Goal: Task Accomplishment & Management: Use online tool/utility

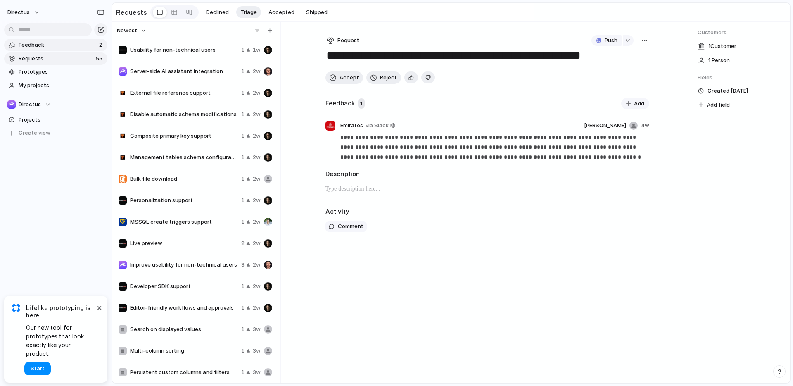
click at [52, 47] on span "Feedback" at bounding box center [58, 45] width 78 height 8
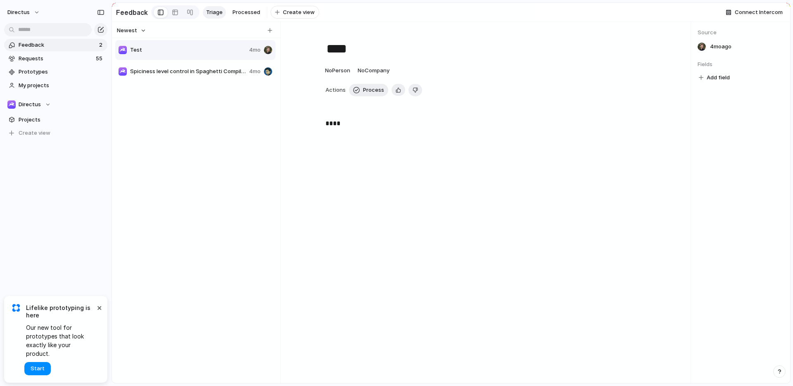
click at [50, 50] on link "Feedback 2" at bounding box center [55, 45] width 103 height 12
click at [49, 57] on span "Requests" at bounding box center [56, 59] width 75 height 8
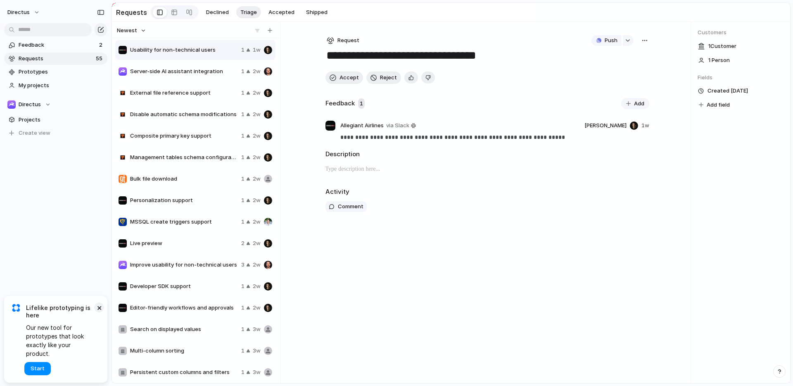
click at [99, 312] on button "×" at bounding box center [99, 307] width 10 height 10
click at [200, 245] on span "Live preview" at bounding box center [184, 243] width 108 height 8
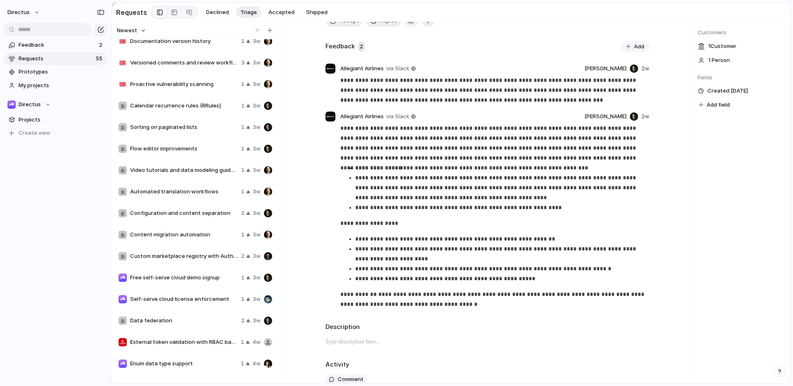
scroll to position [602, 0]
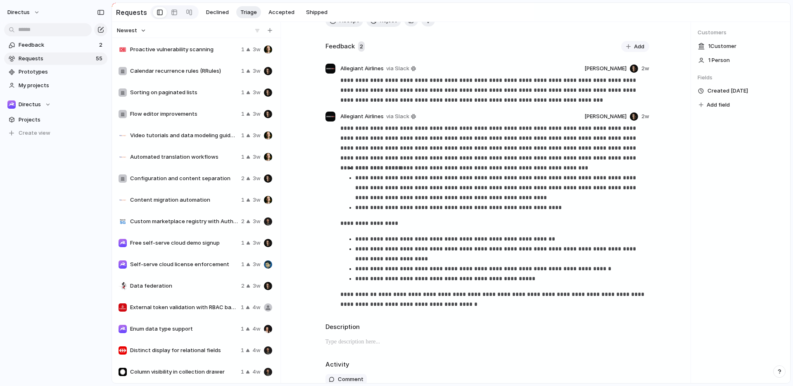
click at [208, 289] on span "Data federation" at bounding box center [184, 286] width 108 height 8
type textarea "**********"
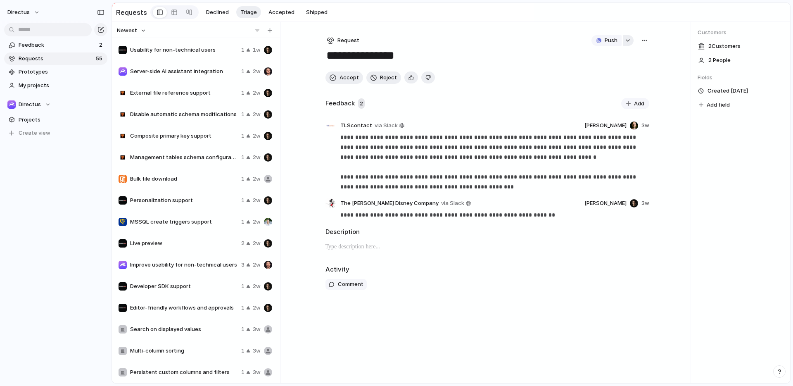
click at [632, 44] on button "button" at bounding box center [628, 40] width 11 height 11
click at [533, 54] on div "Projects Issues `directus/cloud` Repository and Directus Cloud Review & Cleanup…" at bounding box center [396, 193] width 793 height 386
click at [596, 43] on div "button" at bounding box center [598, 40] width 5 height 5
click at [548, 41] on div "Project Issue" at bounding box center [396, 193] width 793 height 386
click at [49, 48] on span "Feedback" at bounding box center [58, 45] width 78 height 8
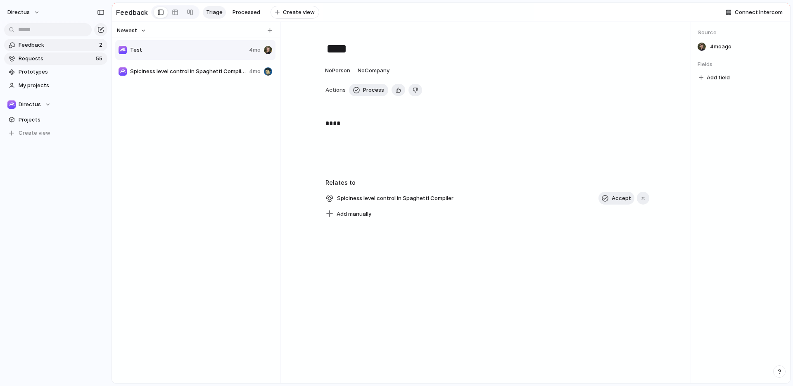
click at [50, 55] on span "Requests" at bounding box center [56, 59] width 75 height 8
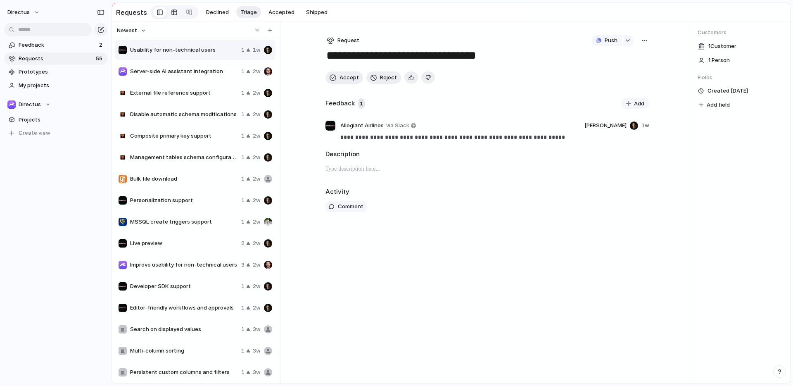
click at [171, 13] on div at bounding box center [174, 12] width 7 height 13
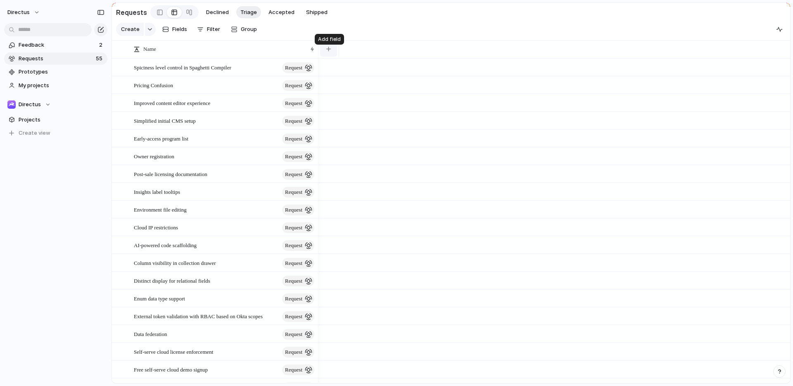
click at [329, 56] on button "button" at bounding box center [328, 49] width 17 height 15
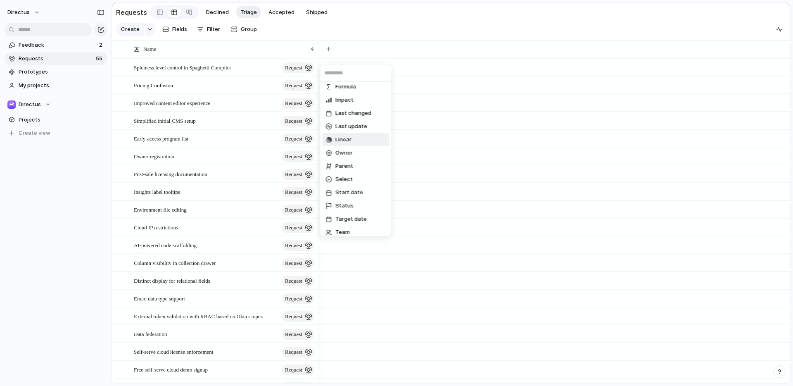
scroll to position [122, 0]
click at [344, 95] on li "Impact" at bounding box center [355, 100] width 67 height 13
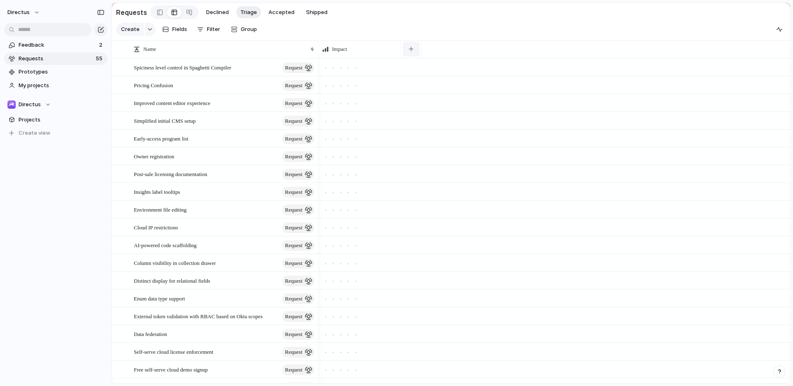
click at [411, 52] on button "button" at bounding box center [411, 49] width 17 height 15
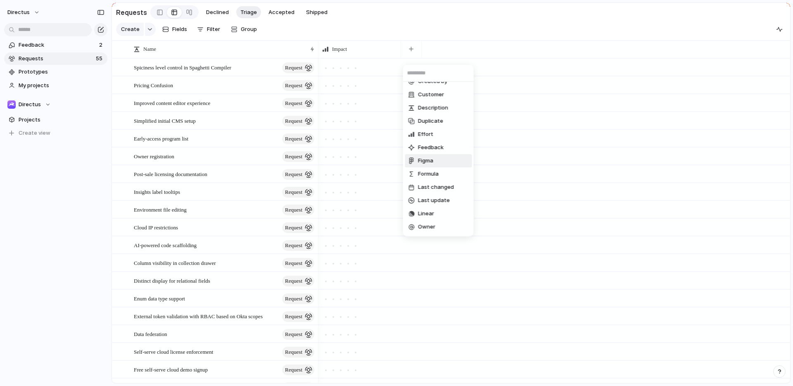
scroll to position [0, 0]
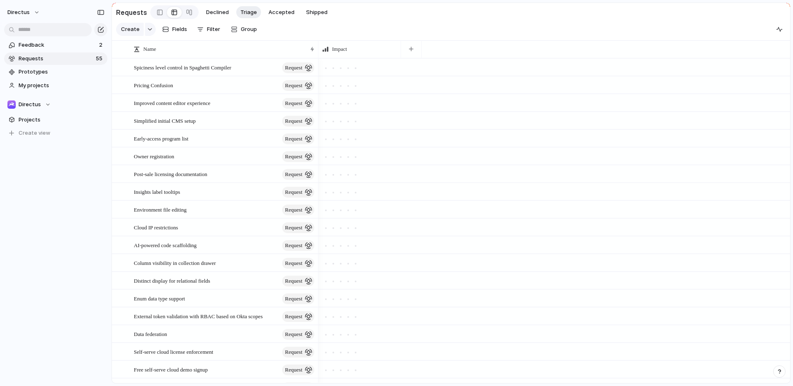
click at [470, 31] on div "Confidence Created at Created by Customer Description Duplicate Effort Feedback…" at bounding box center [396, 193] width 793 height 386
click at [57, 47] on span "Feedback" at bounding box center [58, 45] width 78 height 8
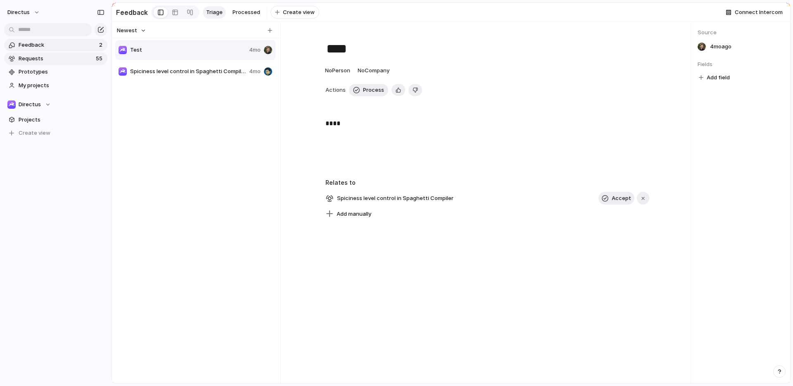
click at [76, 57] on span "Requests" at bounding box center [56, 59] width 75 height 8
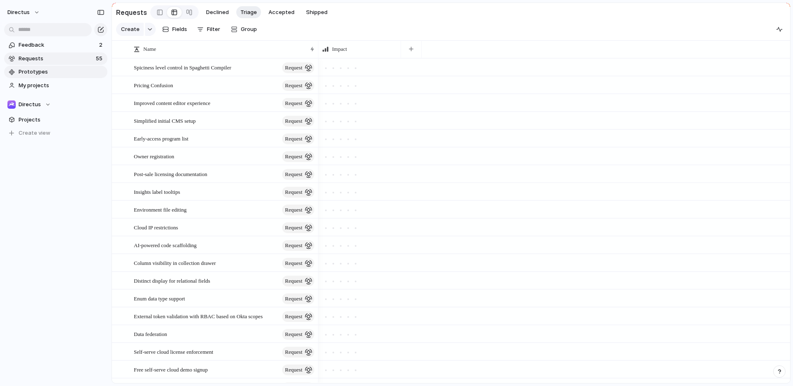
click at [50, 76] on link "Prototypes" at bounding box center [55, 72] width 103 height 12
click at [54, 88] on span "My projects" at bounding box center [62, 85] width 86 height 8
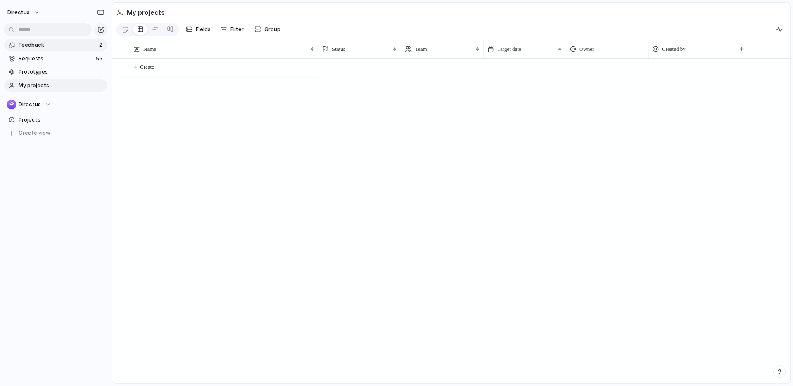
click at [32, 42] on span "Feedback" at bounding box center [58, 45] width 78 height 8
click at [62, 41] on span "Feedback" at bounding box center [58, 45] width 78 height 8
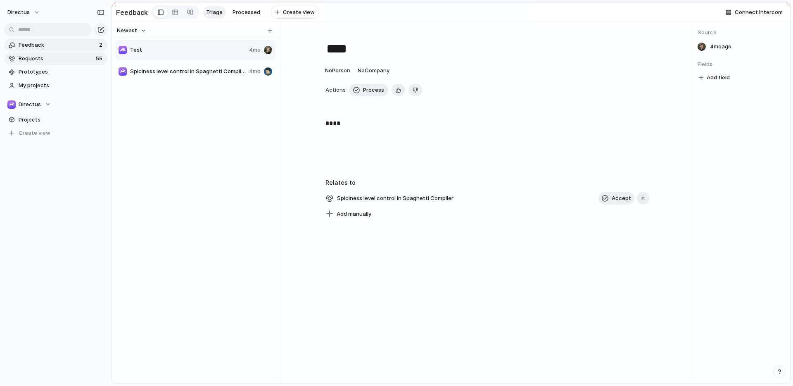
click at [41, 53] on link "Requests 55" at bounding box center [55, 58] width 103 height 12
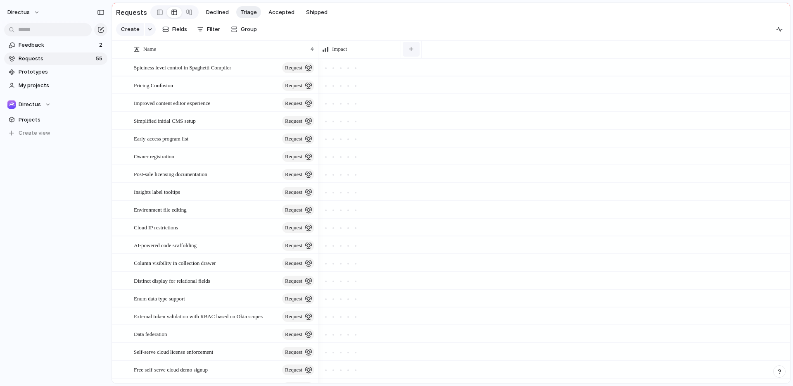
click at [407, 56] on button "button" at bounding box center [411, 49] width 17 height 15
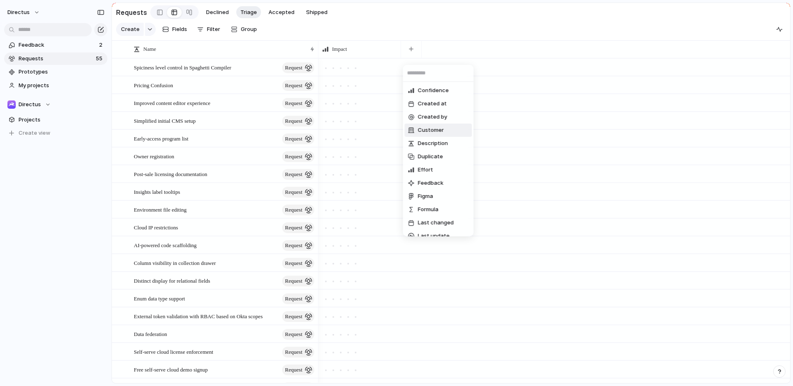
click at [452, 128] on li "Customer" at bounding box center [438, 130] width 67 height 13
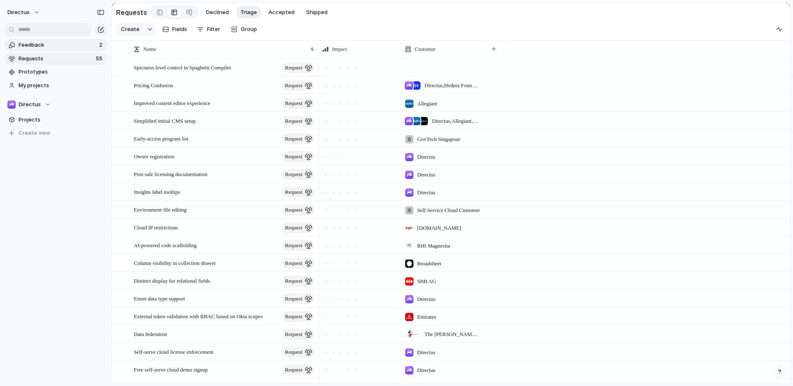
click at [47, 46] on span "Feedback" at bounding box center [58, 45] width 78 height 8
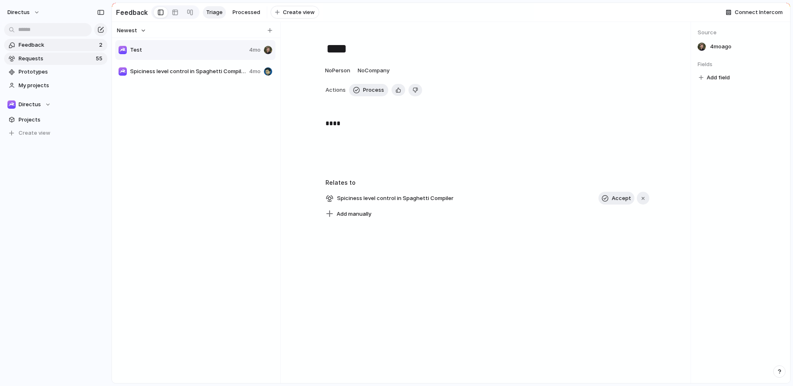
click at [55, 61] on span "Requests" at bounding box center [56, 59] width 75 height 8
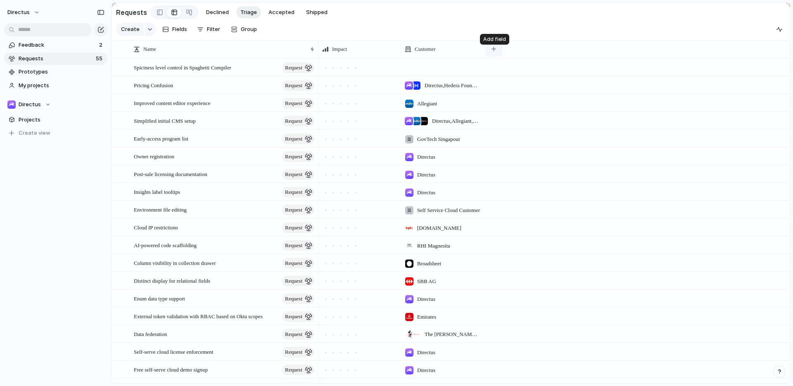
click at [491, 54] on button "button" at bounding box center [493, 49] width 17 height 15
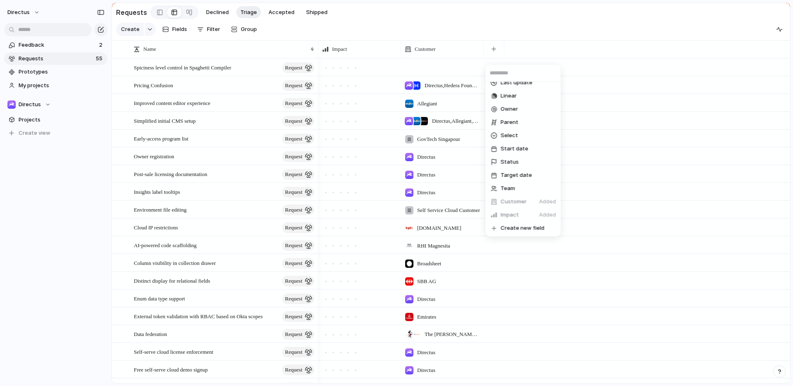
scroll to position [140, 0]
click at [592, 34] on div "Confidence Created at Created by Description Duplicate Effort Feedback Figma Fo…" at bounding box center [396, 193] width 793 height 386
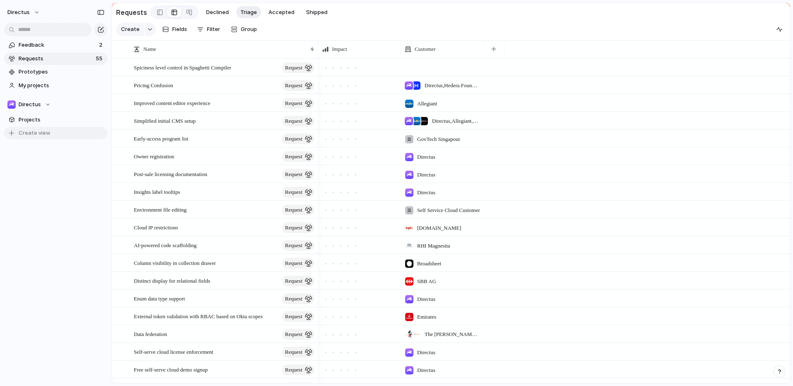
click at [51, 133] on button "Create view" at bounding box center [55, 133] width 103 height 12
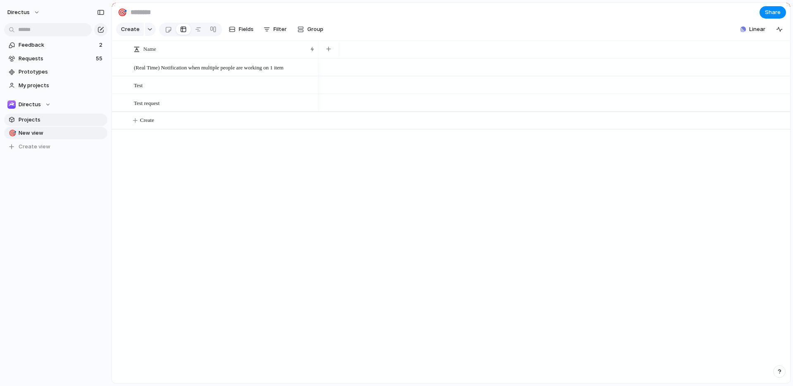
click at [64, 121] on span "Projects" at bounding box center [62, 120] width 86 height 8
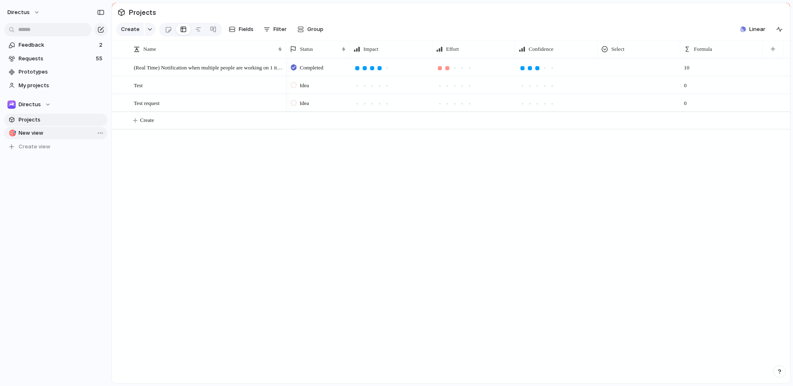
click at [76, 129] on span "New view" at bounding box center [62, 133] width 86 height 8
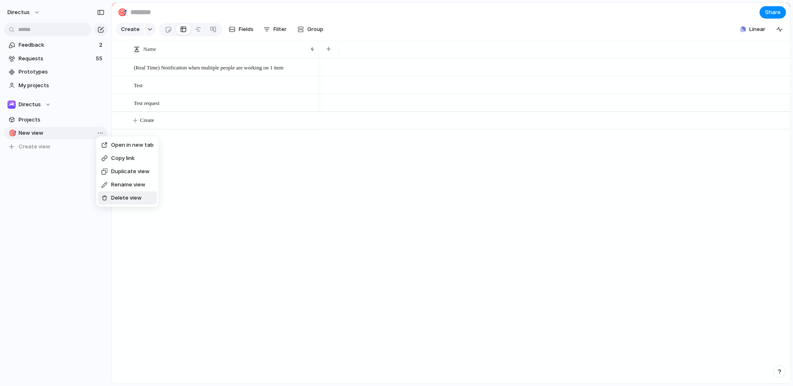
click at [142, 194] on li "Delete view" at bounding box center [127, 197] width 59 height 13
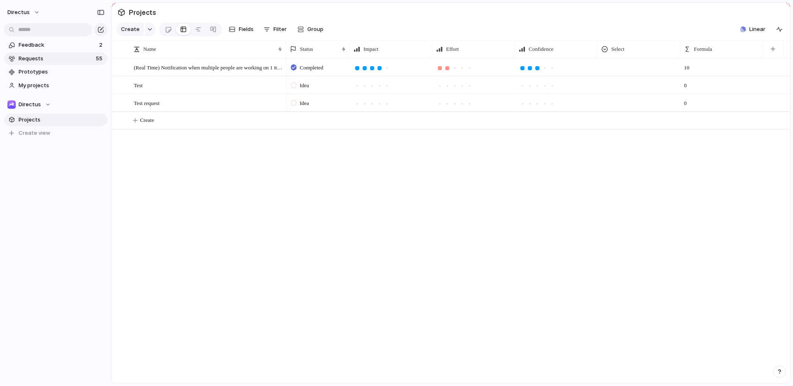
click at [61, 55] on span "Requests" at bounding box center [56, 59] width 75 height 8
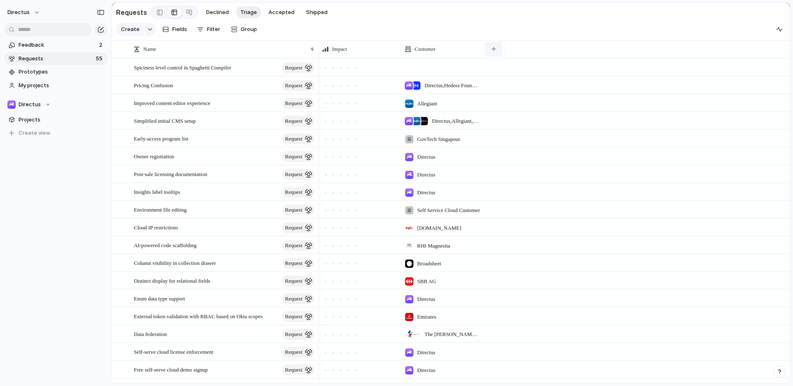
click at [496, 51] on button "button" at bounding box center [493, 49] width 17 height 15
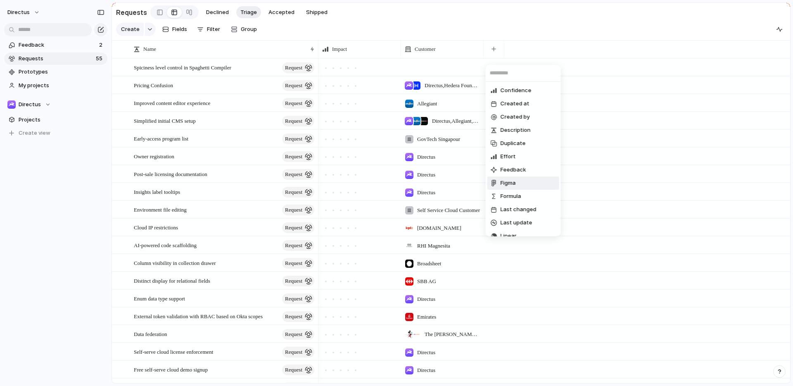
scroll to position [140, 0]
click at [542, 226] on span "Create new field" at bounding box center [523, 227] width 44 height 8
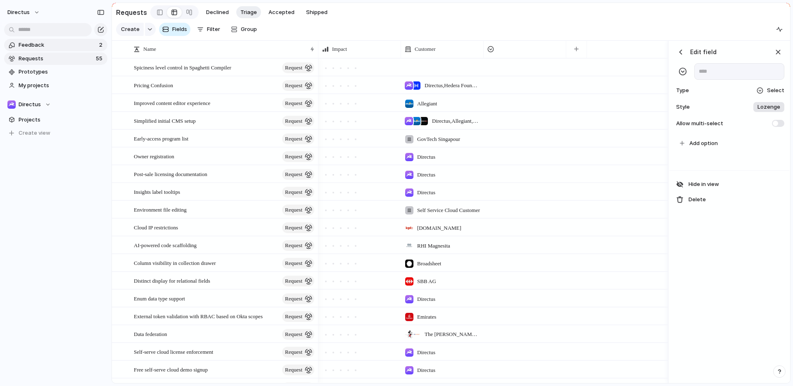
click at [57, 43] on span "Feedback" at bounding box center [58, 45] width 78 height 8
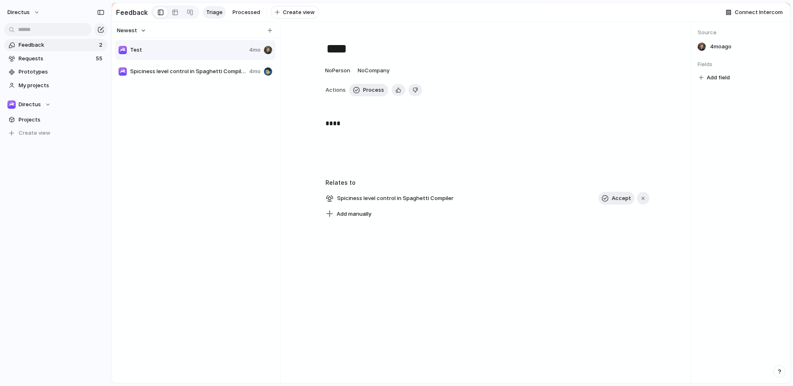
click at [141, 36] on button "Newest" at bounding box center [132, 30] width 32 height 11
click at [141, 61] on li "Oldest" at bounding box center [141, 65] width 47 height 13
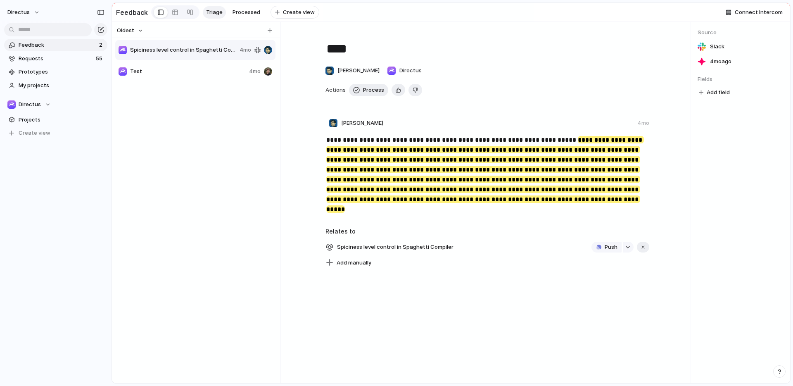
click at [143, 33] on button "Oldest" at bounding box center [130, 30] width 29 height 11
click at [141, 48] on li "Newest" at bounding box center [141, 51] width 47 height 13
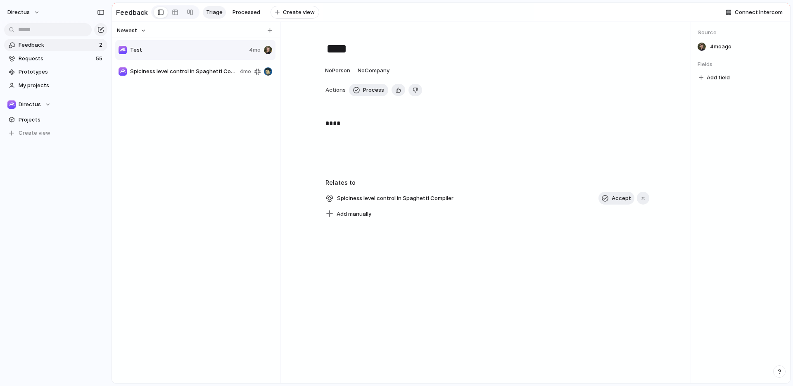
click at [186, 138] on div "Test 4mo Spiciness level control in Spaghetti Compiler 4mo" at bounding box center [196, 208] width 162 height 338
click at [72, 57] on span "Requests" at bounding box center [56, 59] width 75 height 8
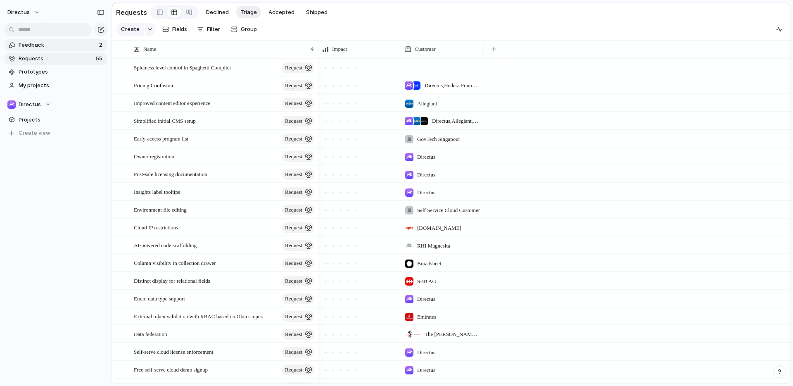
click at [64, 44] on span "Feedback" at bounding box center [58, 45] width 78 height 8
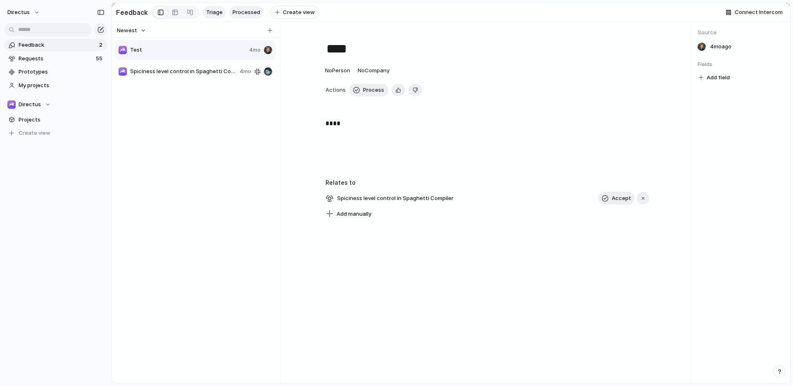
click at [247, 8] on span "Processed" at bounding box center [247, 12] width 28 height 8
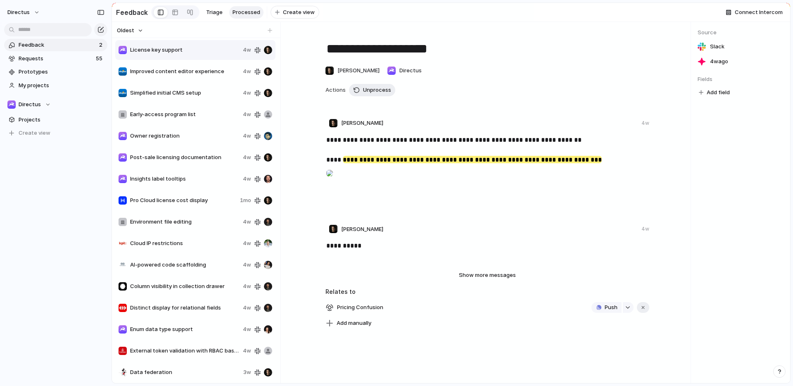
click at [126, 26] on div "**********" at bounding box center [451, 201] width 678 height 361
click at [132, 35] on span "Oldest" at bounding box center [125, 30] width 17 height 8
click at [137, 50] on span "Newest" at bounding box center [131, 52] width 20 height 8
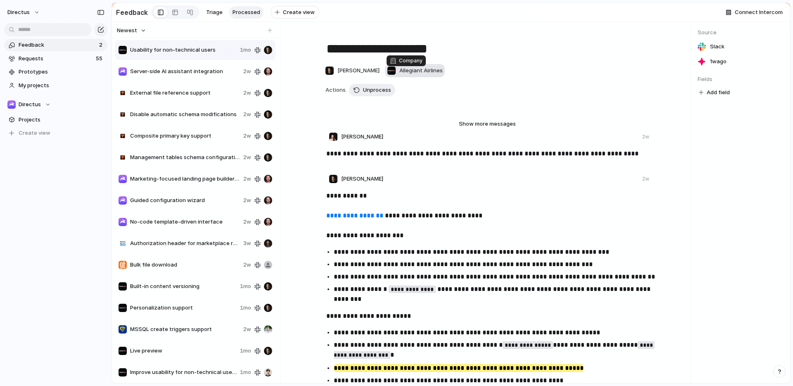
click at [408, 75] on span "Allegiant Airlines" at bounding box center [420, 71] width 43 height 8
click at [599, 165] on div "Thrive Logic Konfío JATDEV L'Oréal Greencross Pet Wellness Company European Ath…" at bounding box center [396, 193] width 793 height 386
click at [200, 75] on span "Server-side AI assistant integration" at bounding box center [185, 71] width 110 height 8
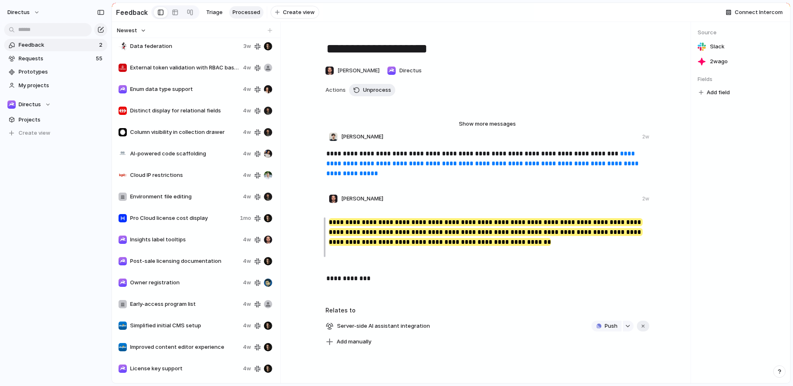
scroll to position [1080, 0]
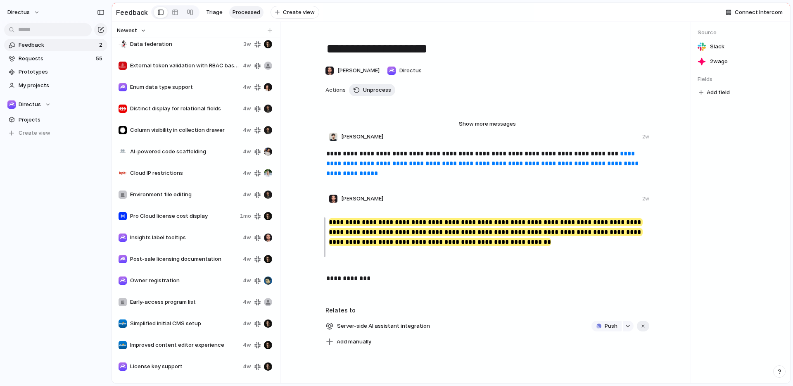
click at [190, 347] on span "Improved content editor experience" at bounding box center [184, 345] width 109 height 8
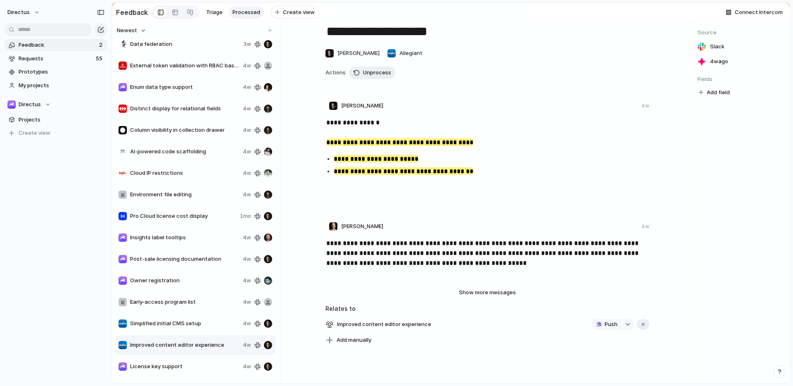
scroll to position [17, 0]
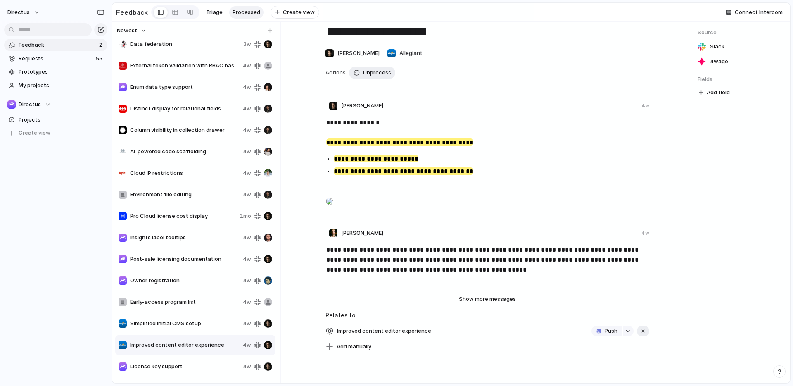
click at [333, 209] on div at bounding box center [329, 201] width 7 height 17
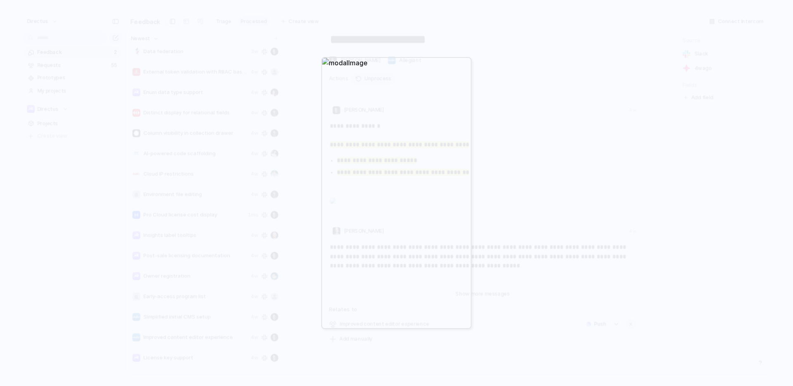
click at [295, 220] on div at bounding box center [396, 193] width 793 height 386
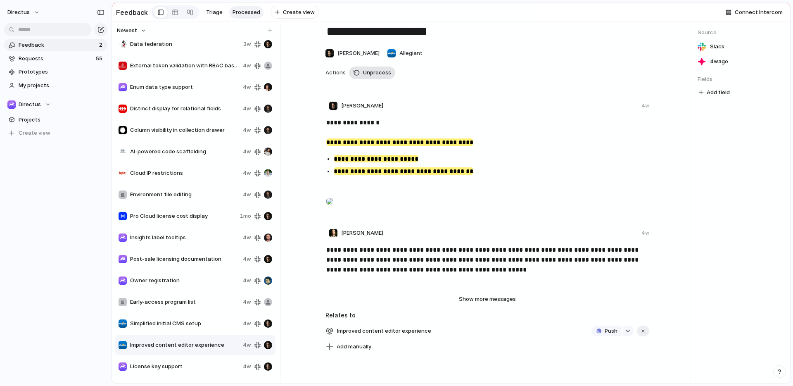
click at [386, 77] on span "Unprocess" at bounding box center [377, 73] width 28 height 8
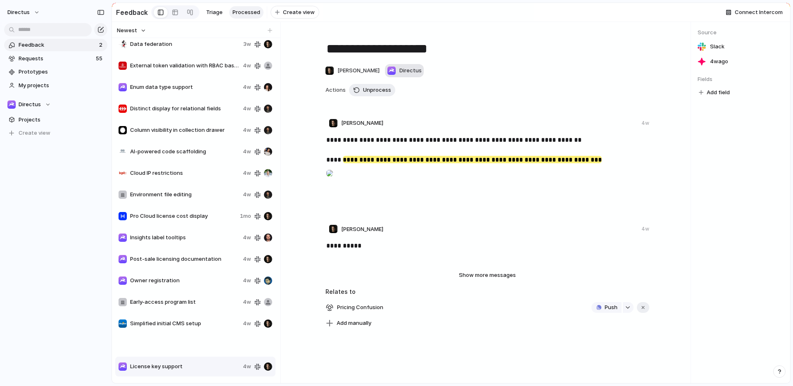
scroll to position [1058, 0]
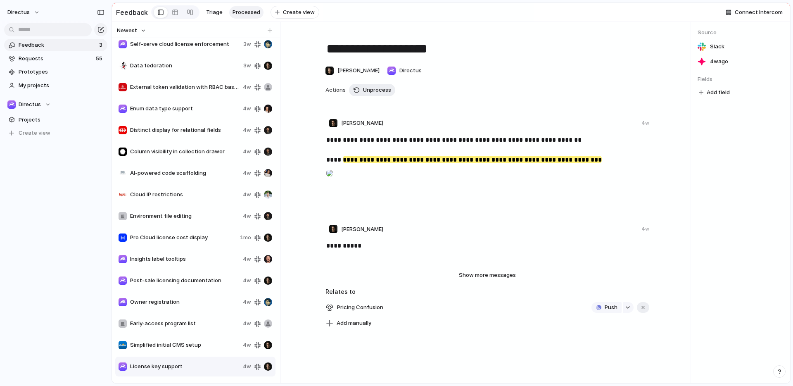
click at [69, 46] on span "Feedback" at bounding box center [58, 45] width 78 height 8
click at [172, 8] on div at bounding box center [175, 12] width 7 height 13
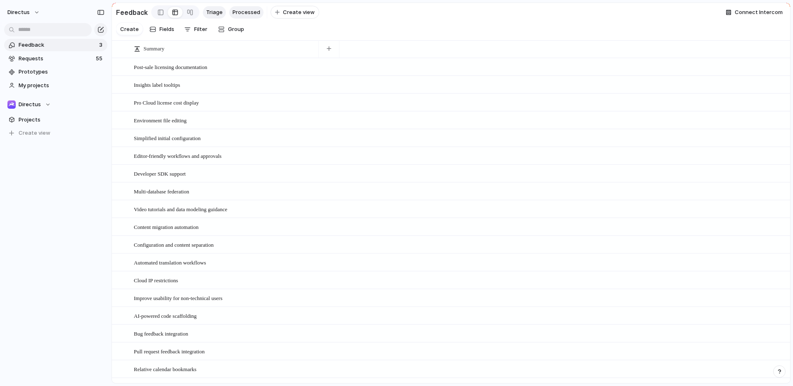
click at [212, 6] on link "Triage" at bounding box center [214, 12] width 23 height 12
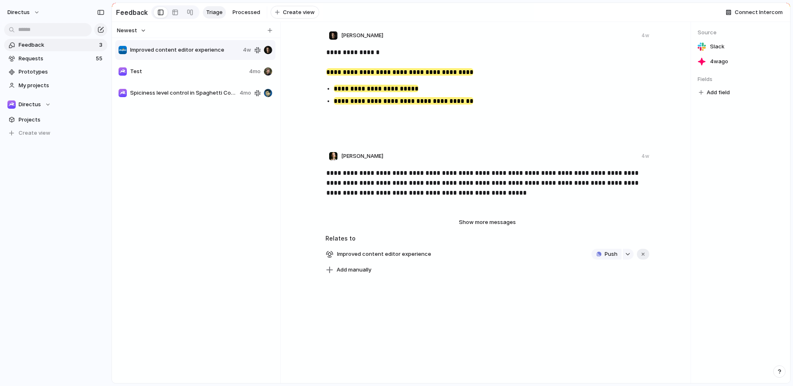
scroll to position [105, 0]
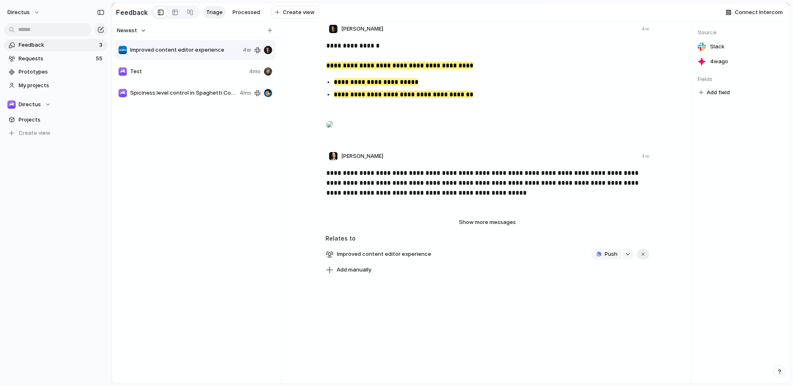
click at [380, 62] on mark "**********" at bounding box center [399, 65] width 147 height 7
click at [502, 106] on p at bounding box center [488, 121] width 324 height 30
click at [454, 90] on mark "**********" at bounding box center [404, 93] width 140 height 7
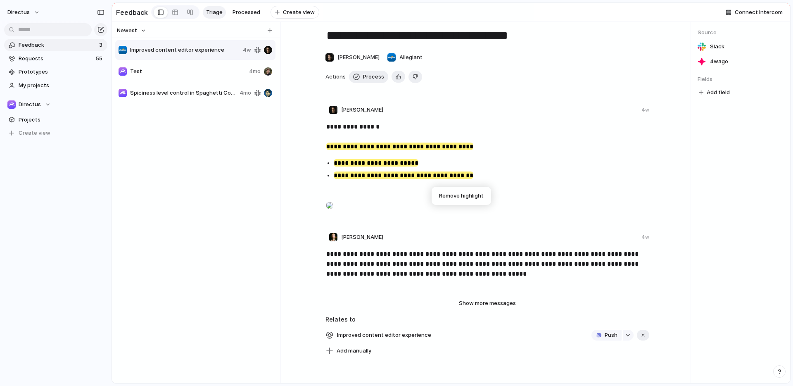
click at [461, 217] on p at bounding box center [488, 202] width 324 height 30
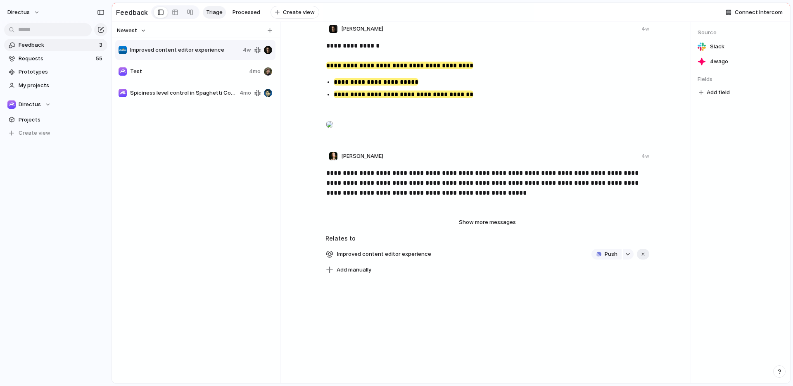
scroll to position [173, 0]
click at [403, 255] on span "Improved content editor experience" at bounding box center [384, 254] width 99 height 12
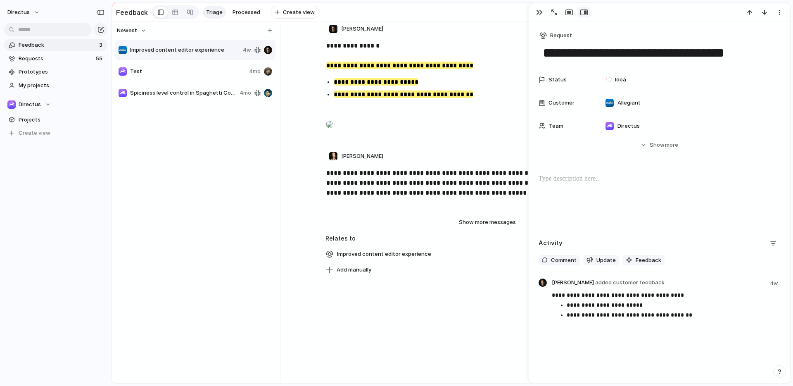
scroll to position [8, 0]
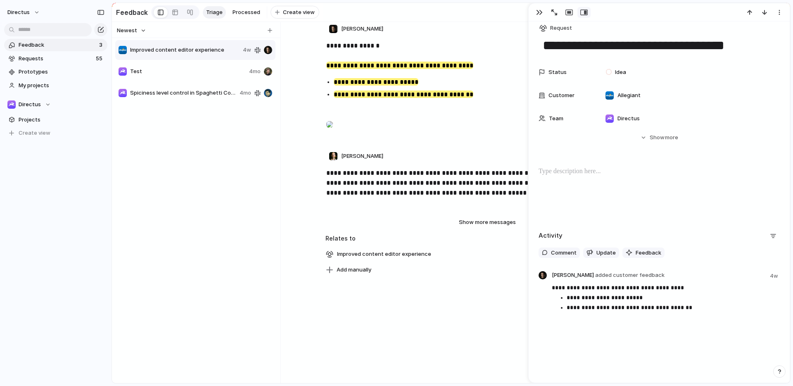
click at [436, 274] on div "Add manually" at bounding box center [487, 270] width 324 height 12
click at [541, 10] on div "button" at bounding box center [539, 12] width 7 height 7
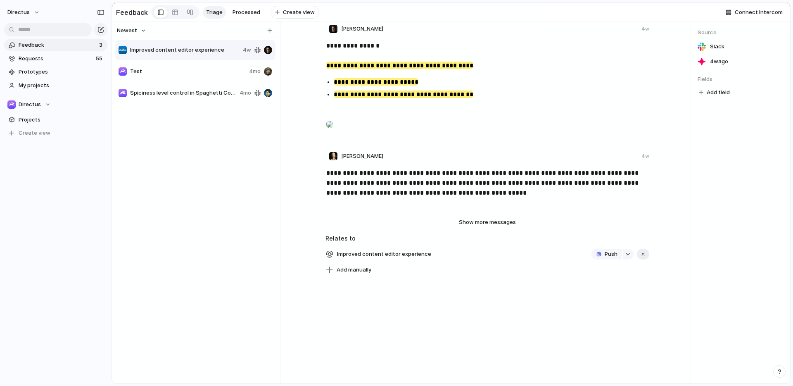
click at [415, 175] on p "**********" at bounding box center [488, 183] width 324 height 30
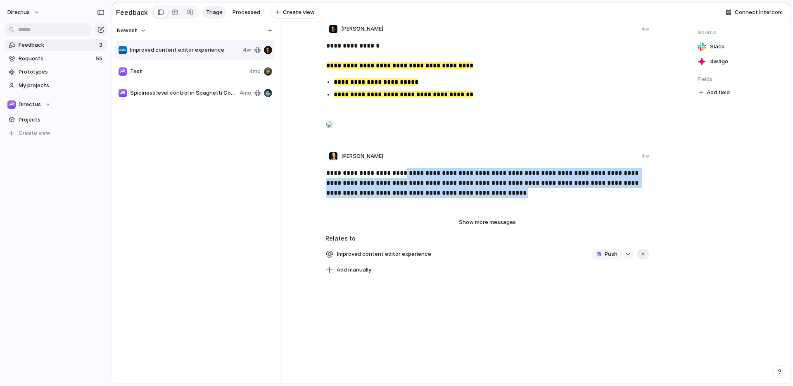
drag, startPoint x: 415, startPoint y: 175, endPoint x: 527, endPoint y: 197, distance: 114.5
click at [527, 197] on p "**********" at bounding box center [488, 183] width 324 height 30
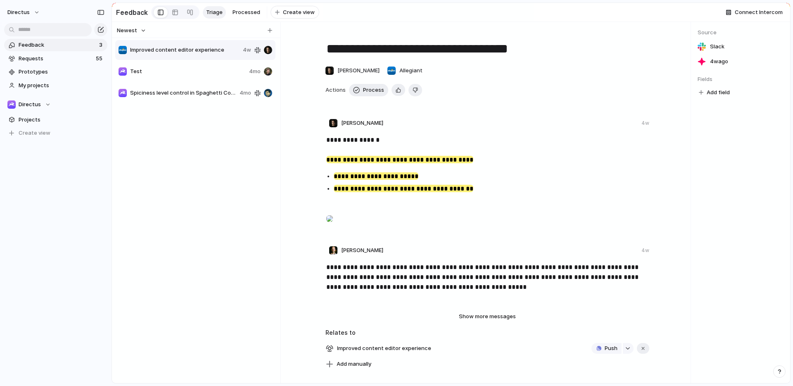
drag, startPoint x: 468, startPoint y: 135, endPoint x: 459, endPoint y: 136, distance: 10.0
click at [468, 135] on div "**********" at bounding box center [488, 186] width 372 height 110
click at [347, 143] on strong "**********" at bounding box center [352, 140] width 53 height 6
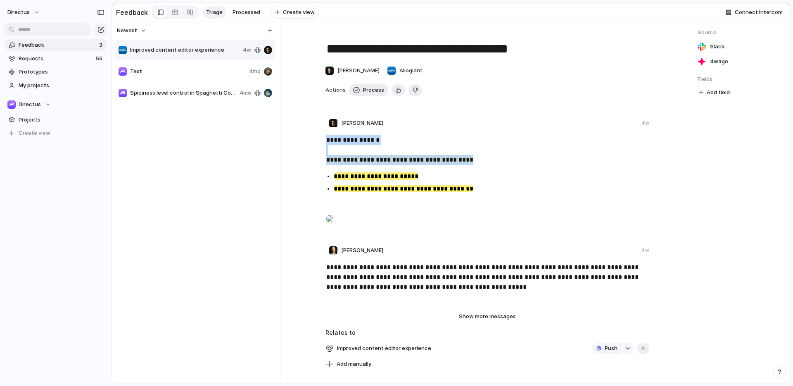
click at [346, 143] on strong "**********" at bounding box center [352, 140] width 53 height 6
click at [496, 165] on p "**********" at bounding box center [488, 150] width 324 height 30
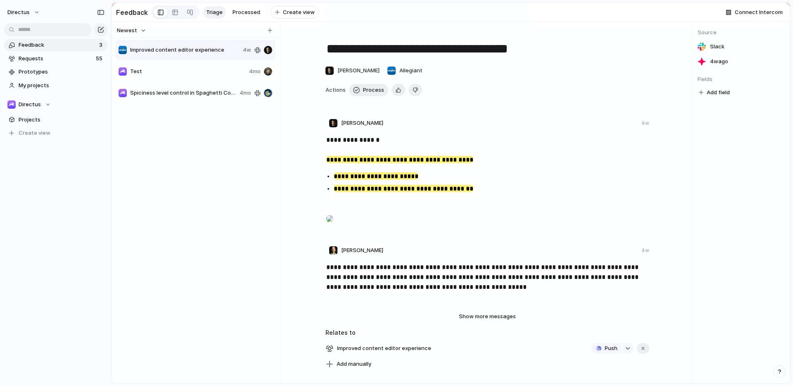
click at [335, 143] on strong "**********" at bounding box center [352, 140] width 53 height 6
drag, startPoint x: 335, startPoint y: 143, endPoint x: 456, endPoint y: 164, distance: 122.9
click at [452, 164] on p "**********" at bounding box center [488, 150] width 324 height 30
click at [492, 176] on p "**********" at bounding box center [496, 176] width 324 height 10
click at [448, 192] on mark "**********" at bounding box center [404, 188] width 140 height 7
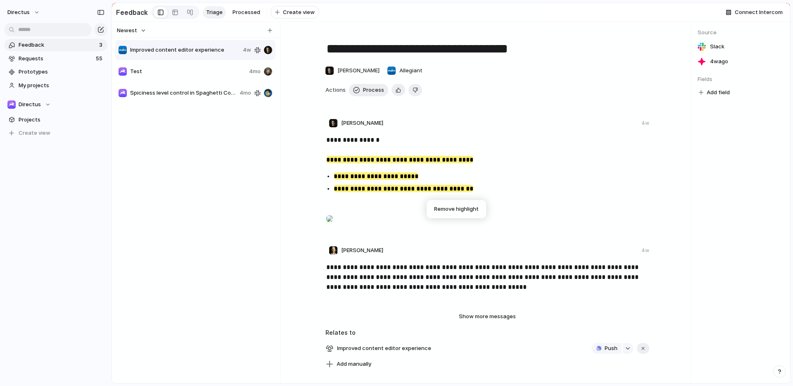
click at [341, 143] on strong "**********" at bounding box center [352, 140] width 53 height 6
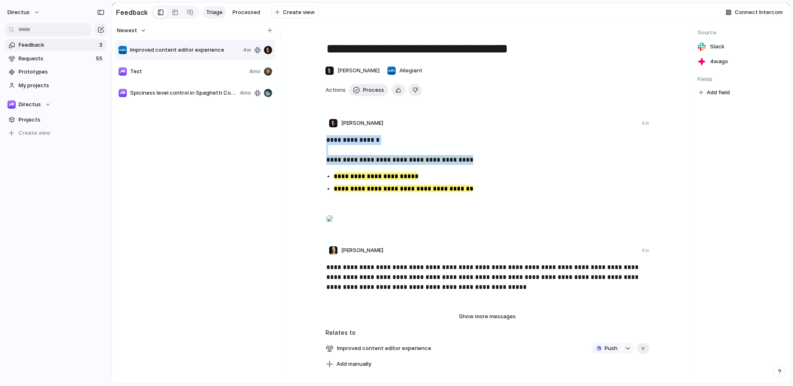
click at [341, 143] on strong "**********" at bounding box center [352, 140] width 53 height 6
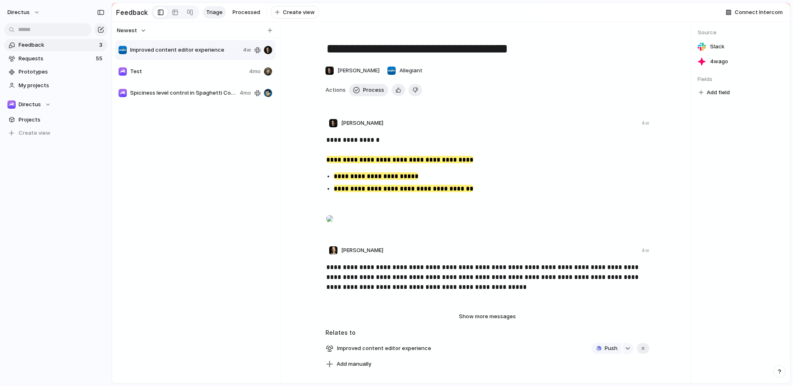
click at [456, 192] on mark "**********" at bounding box center [404, 188] width 140 height 7
click at [469, 207] on button "Remove highlight" at bounding box center [467, 208] width 55 height 13
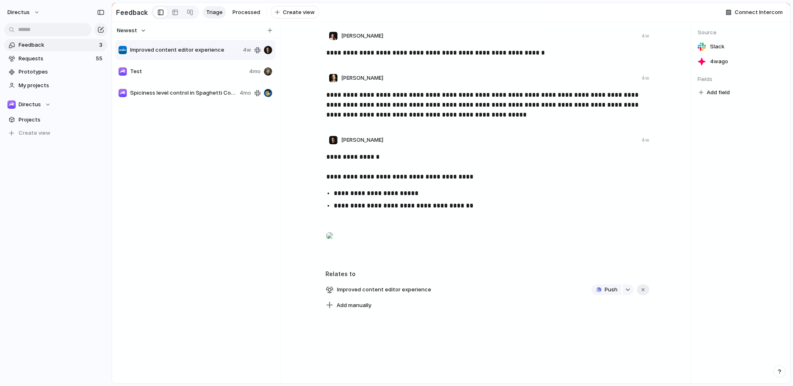
scroll to position [110, 0]
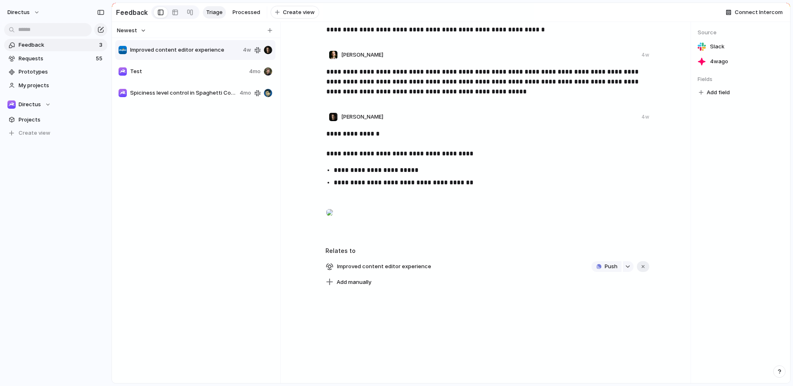
click at [326, 156] on p "**********" at bounding box center [488, 144] width 324 height 30
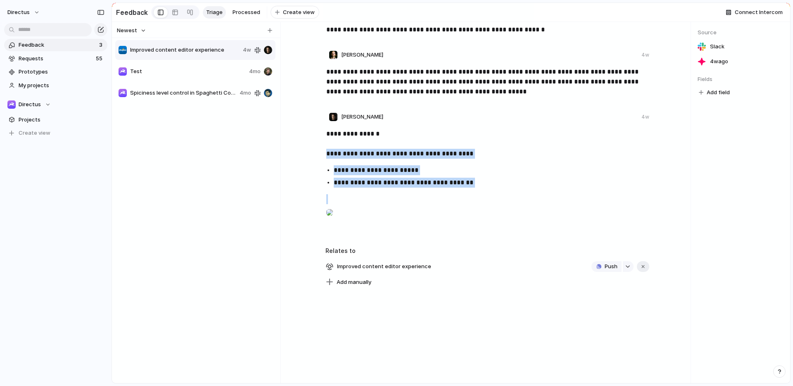
drag, startPoint x: 325, startPoint y: 156, endPoint x: 466, endPoint y: 183, distance: 143.4
click at [466, 183] on div "**********" at bounding box center [488, 180] width 361 height 102
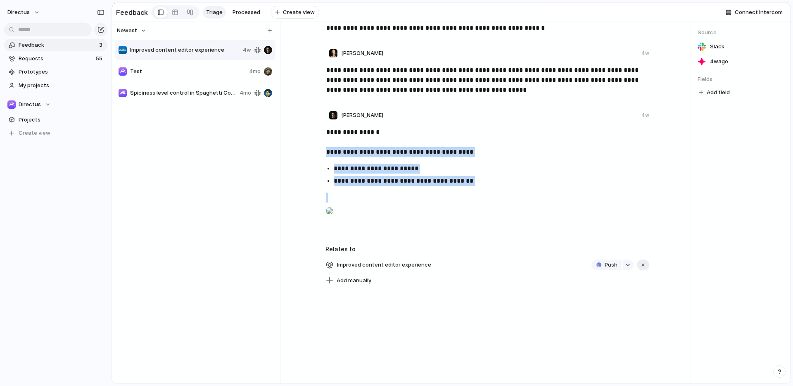
scroll to position [112, 0]
click at [487, 179] on ul "**********" at bounding box center [488, 175] width 339 height 22
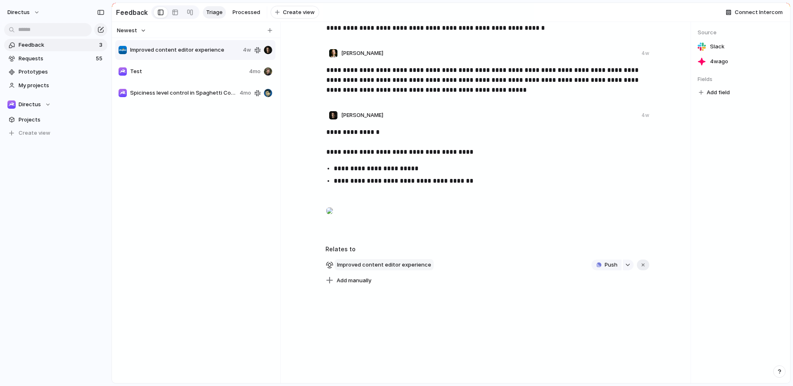
click at [406, 271] on span "Improved content editor experience" at bounding box center [384, 265] width 99 height 12
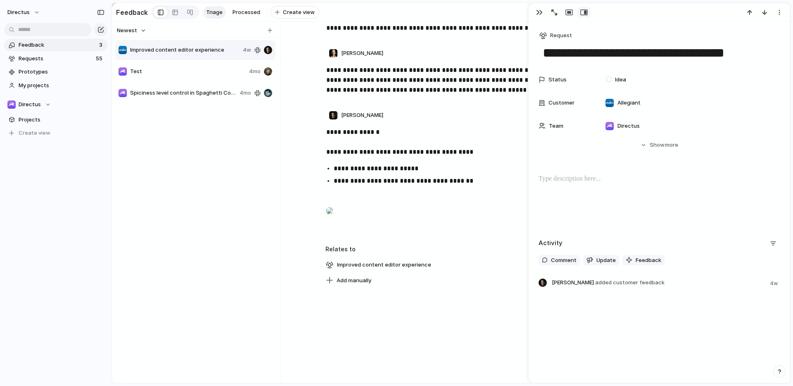
click at [460, 182] on p "**********" at bounding box center [496, 181] width 324 height 10
click at [334, 135] on strong "**********" at bounding box center [352, 132] width 53 height 6
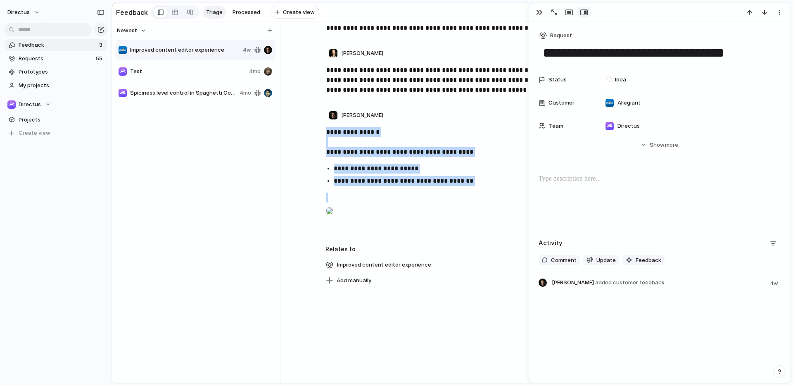
drag, startPoint x: 334, startPoint y: 135, endPoint x: 465, endPoint y: 184, distance: 140.3
click at [465, 184] on div "**********" at bounding box center [488, 178] width 361 height 102
click at [542, 10] on button "button" at bounding box center [539, 12] width 13 height 11
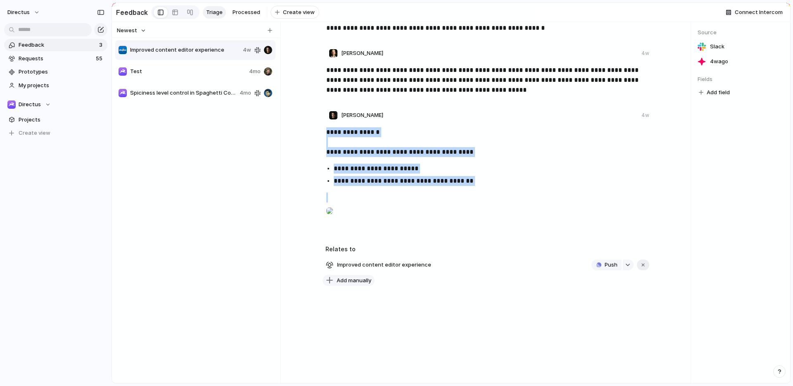
click at [353, 285] on span "Add manually" at bounding box center [354, 280] width 35 height 8
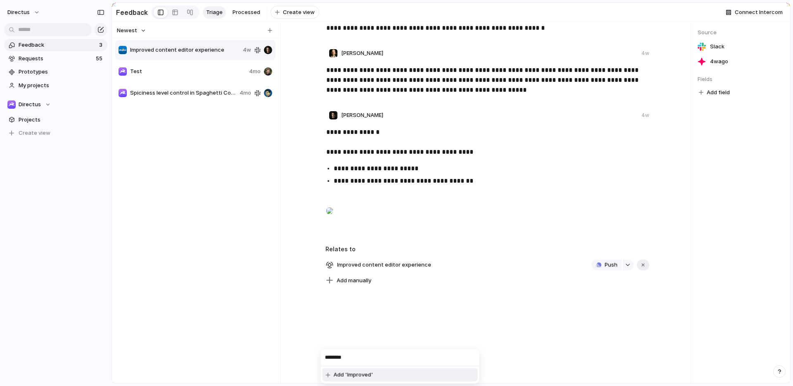
type input "********"
click at [462, 316] on div "******** Add 'Improved'" at bounding box center [396, 193] width 793 height 386
click at [498, 222] on p at bounding box center [488, 207] width 324 height 30
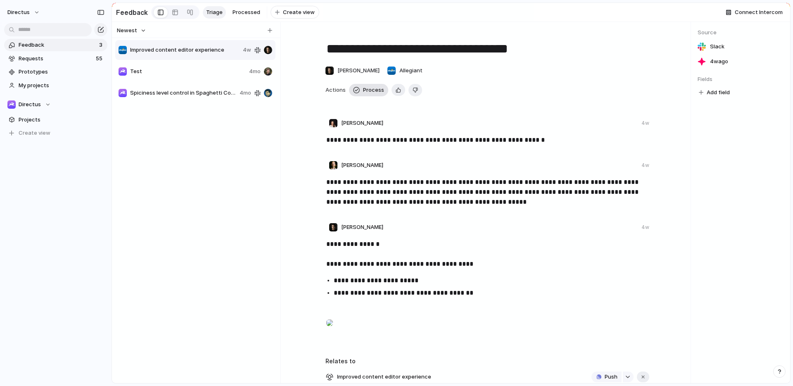
click at [371, 93] on span "Process" at bounding box center [373, 90] width 21 height 8
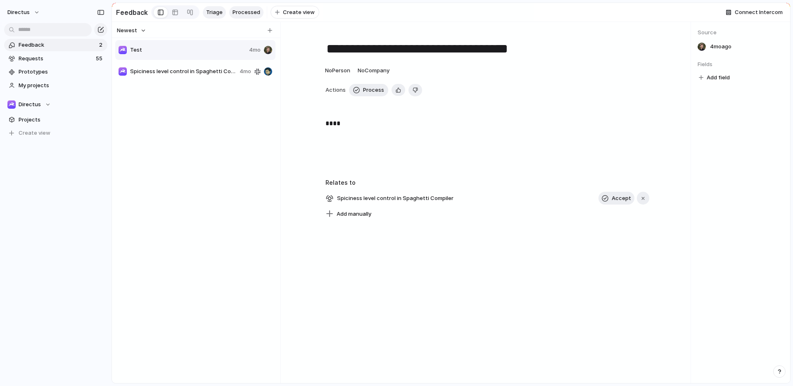
click at [253, 10] on span "Processed" at bounding box center [247, 12] width 28 height 8
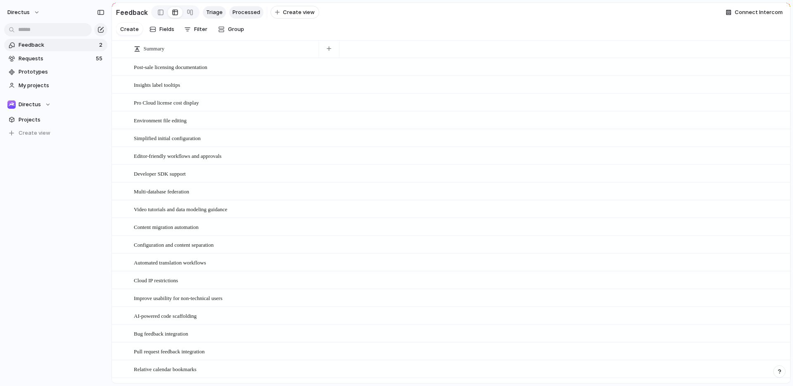
click at [218, 11] on span "Triage" at bounding box center [214, 12] width 17 height 8
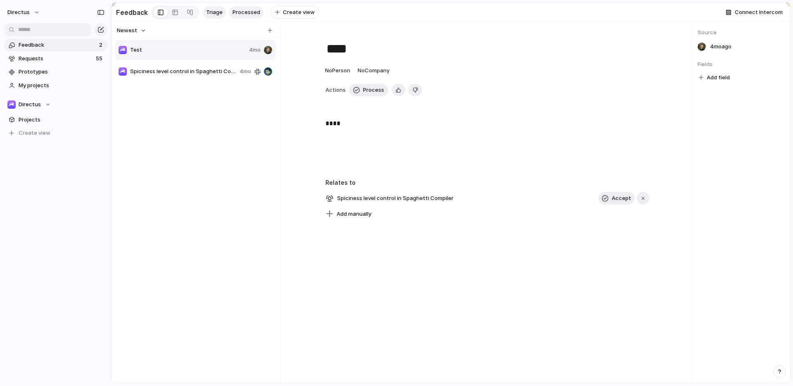
click at [248, 9] on span "Processed" at bounding box center [247, 12] width 28 height 8
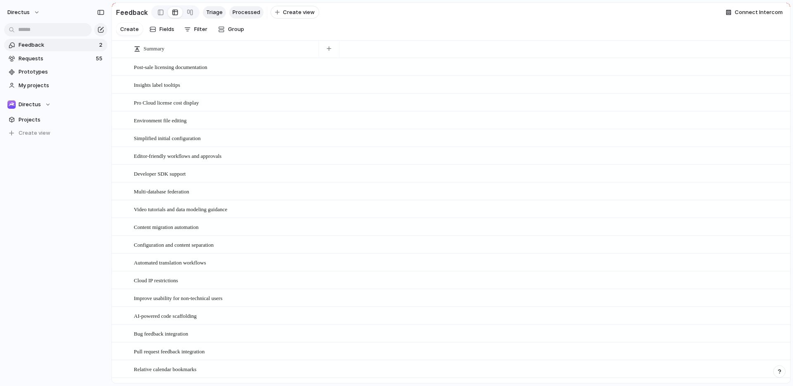
click at [210, 9] on span "Triage" at bounding box center [214, 12] width 17 height 8
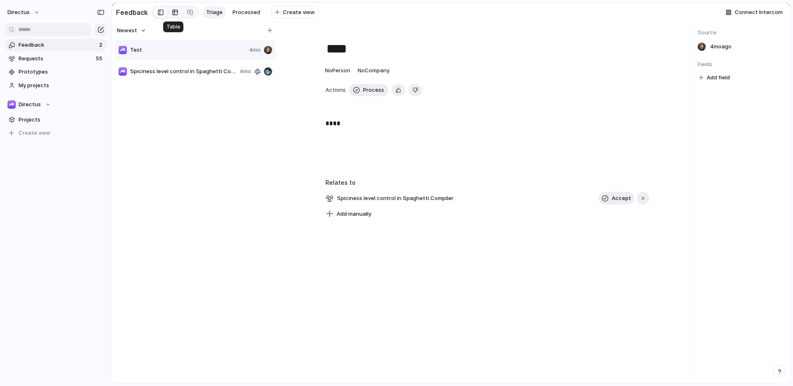
click at [172, 12] on div at bounding box center [175, 12] width 7 height 13
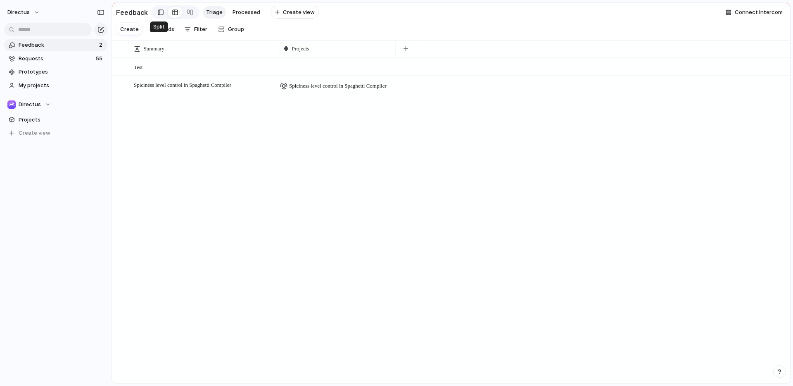
click at [155, 12] on link at bounding box center [161, 12] width 14 height 13
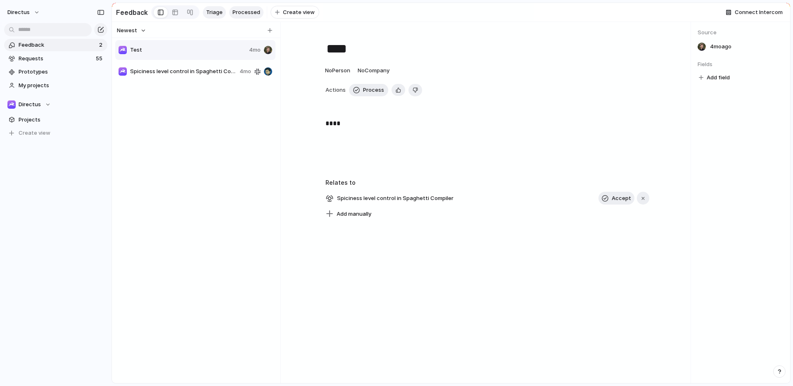
click at [243, 11] on span "Processed" at bounding box center [247, 12] width 28 height 8
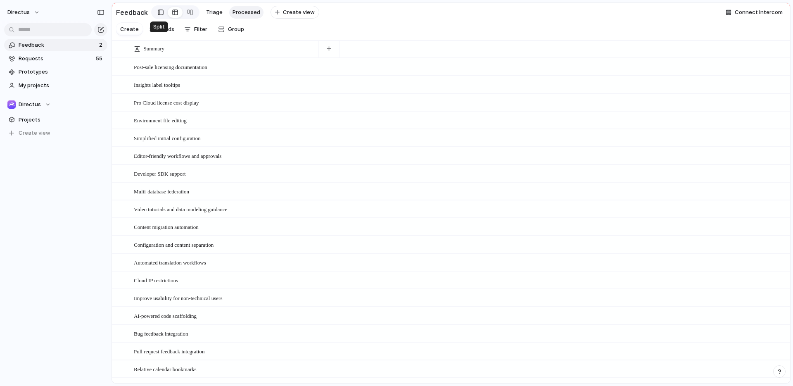
click at [158, 12] on div at bounding box center [161, 12] width 6 height 12
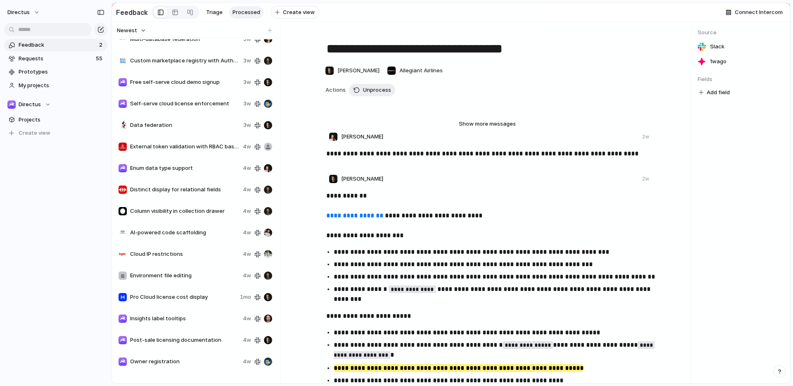
scroll to position [1080, 0]
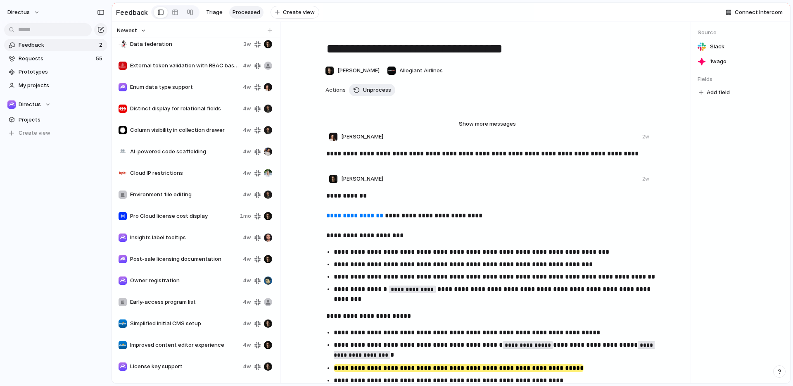
click at [185, 349] on span "Improved content editor experience" at bounding box center [184, 345] width 109 height 8
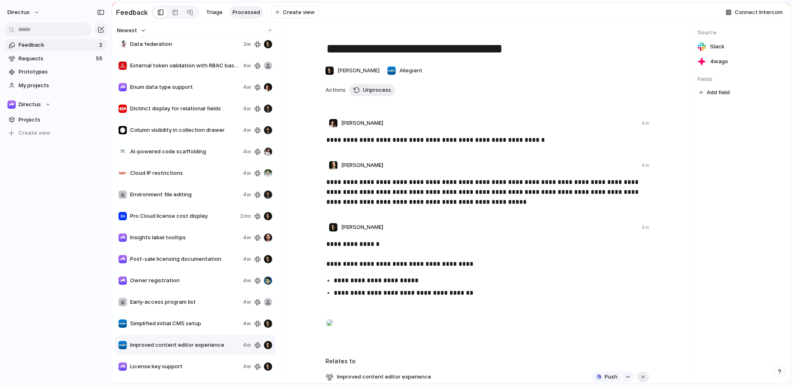
scroll to position [138, 0]
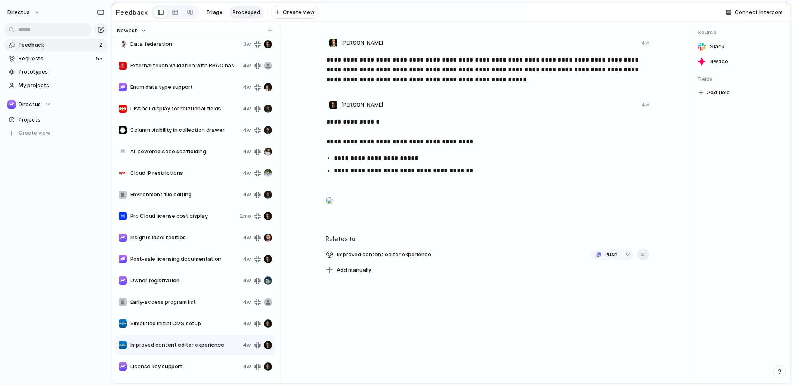
click at [327, 130] on p "**********" at bounding box center [488, 132] width 324 height 30
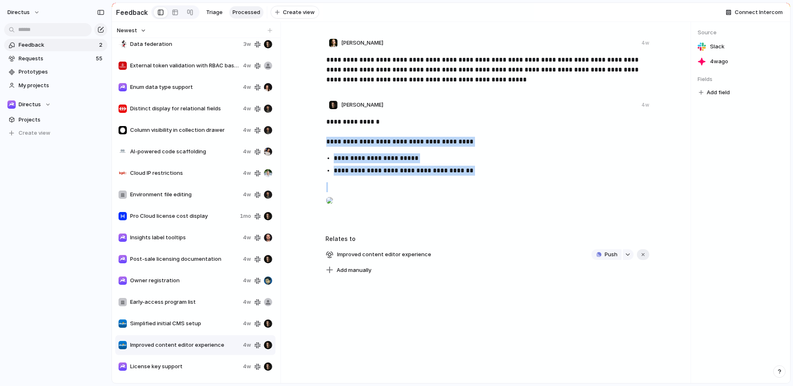
drag, startPoint x: 327, startPoint y: 130, endPoint x: 489, endPoint y: 159, distance: 165.4
click at [489, 159] on div "**********" at bounding box center [488, 168] width 361 height 102
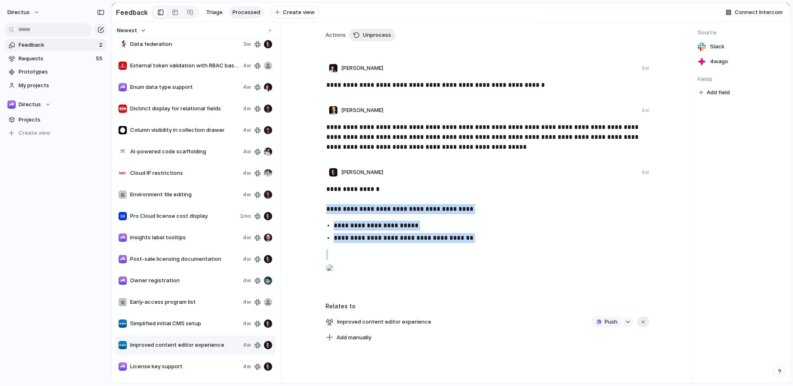
scroll to position [0, 0]
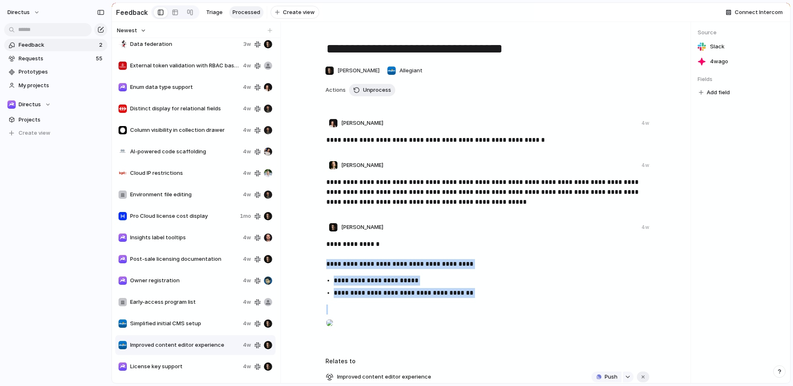
click at [444, 117] on div "**********" at bounding box center [487, 215] width 394 height 366
click at [378, 90] on span "Unprocess" at bounding box center [377, 90] width 28 height 8
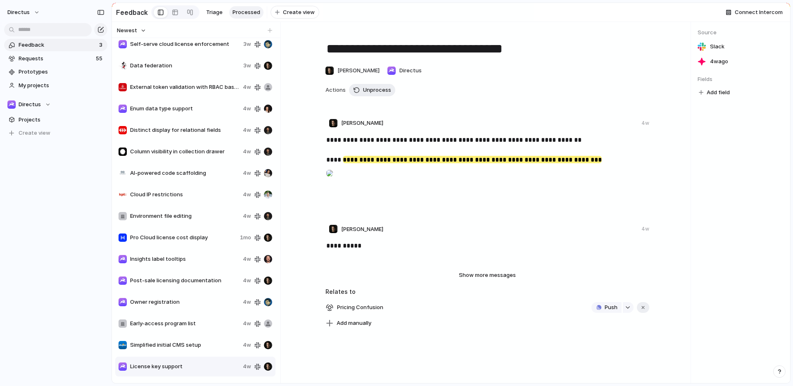
scroll to position [1058, 0]
click at [470, 131] on div "Pedro Pizarro 4w" at bounding box center [487, 125] width 324 height 12
click at [51, 180] on div "Feedback 3 Requests 55 Prototypes My projects Directus Projects To pick up a dr…" at bounding box center [56, 103] width 112 height 206
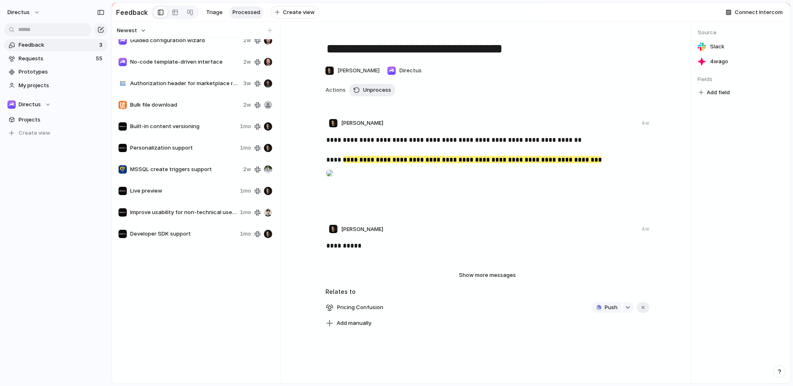
scroll to position [0, 0]
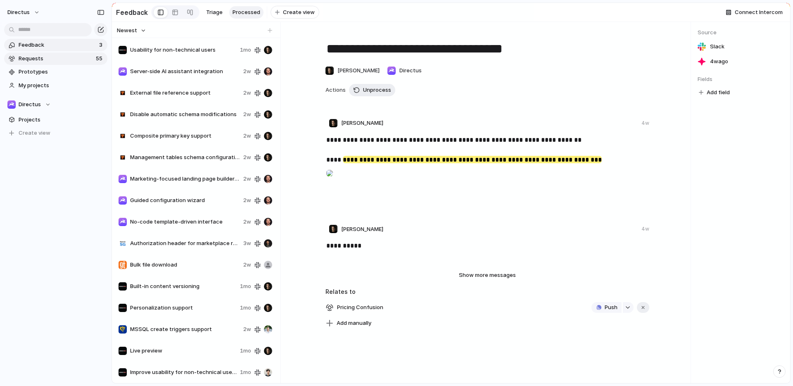
click at [70, 57] on span "Requests" at bounding box center [56, 59] width 75 height 8
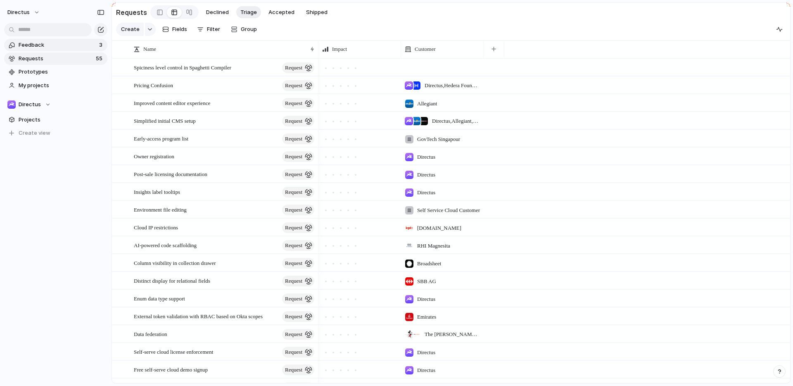
click at [74, 49] on span "Feedback" at bounding box center [58, 45] width 78 height 8
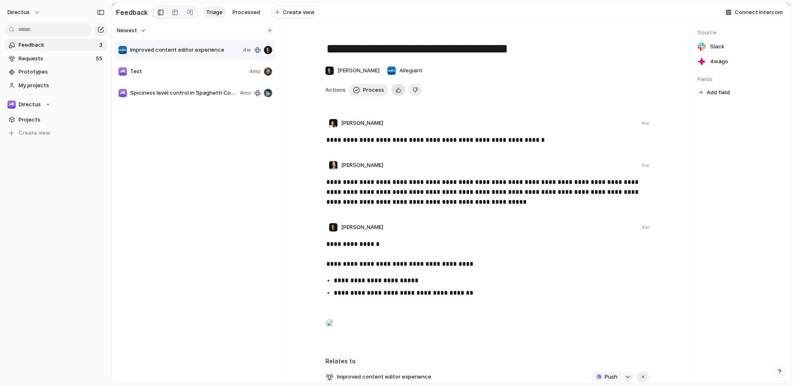
click at [402, 93] on button "button" at bounding box center [399, 90] width 14 height 12
click at [425, 104] on div "**********" at bounding box center [487, 215] width 394 height 366
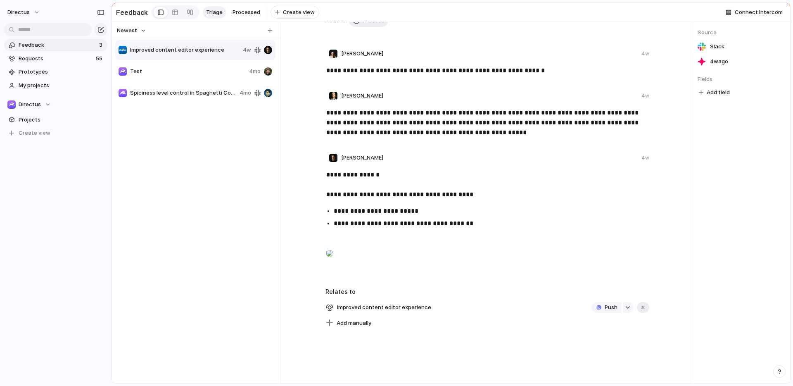
scroll to position [70, 0]
click at [335, 176] on strong "**********" at bounding box center [352, 174] width 53 height 6
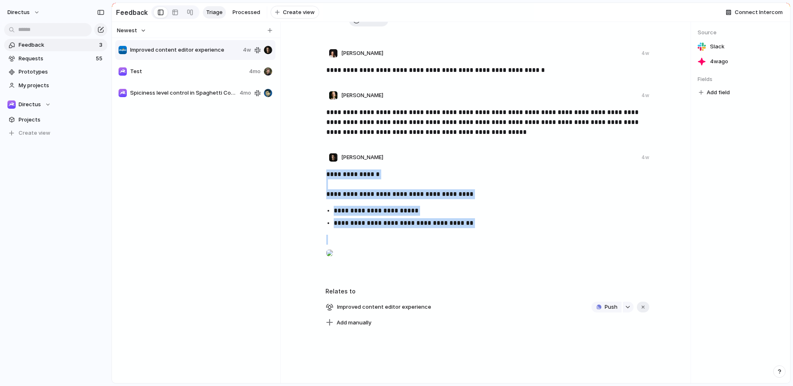
drag, startPoint x: 335, startPoint y: 176, endPoint x: 486, endPoint y: 234, distance: 161.5
click at [486, 234] on div "**********" at bounding box center [488, 220] width 361 height 102
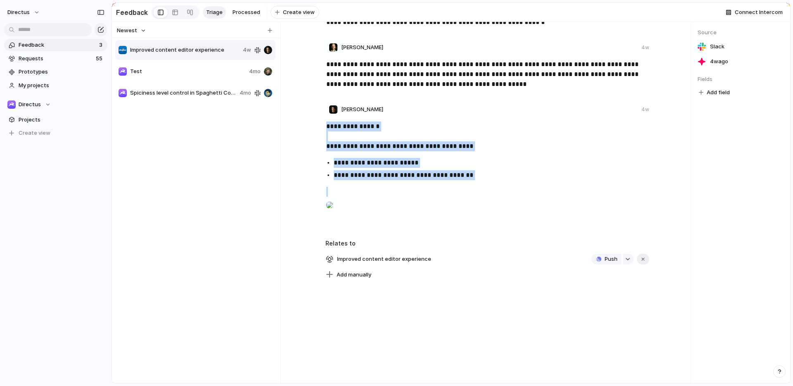
scroll to position [202, 0]
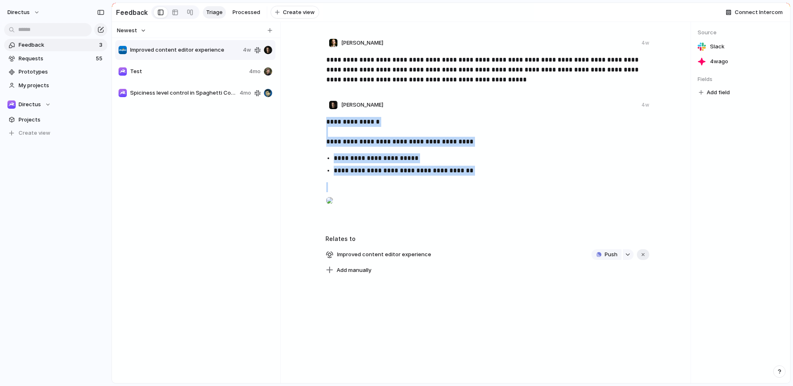
click at [710, 98] on button "Add field" at bounding box center [714, 92] width 33 height 11
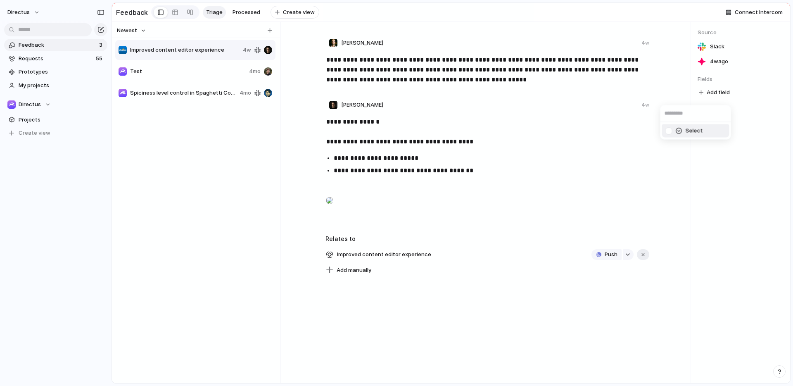
click at [596, 128] on div "Select" at bounding box center [396, 193] width 793 height 386
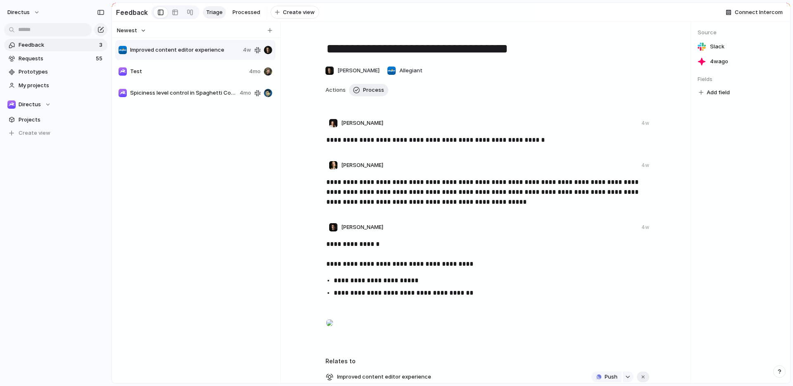
click at [651, 119] on div "**********" at bounding box center [487, 215] width 394 height 366
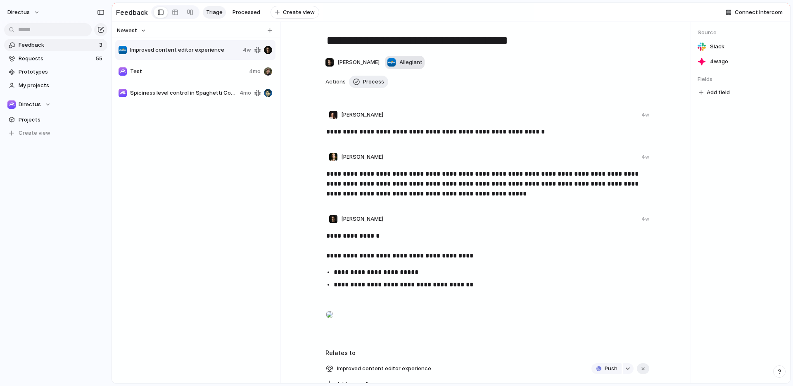
scroll to position [9, 0]
click at [406, 66] on span "Allegiant" at bounding box center [410, 62] width 23 height 8
click at [601, 122] on div "Thrive Logic Konfío JATDEV L'Oréal Greencross Pet Wellness Company European Ath…" at bounding box center [396, 193] width 793 height 386
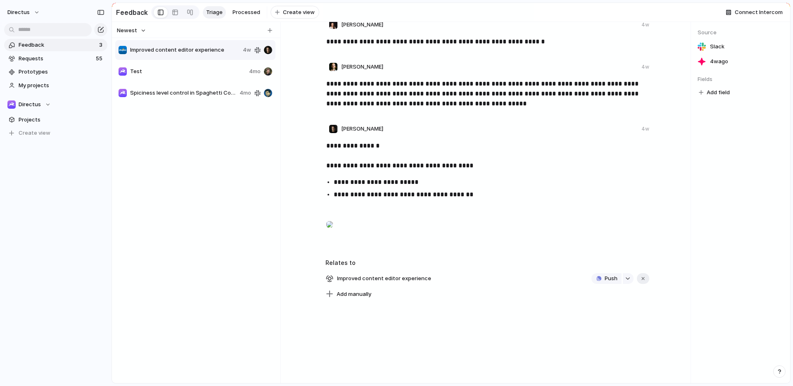
scroll to position [107, 0]
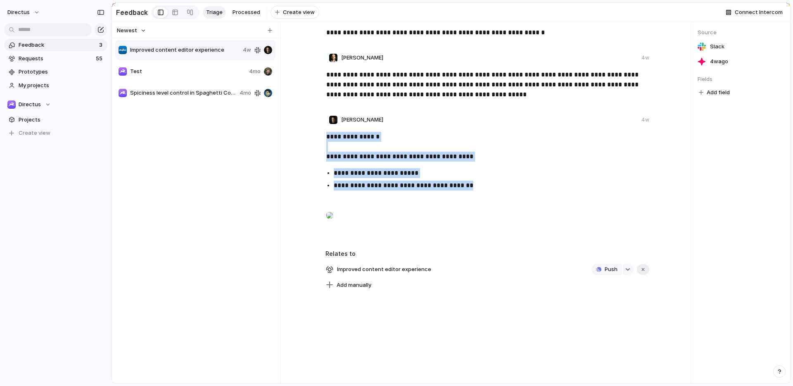
drag, startPoint x: 418, startPoint y: 173, endPoint x: 324, endPoint y: 138, distance: 100.5
click at [324, 138] on div "**********" at bounding box center [488, 183] width 361 height 102
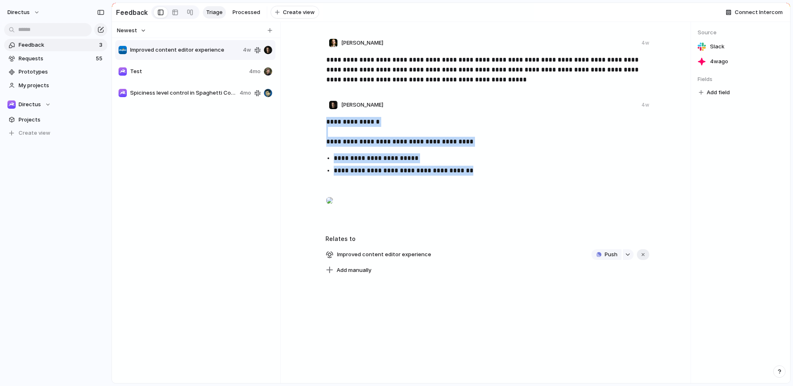
scroll to position [176, 0]
click at [641, 257] on div "button" at bounding box center [643, 255] width 6 height 6
click at [644, 257] on div "button" at bounding box center [643, 255] width 6 height 6
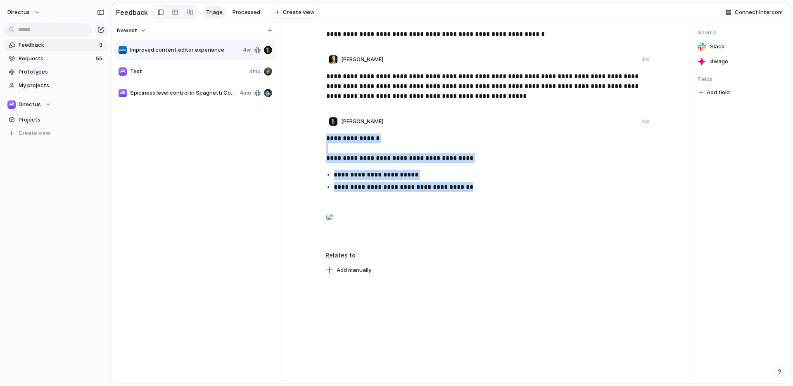
scroll to position [103, 0]
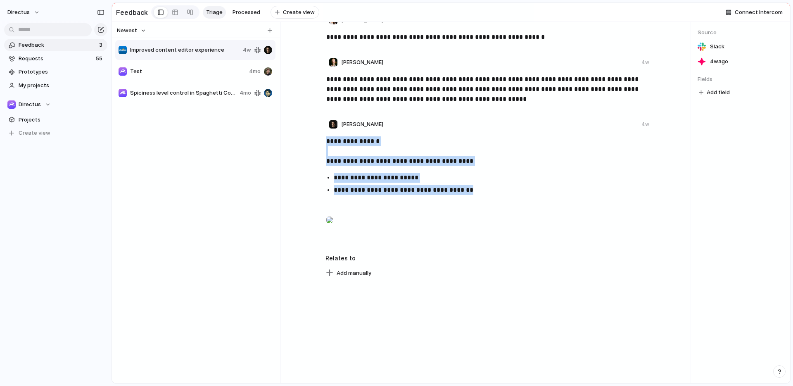
click at [473, 171] on div "**********" at bounding box center [488, 187] width 361 height 102
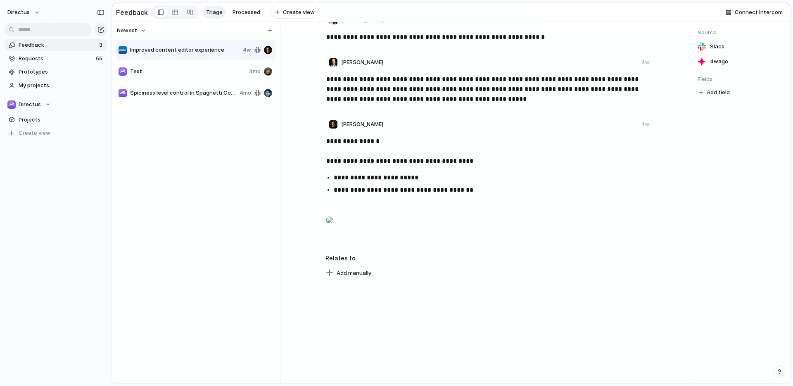
click at [180, 71] on span "Test" at bounding box center [188, 71] width 116 height 8
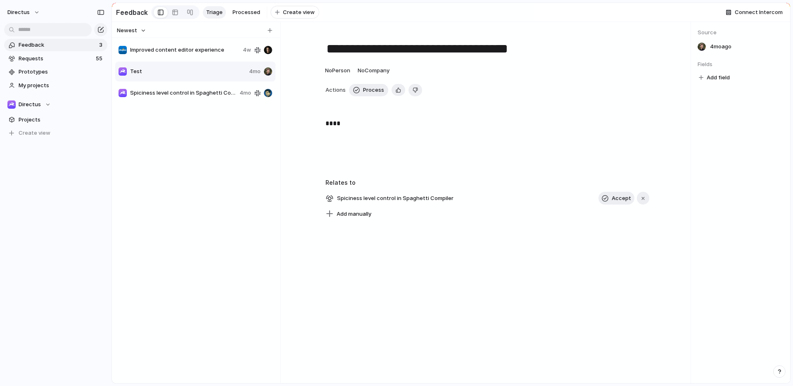
click at [197, 54] on span "Improved content editor experience" at bounding box center [184, 50] width 109 height 8
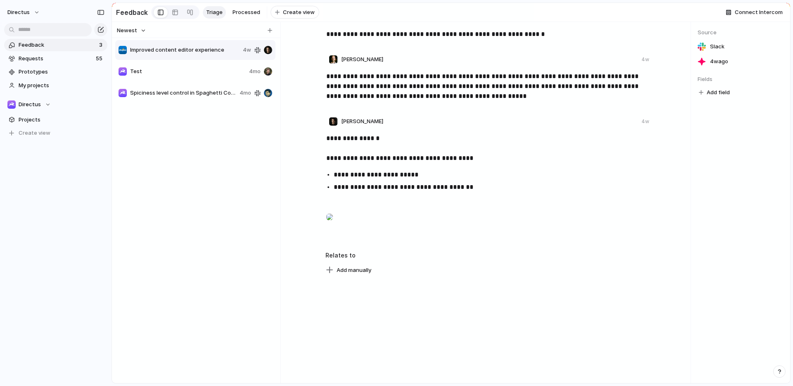
scroll to position [113, 0]
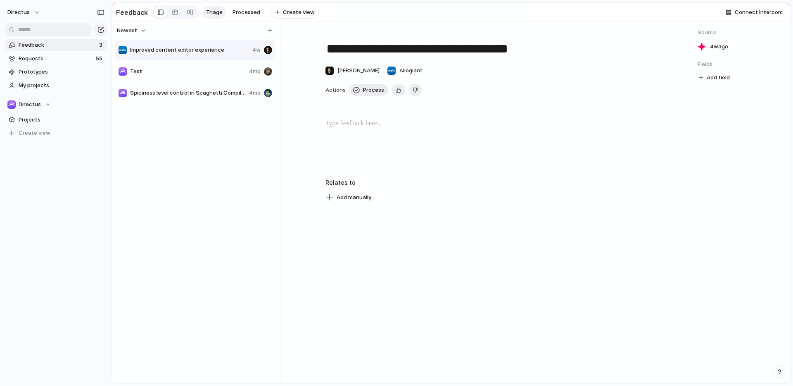
click at [216, 64] on div "Improved content editor experience 4w Test 4mo Spiciness level control in Spagh…" at bounding box center [196, 71] width 162 height 64
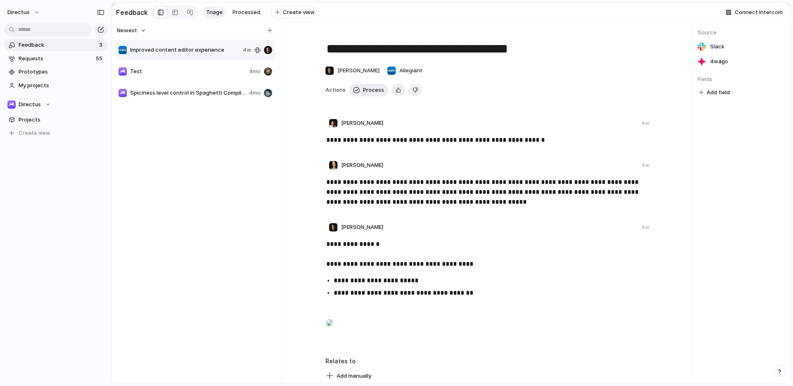
click at [215, 70] on div "Test 4mo" at bounding box center [195, 72] width 160 height 20
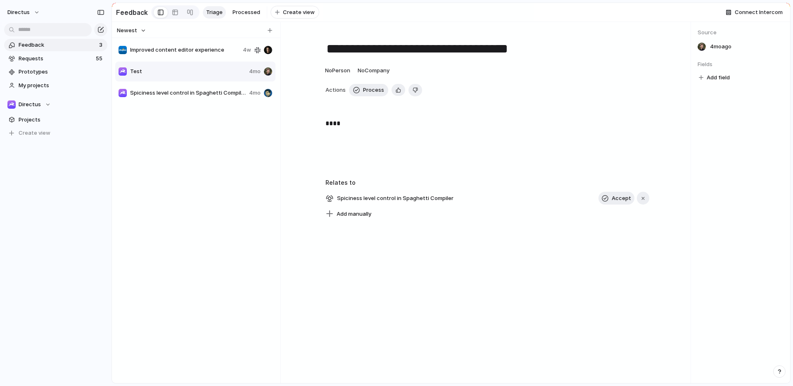
click at [216, 54] on span "Improved content editor experience" at bounding box center [184, 50] width 109 height 8
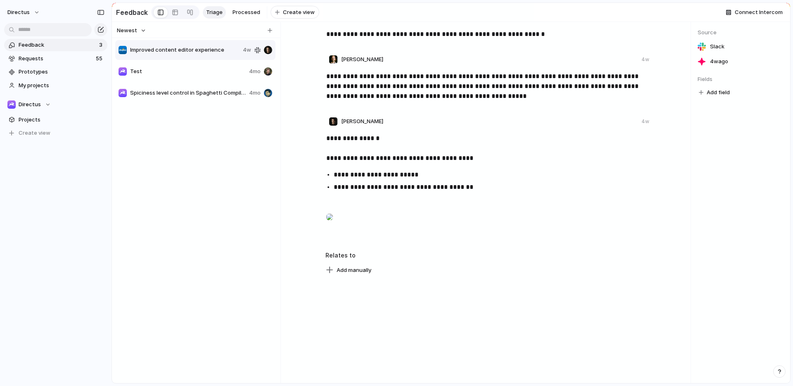
scroll to position [166, 0]
click at [329, 135] on strong "**********" at bounding box center [352, 138] width 53 height 6
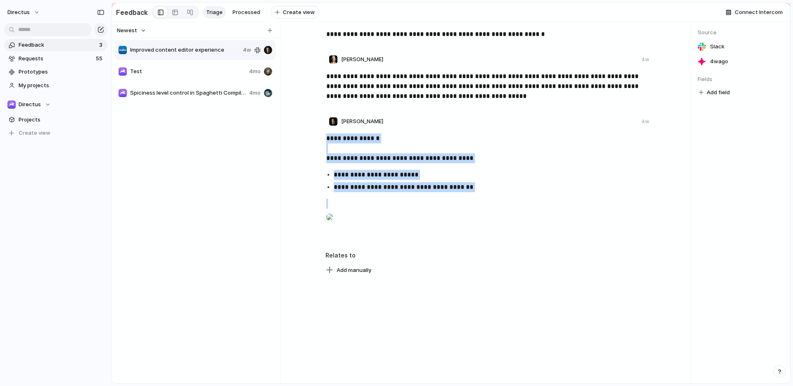
drag, startPoint x: 329, startPoint y: 78, endPoint x: 482, endPoint y: 147, distance: 167.7
click at [495, 133] on div "**********" at bounding box center [488, 184] width 361 height 102
click at [362, 276] on button "Add manually" at bounding box center [349, 270] width 52 height 12
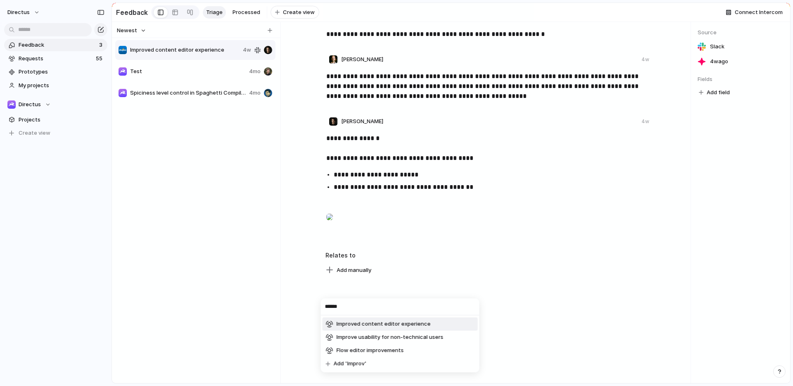
type input "******"
click at [429, 321] on li "Improved content editor experience" at bounding box center [400, 323] width 155 height 13
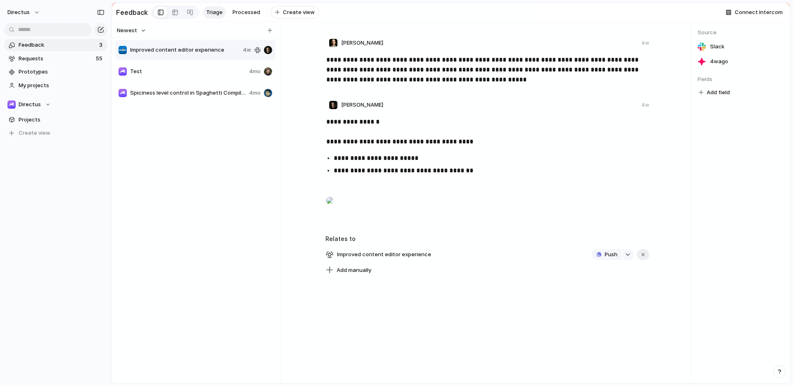
click at [402, 276] on div "Improved content editor experience Push Add manually" at bounding box center [487, 262] width 324 height 28
click at [414, 260] on span "Improved content editor experience" at bounding box center [384, 255] width 99 height 12
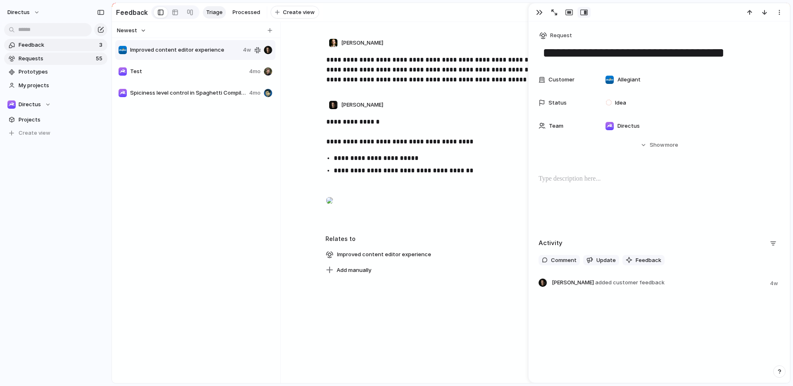
click at [49, 56] on span "Requests" at bounding box center [56, 59] width 75 height 8
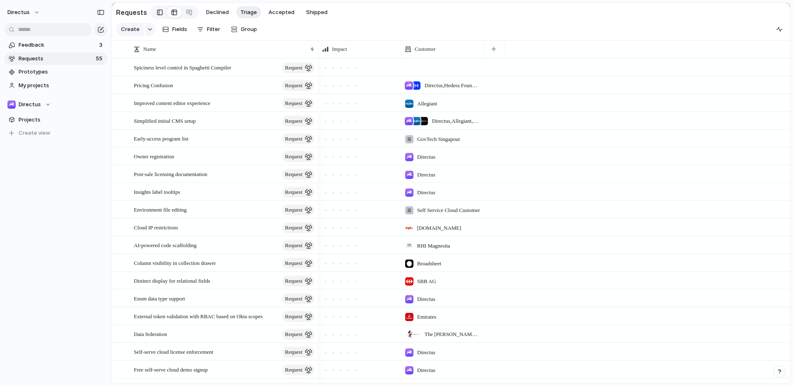
click at [157, 12] on div at bounding box center [160, 12] width 6 height 12
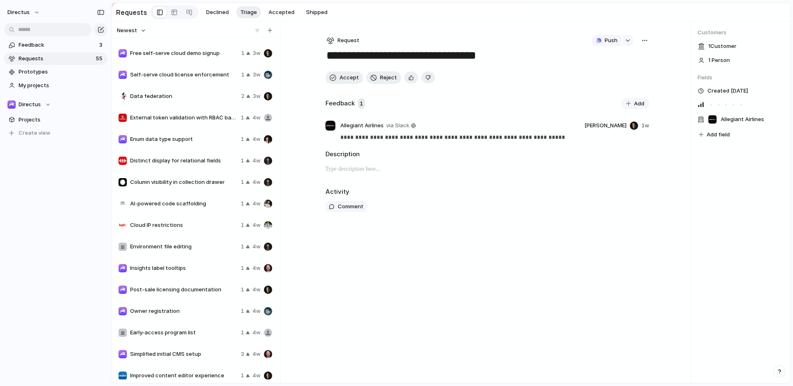
scroll to position [841, 0]
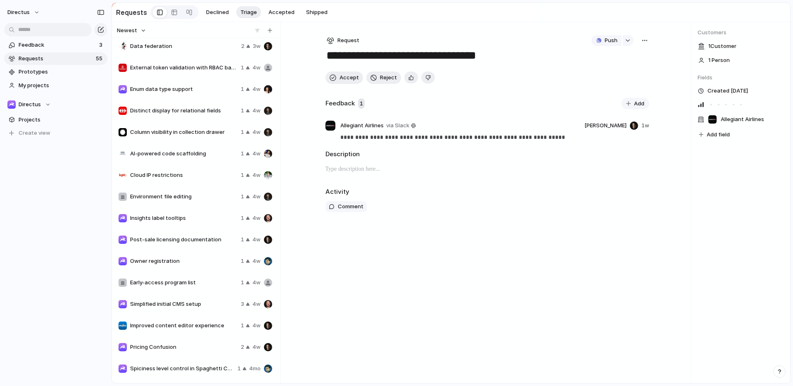
click at [198, 327] on span "Improved content editor experience" at bounding box center [183, 325] width 107 height 8
click at [208, 328] on span "Improved content editor experience" at bounding box center [183, 325] width 107 height 8
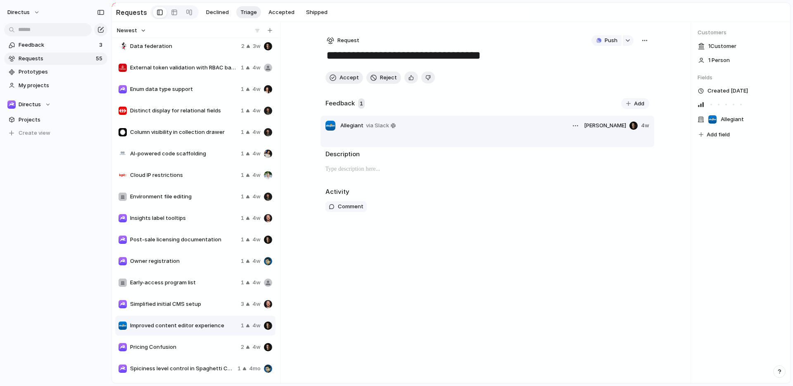
click at [411, 126] on header "Allegiant via Slack [PERSON_NAME] 4w" at bounding box center [487, 126] width 324 height 10
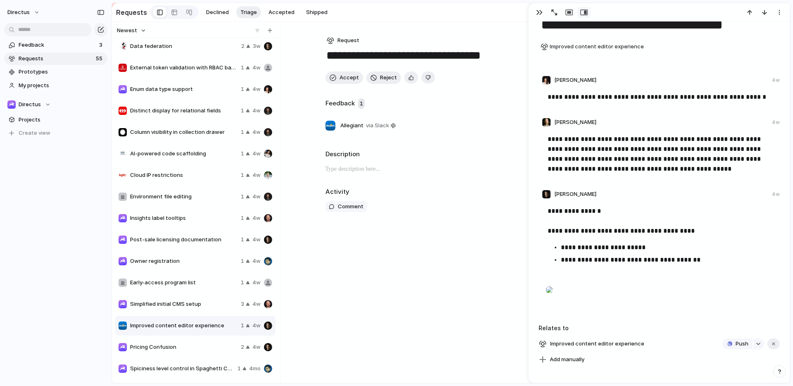
scroll to position [115, 0]
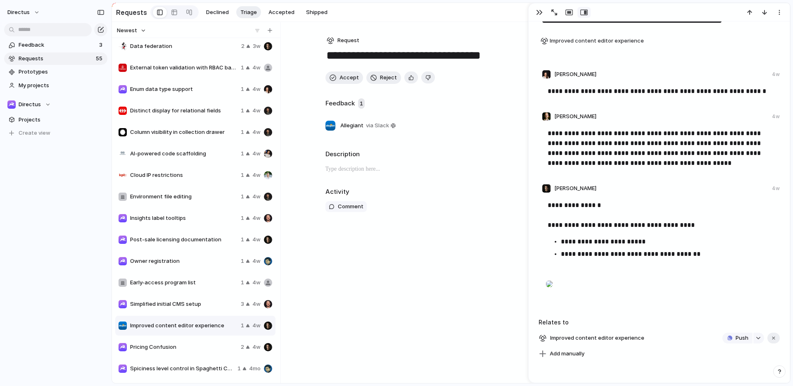
click at [183, 306] on span "Simplified initial CMS setup" at bounding box center [183, 304] width 107 height 8
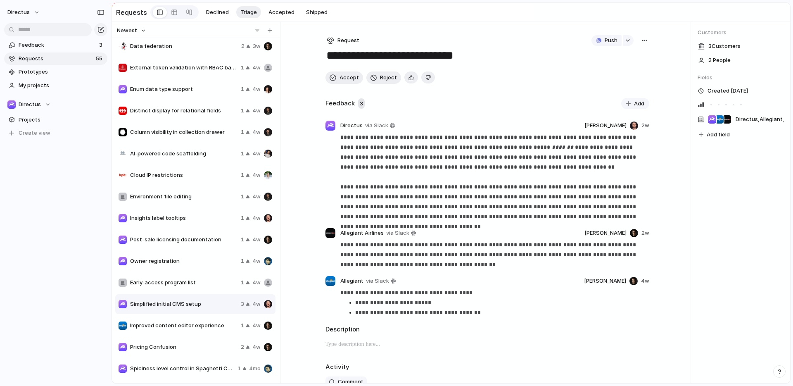
click at [185, 330] on span "Improved content editor experience" at bounding box center [183, 325] width 107 height 8
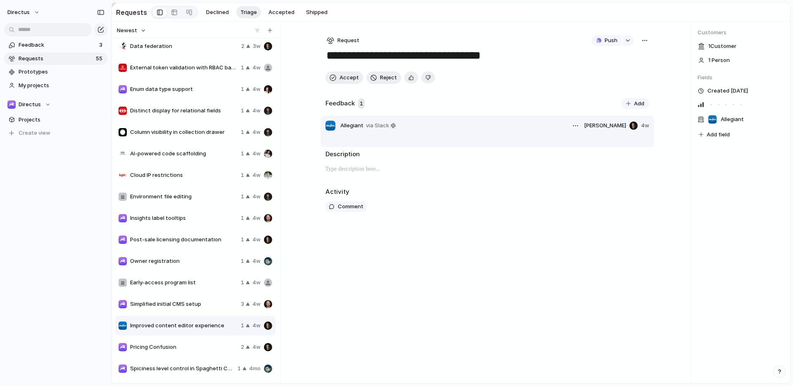
click at [546, 131] on header "Allegiant via Slack [PERSON_NAME] 4w" at bounding box center [487, 126] width 324 height 10
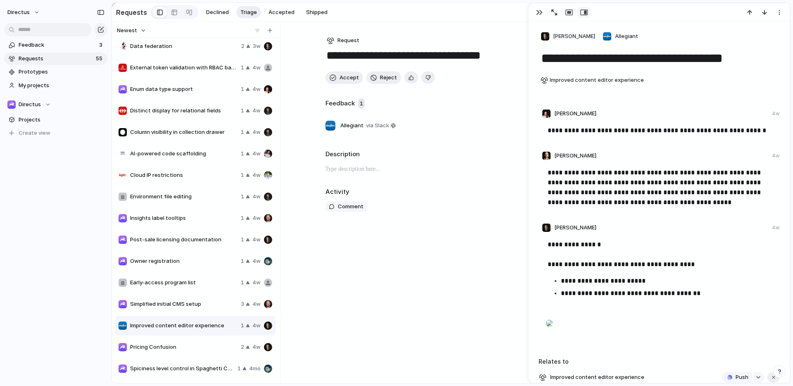
click at [558, 245] on strong "**********" at bounding box center [574, 244] width 53 height 6
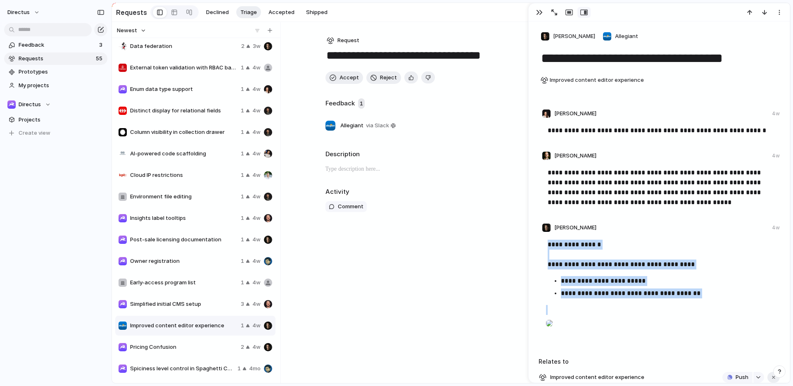
drag, startPoint x: 558, startPoint y: 245, endPoint x: 707, endPoint y: 297, distance: 157.7
click at [707, 297] on div "**********" at bounding box center [660, 291] width 228 height 102
click at [777, 8] on button "button" at bounding box center [779, 12] width 13 height 11
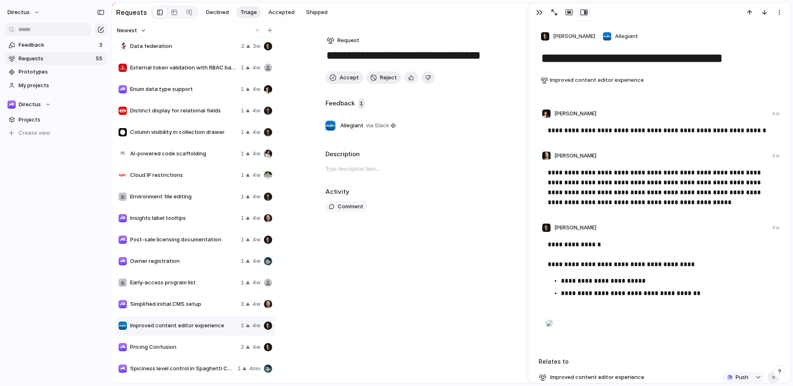
click at [642, 249] on div "Delete" at bounding box center [396, 193] width 793 height 386
click at [539, 9] on div "button" at bounding box center [539, 12] width 7 height 7
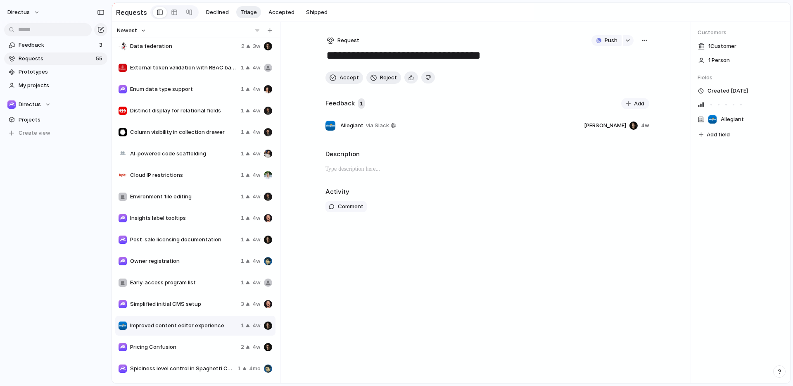
click at [196, 345] on span "Pricing Confusion" at bounding box center [183, 347] width 107 height 8
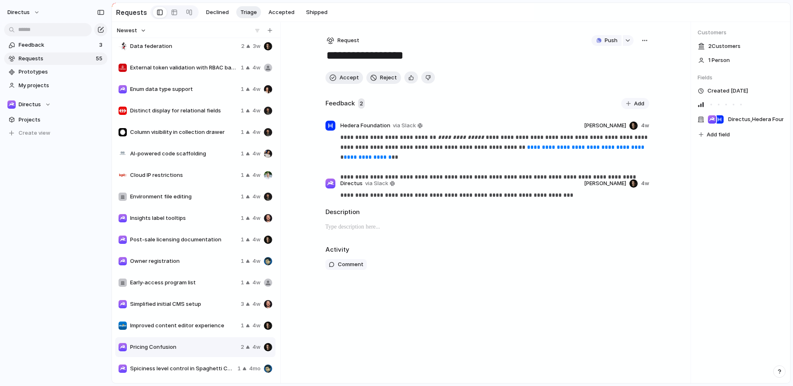
click at [185, 325] on span "Improved content editor experience" at bounding box center [183, 325] width 107 height 8
type textarea "**********"
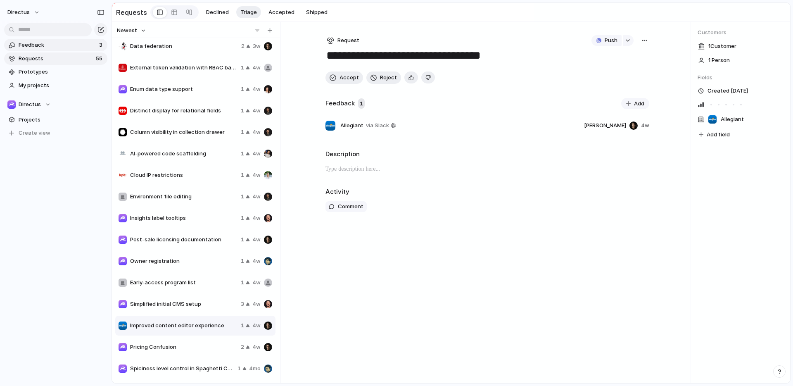
click at [66, 44] on span "Feedback" at bounding box center [58, 45] width 78 height 8
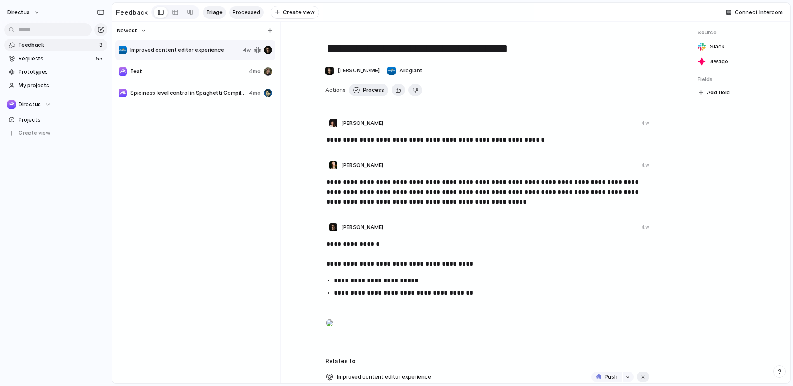
click at [242, 12] on span "Processed" at bounding box center [247, 12] width 28 height 8
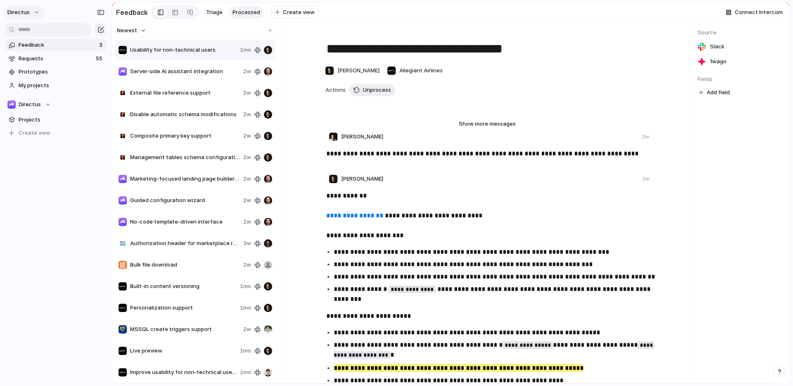
click at [36, 10] on button "directus" at bounding box center [24, 12] width 40 height 13
click at [50, 31] on li "Settings" at bounding box center [40, 30] width 69 height 13
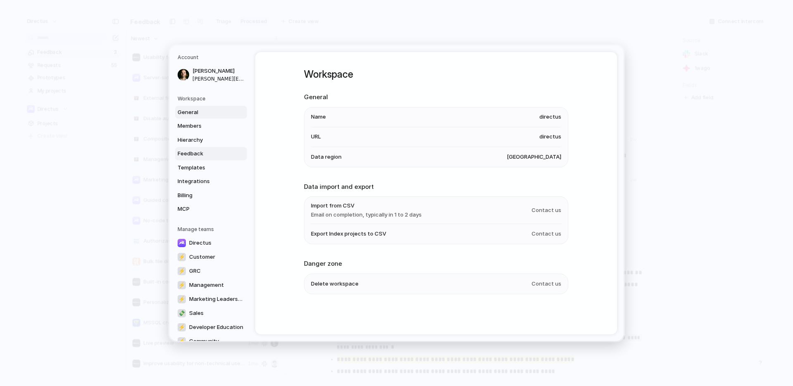
click at [199, 150] on span "Feedback" at bounding box center [204, 154] width 53 height 8
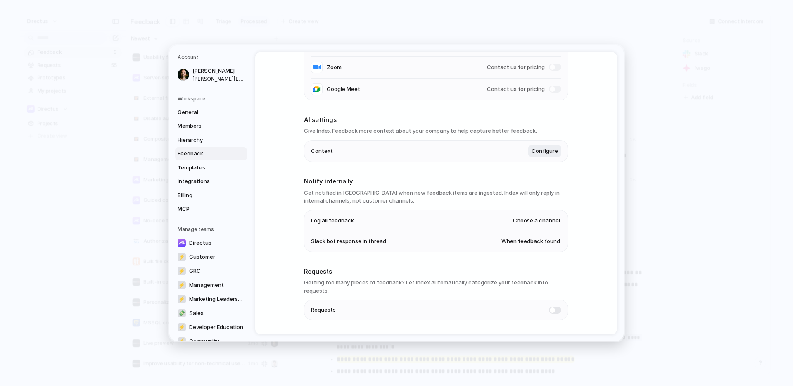
scroll to position [144, 0]
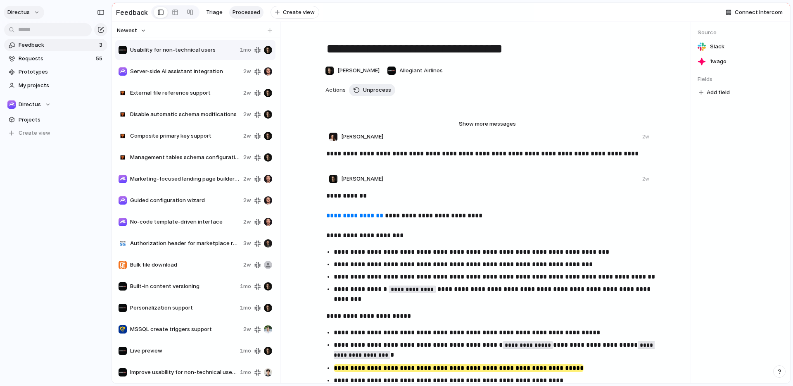
click at [35, 12] on button "directus" at bounding box center [24, 12] width 40 height 13
click at [36, 30] on span "Settings" at bounding box center [30, 31] width 23 height 8
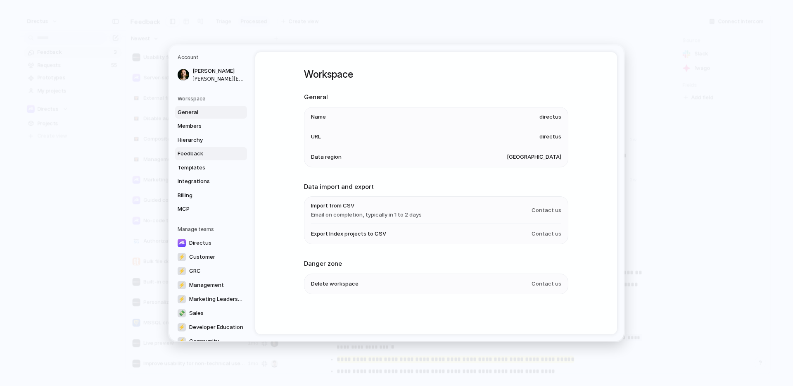
click at [202, 150] on span "Feedback" at bounding box center [204, 154] width 53 height 8
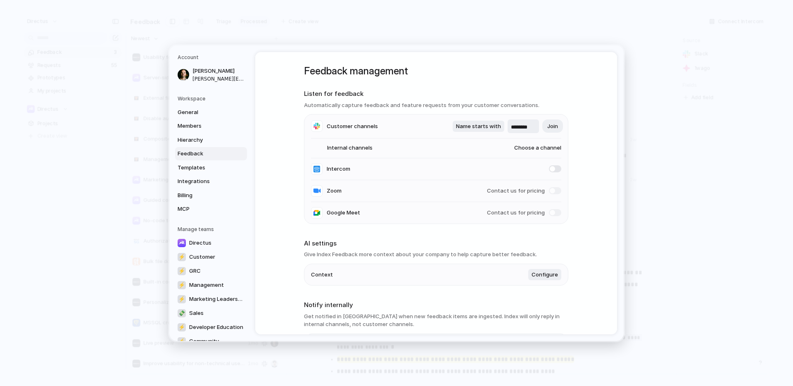
scroll to position [144, 0]
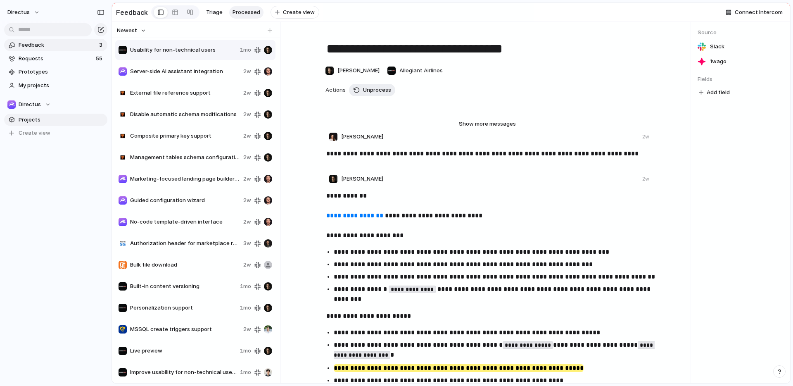
click at [48, 121] on span "Projects" at bounding box center [62, 120] width 86 height 8
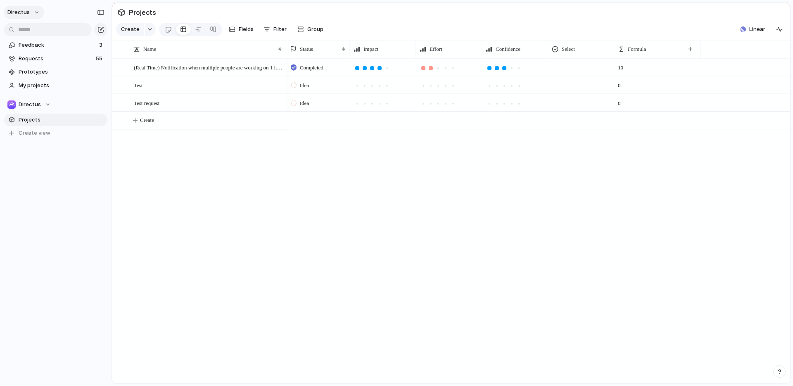
click at [25, 12] on span "directus" at bounding box center [18, 12] width 22 height 8
click at [30, 29] on span "Settings" at bounding box center [30, 31] width 23 height 8
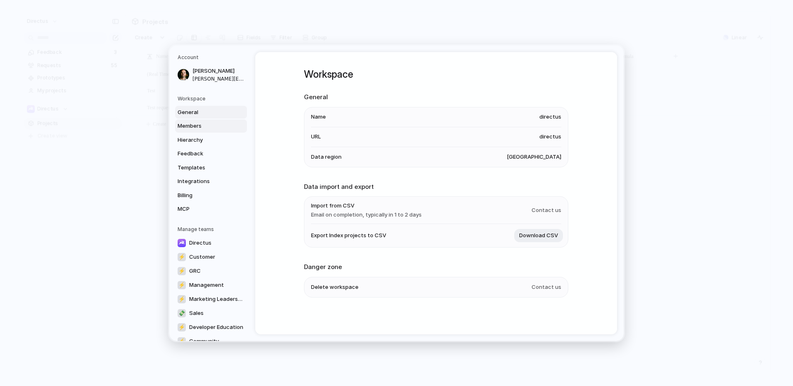
click at [199, 125] on span "Members" at bounding box center [204, 126] width 53 height 8
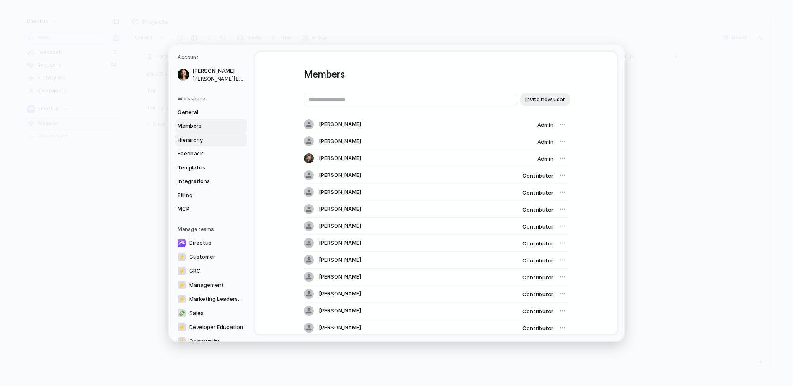
click at [200, 138] on span "Hierarchy" at bounding box center [204, 139] width 53 height 8
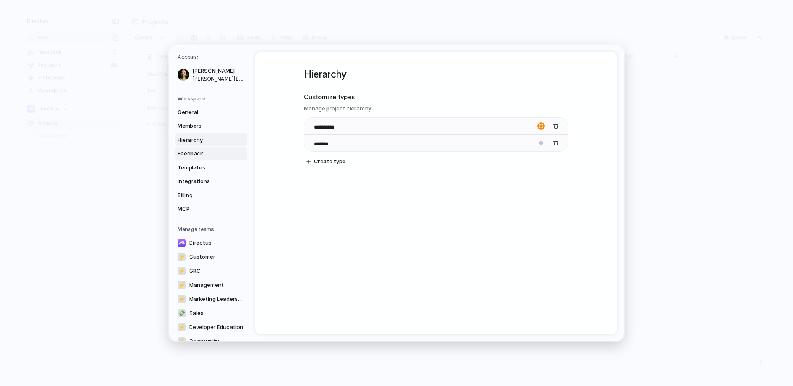
click at [211, 154] on span "Feedback" at bounding box center [204, 154] width 53 height 8
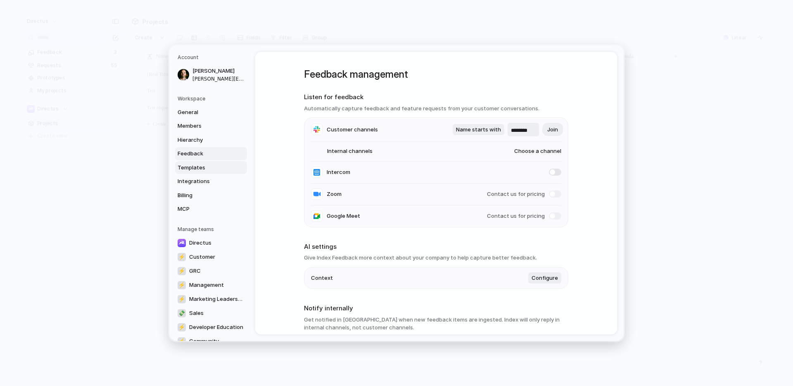
click at [213, 166] on span "Templates" at bounding box center [204, 167] width 53 height 8
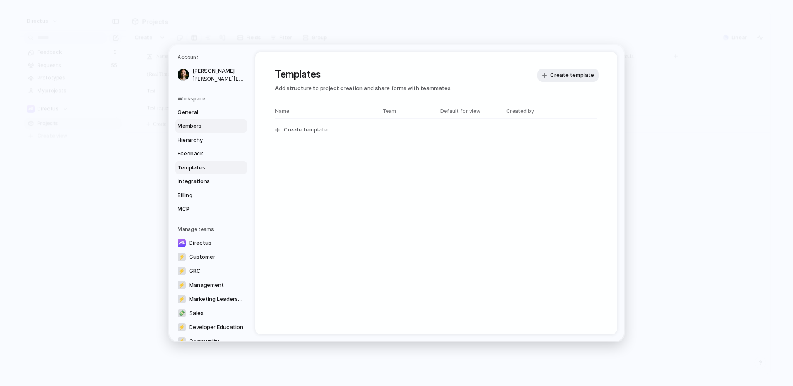
click at [203, 128] on span "Members" at bounding box center [204, 126] width 53 height 8
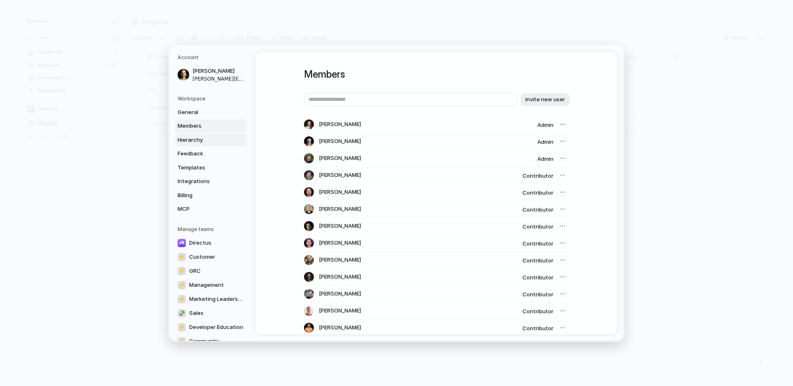
click at [207, 140] on span "Hierarchy" at bounding box center [204, 139] width 53 height 8
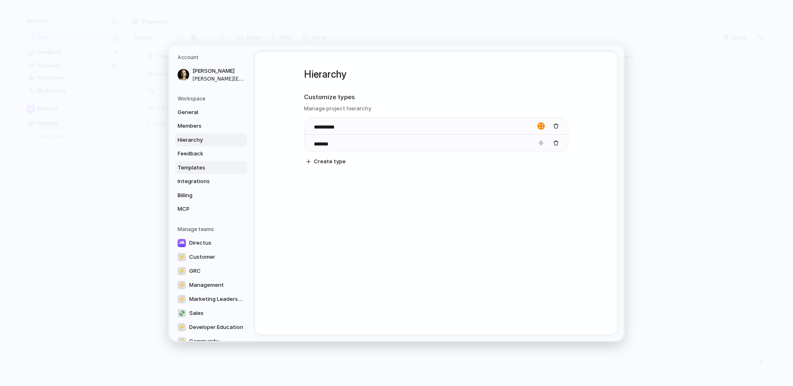
click at [200, 166] on span "Templates" at bounding box center [204, 167] width 53 height 8
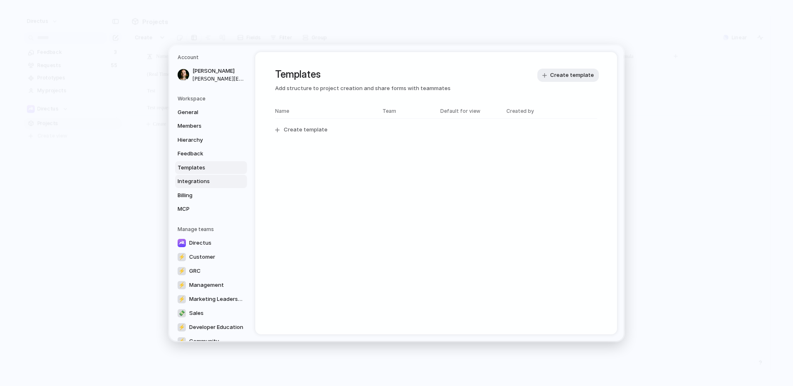
click at [210, 182] on span "Integrations" at bounding box center [204, 181] width 53 height 8
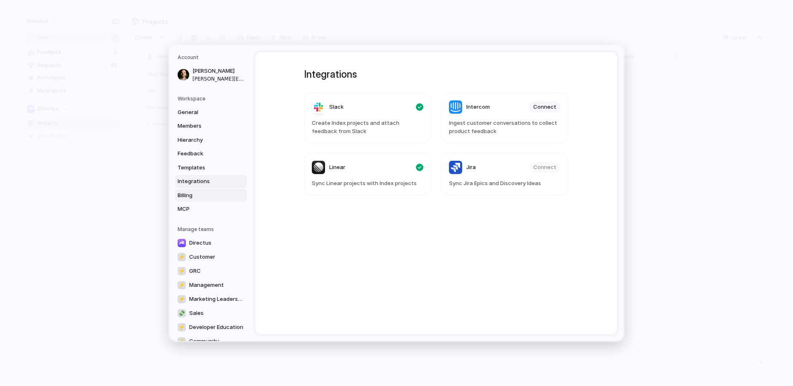
click at [207, 191] on span "Billing" at bounding box center [204, 195] width 53 height 8
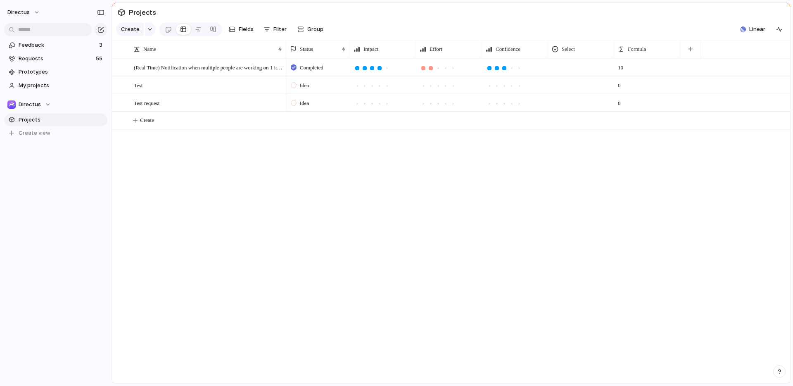
click at [135, 191] on div "(Real Time) Notification when multiple people are working on 1 item Test Test r…" at bounding box center [451, 220] width 678 height 325
click at [777, 369] on div "button" at bounding box center [780, 371] width 6 height 6
click at [751, 298] on span "Documentation" at bounding box center [733, 299] width 41 height 8
click at [779, 371] on div "button" at bounding box center [780, 371] width 6 height 6
click at [754, 310] on button "Live chat 6 hrs" at bounding box center [742, 312] width 83 height 13
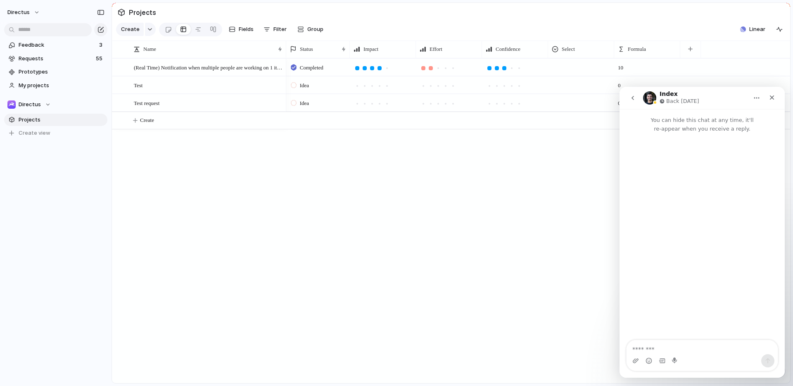
click at [697, 340] on textarea "Message…" at bounding box center [702, 347] width 151 height 14
type textarea "**********"
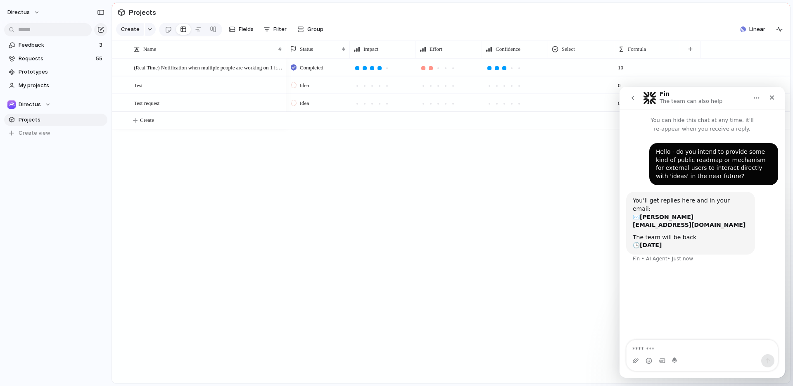
click at [758, 97] on icon "Home" at bounding box center [756, 98] width 7 height 7
click at [735, 101] on div "Fin The team can also help" at bounding box center [695, 98] width 105 height 14
click at [725, 93] on div "Fin The team can also help" at bounding box center [695, 98] width 105 height 14
click at [638, 97] on button "go back" at bounding box center [633, 98] width 16 height 16
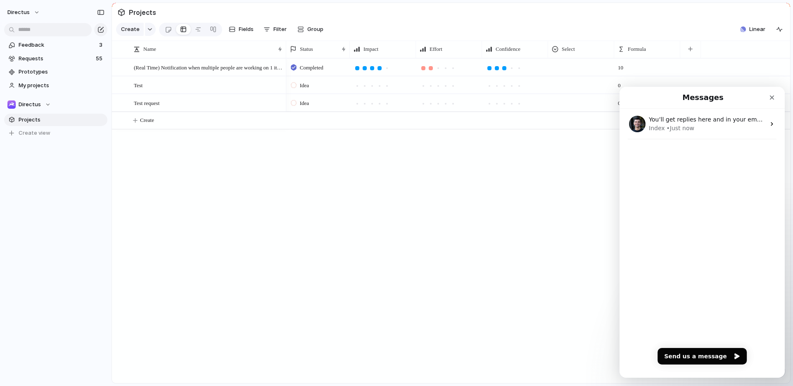
click at [549, 231] on div "Completed 10 Idea 0 Idea 0" at bounding box center [538, 220] width 504 height 325
click at [774, 95] on icon "Close" at bounding box center [772, 97] width 7 height 7
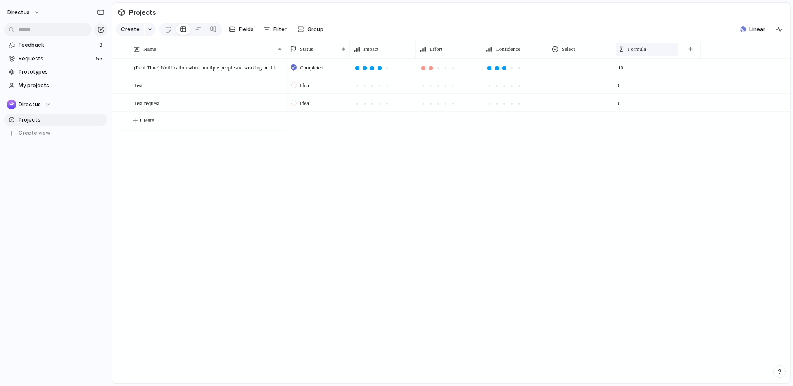
click at [646, 53] on span "Formula" at bounding box center [637, 49] width 18 height 8
click at [558, 53] on div "Modify Hide Sort ascending Sort descending" at bounding box center [396, 193] width 793 height 386
click at [641, 53] on span "Formula" at bounding box center [637, 49] width 18 height 8
click at [650, 73] on li "Modify" at bounding box center [648, 73] width 61 height 13
click at [601, 181] on div "Completed 10 Idea 0 Idea 0" at bounding box center [477, 220] width 382 height 325
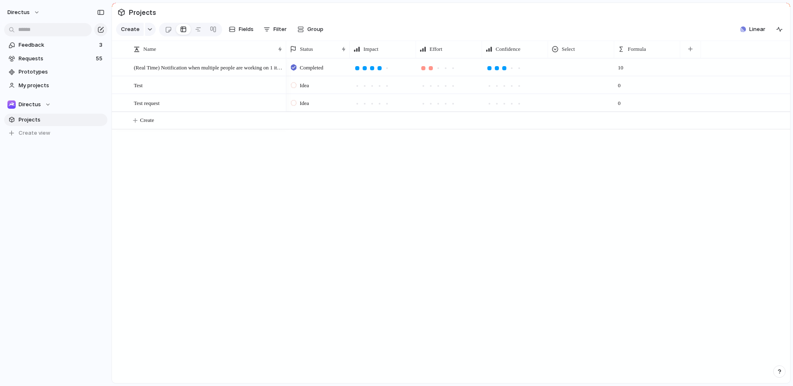
click at [364, 184] on div "Completed 10 Idea 0 Idea 0" at bounding box center [538, 220] width 504 height 325
click at [779, 33] on div "button" at bounding box center [779, 29] width 7 height 7
click at [781, 36] on button "button" at bounding box center [779, 29] width 13 height 13
click at [775, 55] on div "button" at bounding box center [776, 52] width 9 height 9
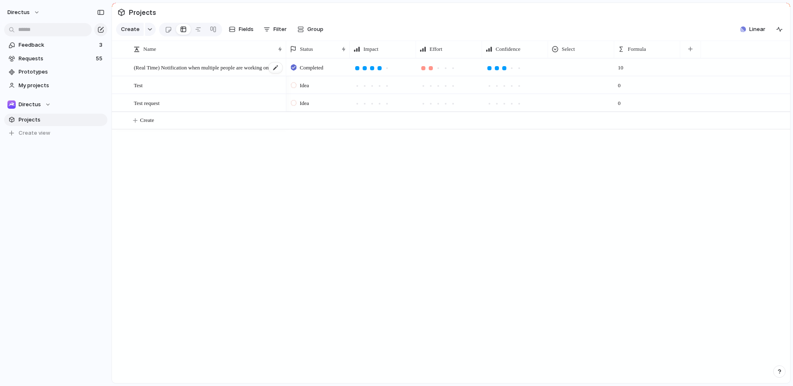
click at [235, 69] on span "(Real Time) Notification when multiple people are working on 1 item" at bounding box center [209, 67] width 150 height 10
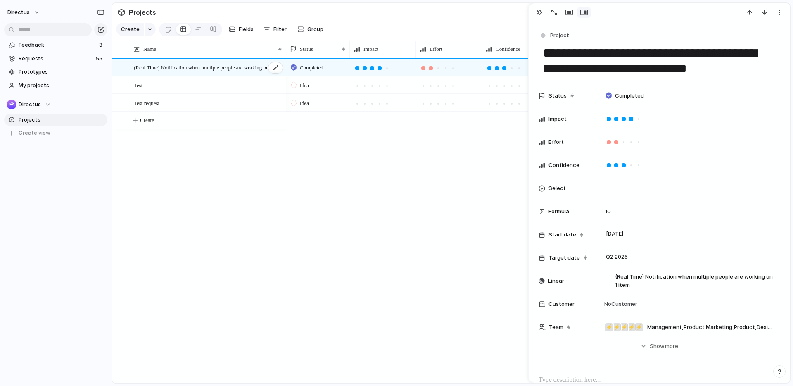
click at [233, 72] on span "(Real Time) Notification when multiple people are working on 1 item" at bounding box center [209, 67] width 150 height 10
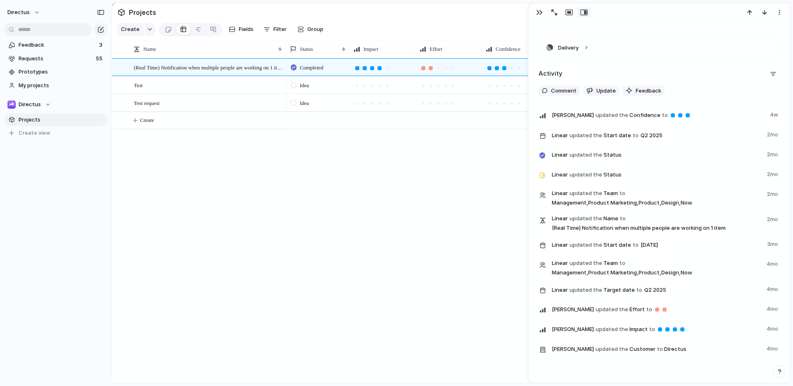
scroll to position [435, 0]
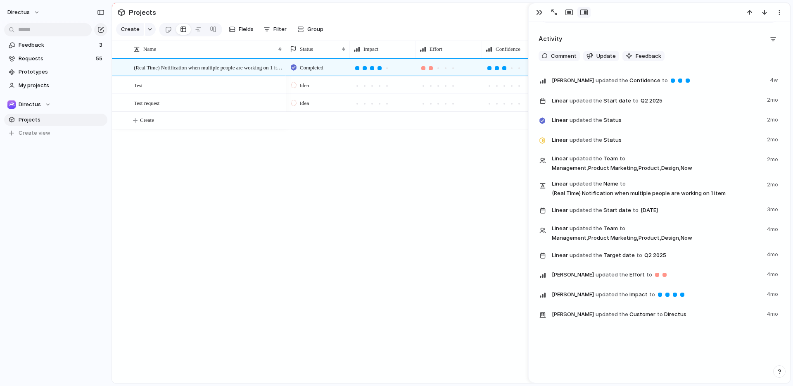
click at [416, 203] on div "Completed 10 Idea 0 Idea 0" at bounding box center [538, 220] width 504 height 325
click at [418, 200] on div "Completed 10 Idea 0 Idea 0" at bounding box center [538, 220] width 504 height 325
click at [538, 9] on button "button" at bounding box center [539, 12] width 13 height 11
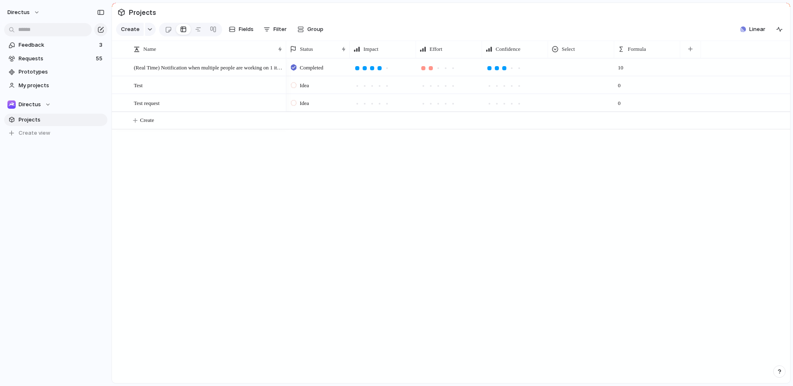
click at [549, 184] on div "Completed 10 Idea 0 Idea 0" at bounding box center [538, 220] width 504 height 325
click at [693, 50] on button "button" at bounding box center [690, 49] width 17 height 15
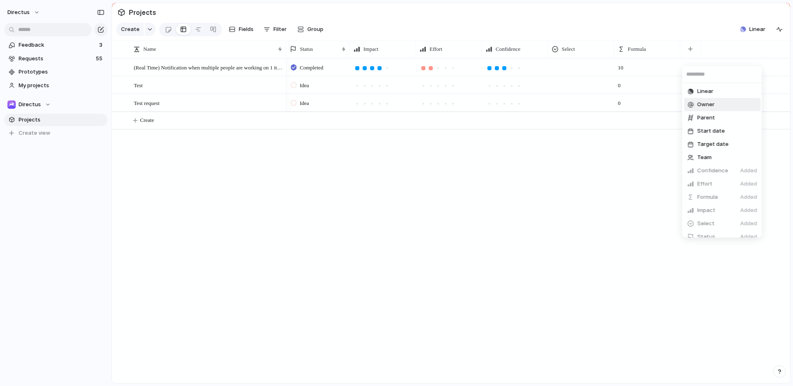
scroll to position [140, 0]
click at [530, 198] on div "Created at Created by Customer Description Duplicate Feedback Figma Last change…" at bounding box center [396, 193] width 793 height 386
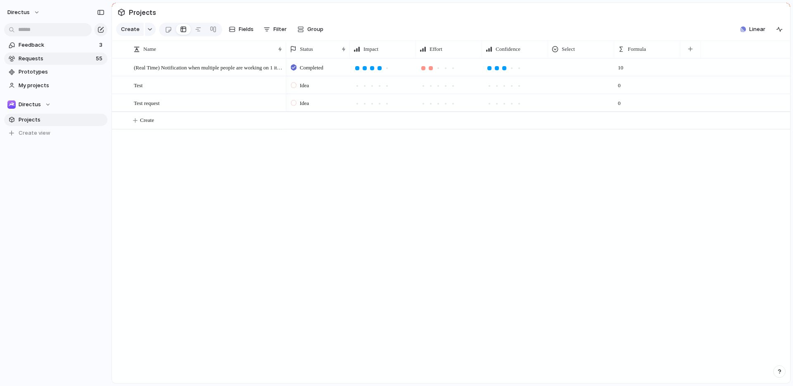
click at [62, 59] on span "Requests" at bounding box center [56, 59] width 75 height 8
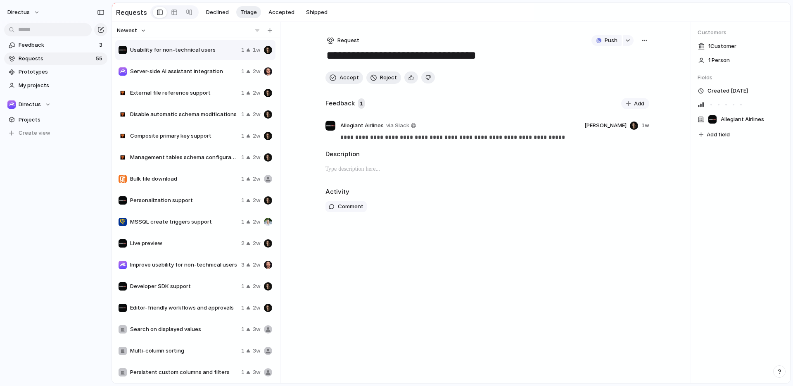
click at [200, 74] on span "Server-side AI assistant integration" at bounding box center [184, 71] width 108 height 8
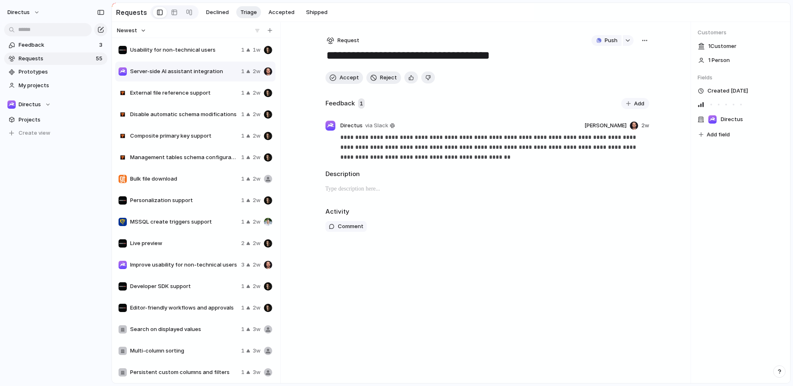
click at [197, 90] on span "External file reference support" at bounding box center [184, 93] width 108 height 8
type textarea "**********"
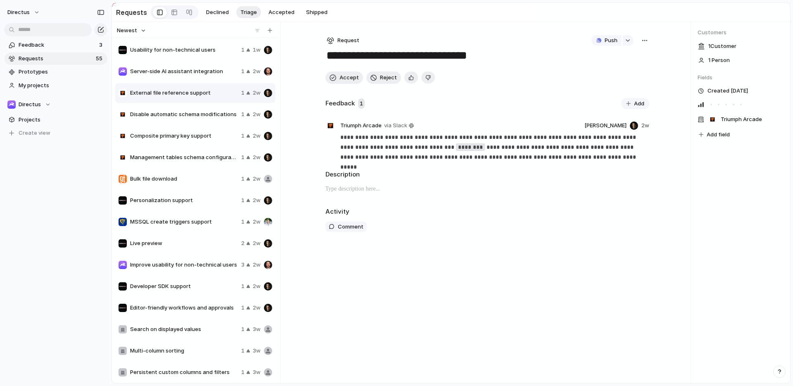
click at [710, 79] on span "Fields" at bounding box center [741, 78] width 86 height 8
click at [727, 123] on span "Triumph Arcade" at bounding box center [741, 119] width 41 height 8
click at [411, 223] on div "Thrive Logic Konfío JATDEV L'Oréal Greencross Pet Wellness Company European Ath…" at bounding box center [396, 193] width 793 height 386
click at [47, 119] on span "Projects" at bounding box center [62, 120] width 86 height 8
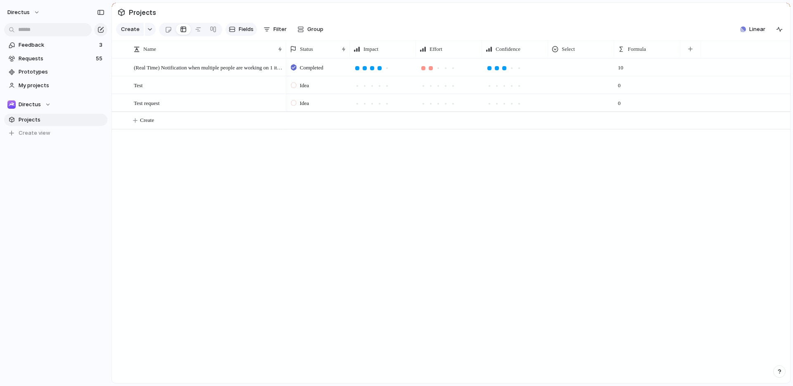
click at [237, 27] on button "Fields" at bounding box center [241, 29] width 31 height 13
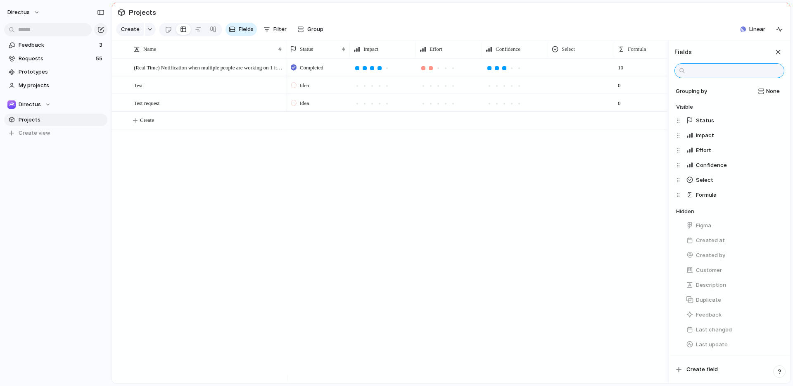
click at [721, 76] on input "text" at bounding box center [730, 70] width 110 height 15
type input "***"
click at [706, 370] on span "Create field" at bounding box center [702, 369] width 31 height 8
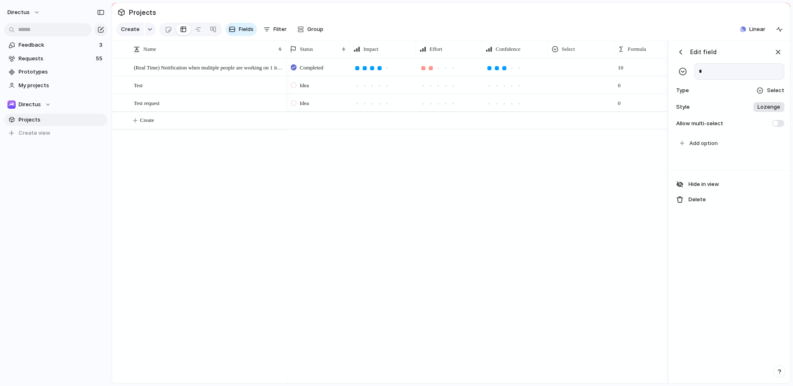
scroll to position [0, 100]
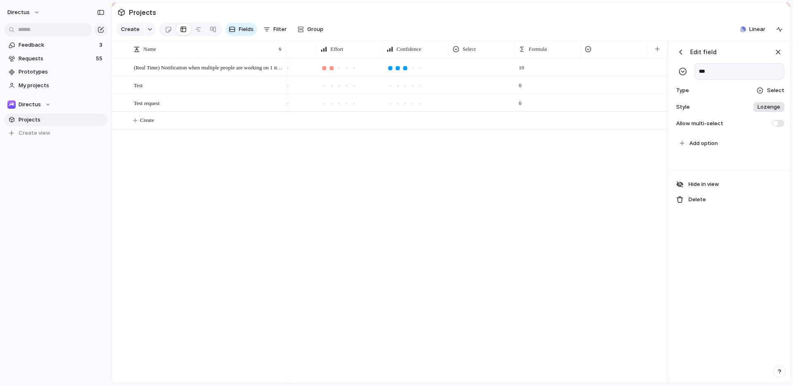
type input "***"
click at [763, 94] on div at bounding box center [760, 90] width 7 height 7
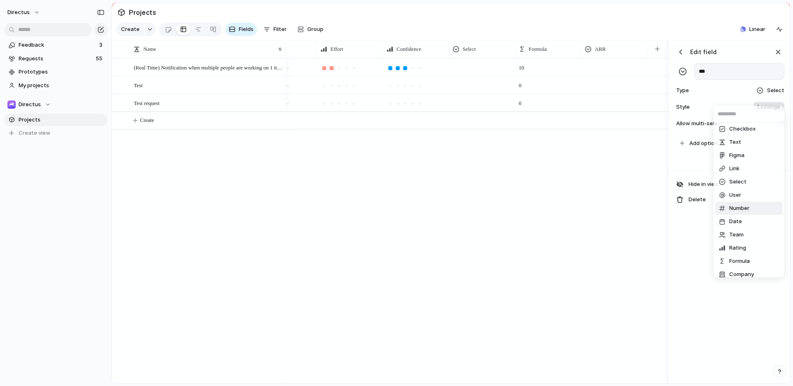
scroll to position [0, 0]
click at [746, 210] on span "Number" at bounding box center [739, 211] width 20 height 8
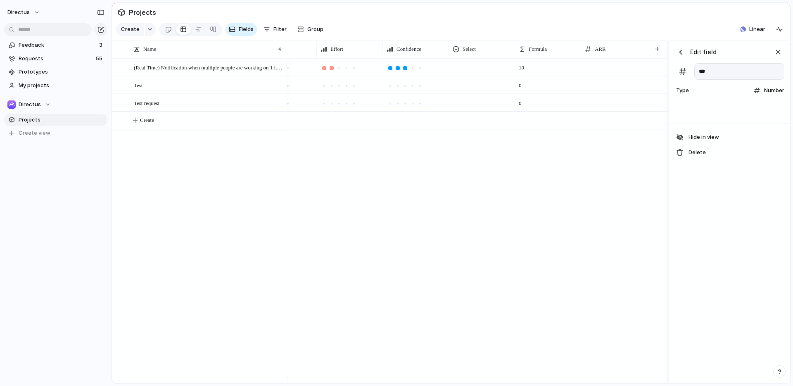
click at [703, 101] on div "Edit field *** Type Number" at bounding box center [730, 71] width 120 height 60
click at [772, 95] on span "Number" at bounding box center [774, 90] width 20 height 8
click at [706, 108] on div "Checkbox Text Figma Link Select User Number Date Team Rating Formula Company" at bounding box center [396, 193] width 793 height 386
click at [680, 53] on button "button" at bounding box center [681, 52] width 12 height 12
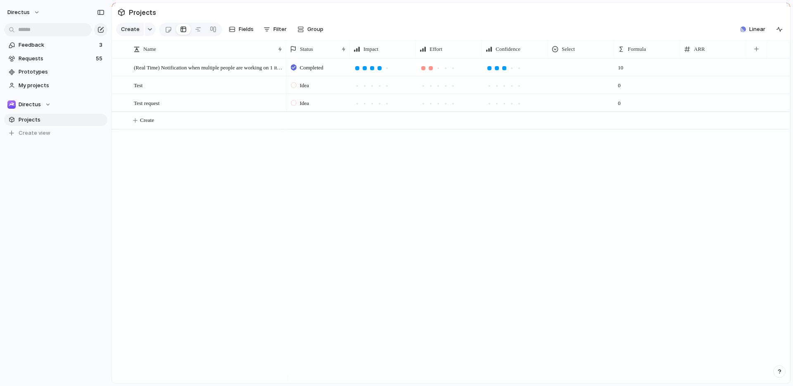
click at [608, 211] on div "Completed 10 Idea 0 Idea 0" at bounding box center [538, 220] width 504 height 325
click at [36, 45] on span "Feedback" at bounding box center [58, 45] width 78 height 8
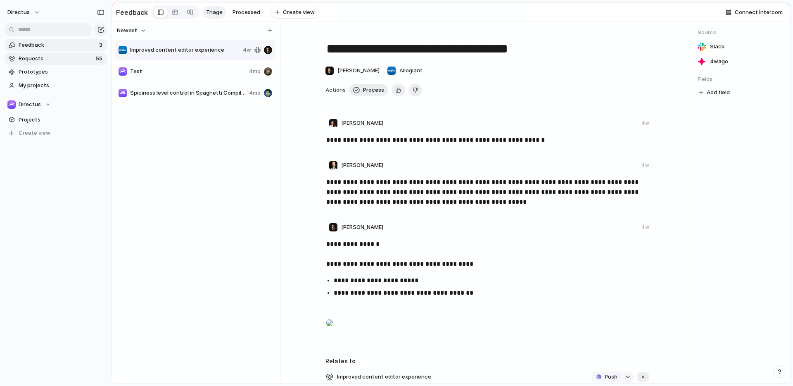
click at [84, 53] on link "Requests 55" at bounding box center [55, 58] width 103 height 12
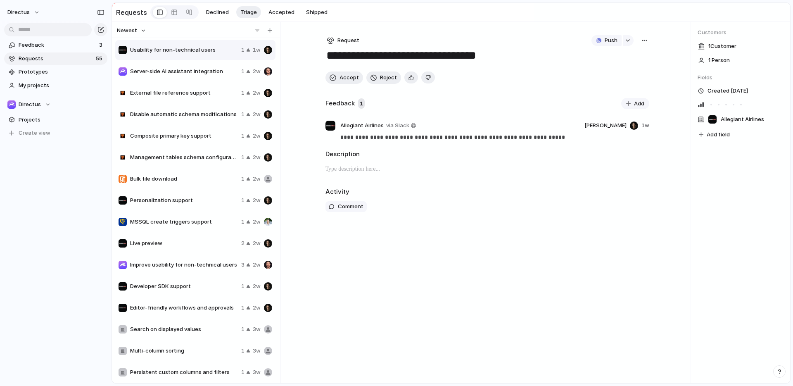
click at [729, 136] on button "Add field" at bounding box center [714, 134] width 33 height 11
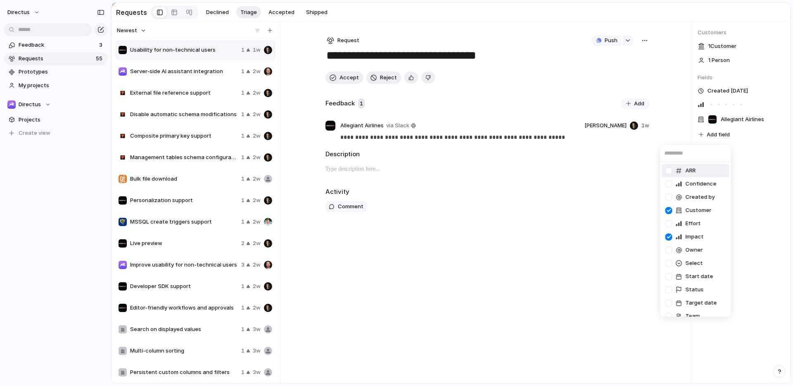
click at [664, 169] on div at bounding box center [669, 171] width 14 height 14
click at [753, 182] on div "ARR Confidence Created by Customer Effort Impact Owner Select Start date Status…" at bounding box center [396, 193] width 793 height 386
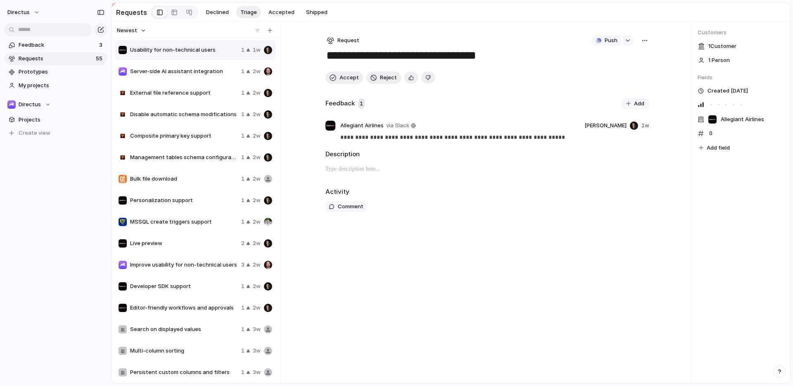
click at [160, 75] on span "Server-side AI assistant integration" at bounding box center [184, 71] width 108 height 8
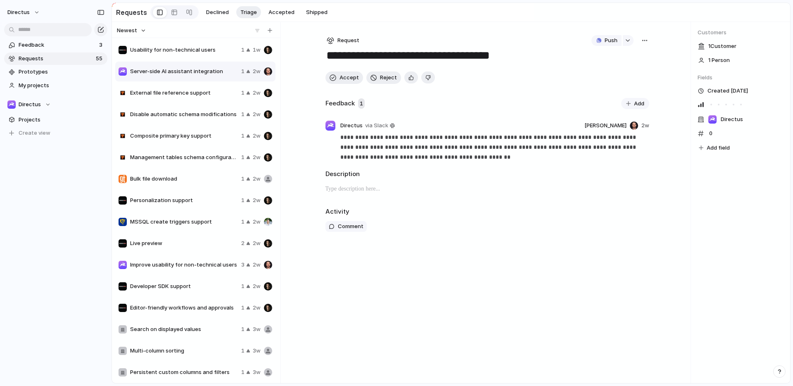
click at [178, 54] on span "Usability for non-technical users" at bounding box center [184, 50] width 108 height 8
type textarea "**********"
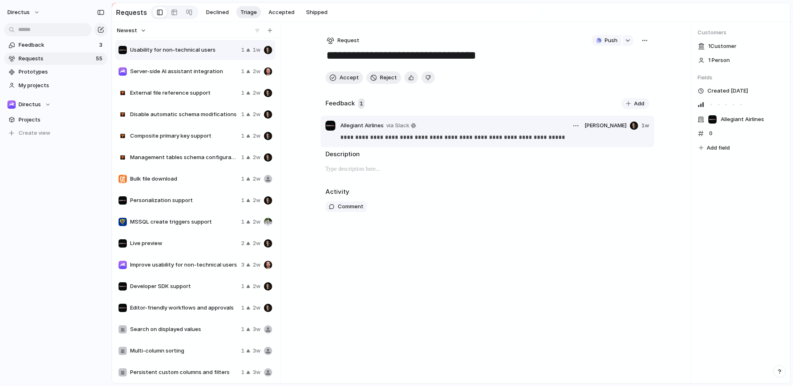
click at [369, 128] on span "Allegiant Airlines" at bounding box center [361, 125] width 43 height 8
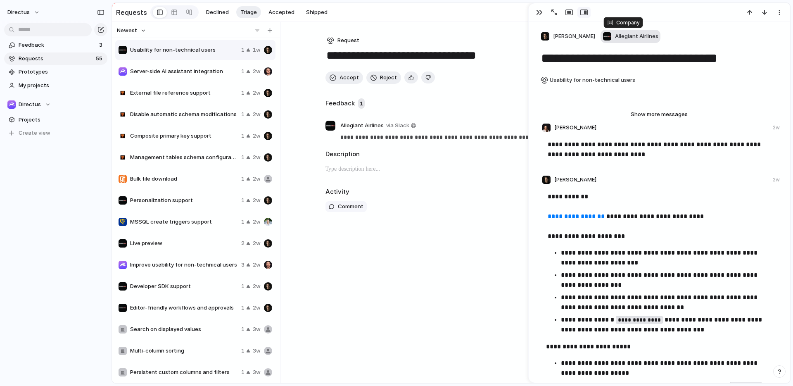
click at [624, 34] on span "Allegiant Airlines" at bounding box center [636, 36] width 43 height 8
click at [458, 242] on div "Thrive Logic Konfío JATDEV L'Oréal Greencross Pet Wellness Company European Ath…" at bounding box center [396, 193] width 793 height 386
click at [475, 233] on div "**********" at bounding box center [487, 202] width 350 height 361
click at [538, 12] on div "button" at bounding box center [539, 12] width 7 height 7
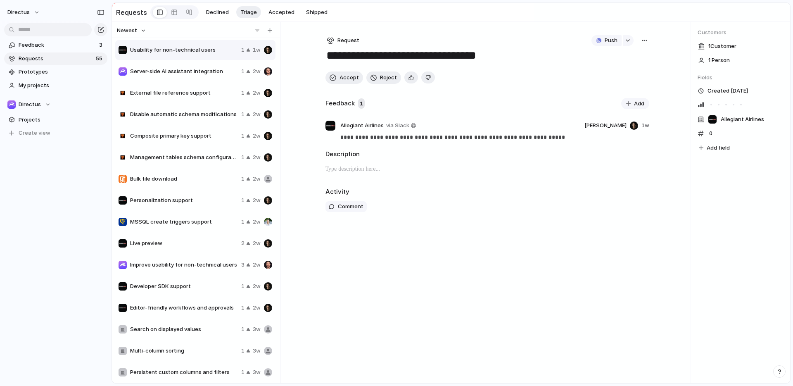
click at [713, 133] on span "0" at bounding box center [711, 133] width 10 height 8
click at [710, 135] on span "0" at bounding box center [711, 133] width 10 height 8
click at [37, 176] on div "Feedback 3 Requests 55 Prototypes My projects Directus Projects To pick up a dr…" at bounding box center [56, 103] width 112 height 206
click at [32, 71] on span "Prototypes" at bounding box center [62, 72] width 86 height 8
click at [48, 49] on link "Feedback 3" at bounding box center [55, 45] width 103 height 12
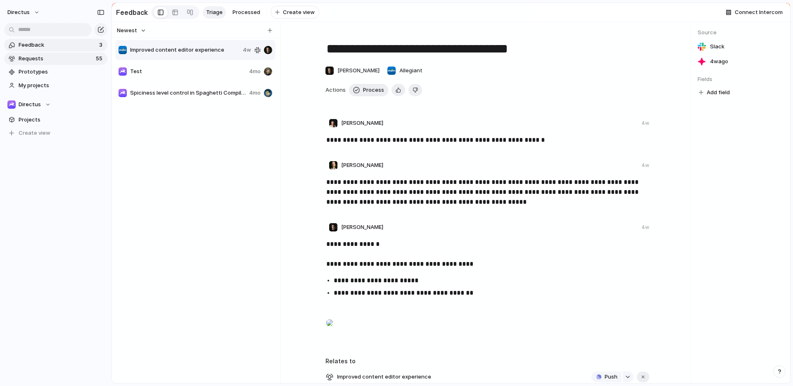
click at [48, 53] on link "Requests 55" at bounding box center [55, 58] width 103 height 12
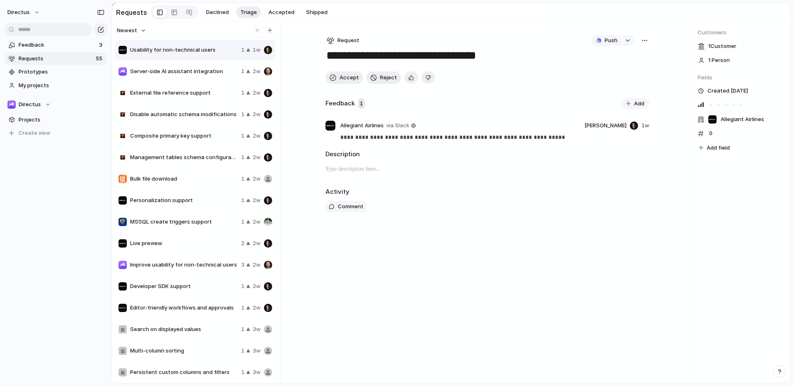
click at [197, 101] on div "External file reference support 1 2w" at bounding box center [195, 93] width 160 height 20
type textarea "**********"
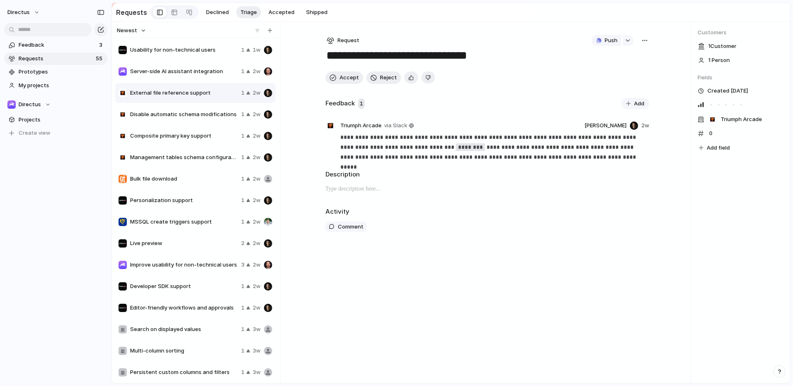
click at [720, 48] on span "1 Customer" at bounding box center [722, 46] width 28 height 8
click at [45, 136] on span "Create view" at bounding box center [35, 133] width 32 height 8
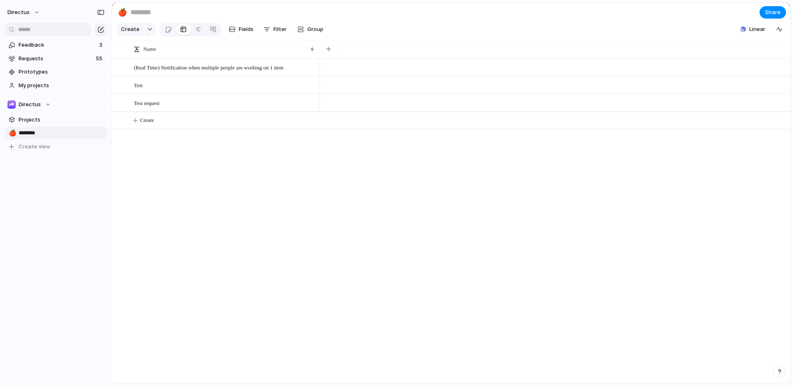
type input "*********"
click at [197, 31] on div at bounding box center [198, 29] width 7 height 13
click at [185, 32] on link at bounding box center [183, 29] width 15 height 13
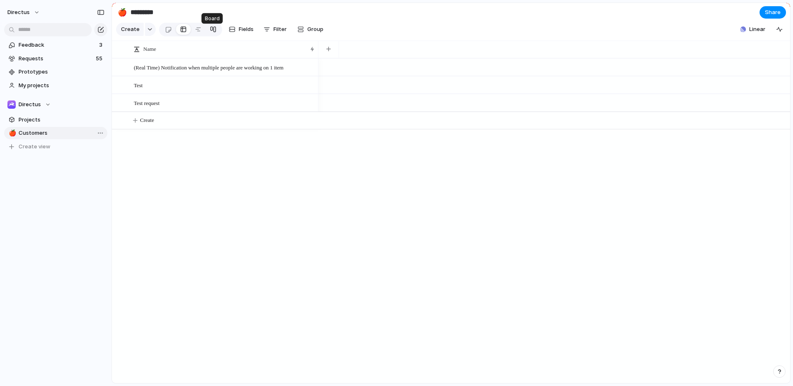
click at [211, 32] on div at bounding box center [213, 29] width 7 height 13
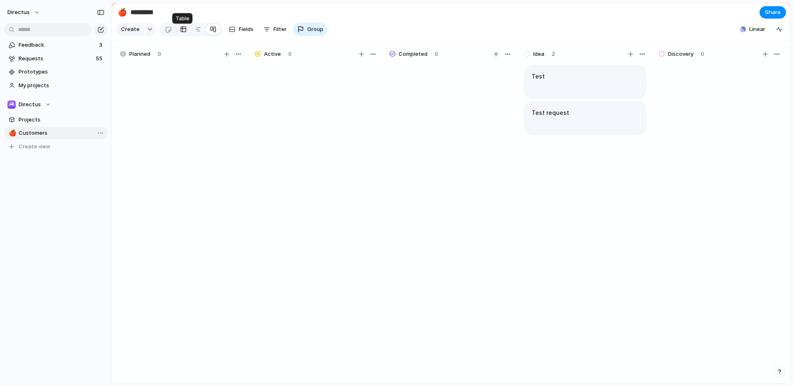
click at [183, 33] on div at bounding box center [183, 29] width 7 height 13
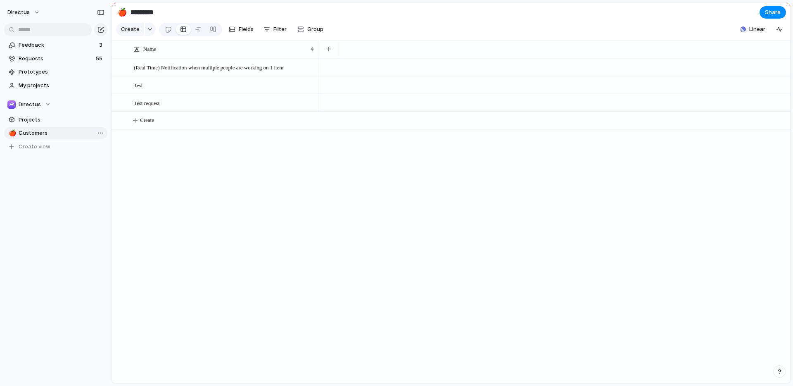
click at [354, 37] on section "Create Fields Filter Group Zoom Collapse Linear" at bounding box center [451, 31] width 678 height 20
click at [147, 31] on div "button" at bounding box center [150, 29] width 6 height 3
click at [133, 27] on div "Initiative Project Request Customize" at bounding box center [396, 193] width 793 height 386
click at [315, 33] on span "Group" at bounding box center [315, 29] width 16 height 8
click at [322, 79] on span "Customer" at bounding box center [320, 81] width 26 height 8
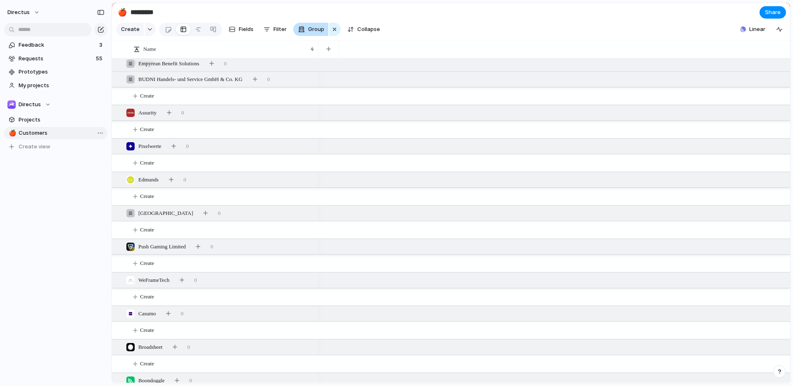
click at [313, 33] on span "Group" at bounding box center [316, 29] width 16 height 8
click at [436, 47] on div "Owner Customer Status Team Impact Effort Select Confidence Created by" at bounding box center [396, 193] width 793 height 386
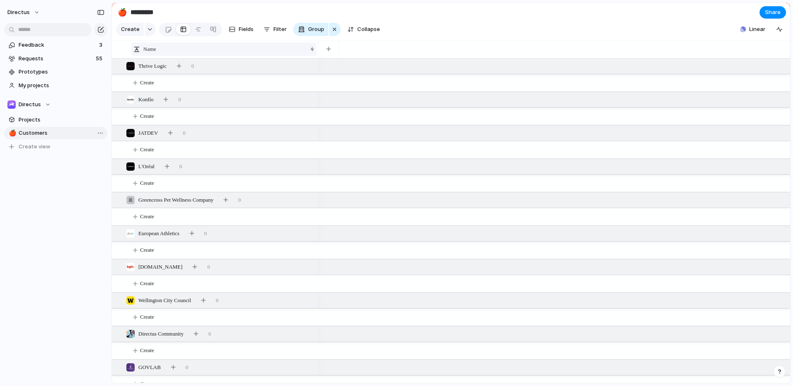
click at [158, 53] on div "Name" at bounding box center [219, 49] width 173 height 8
click at [173, 89] on span "Sort descending" at bounding box center [168, 87] width 43 height 8
click at [159, 53] on div "Name" at bounding box center [215, 49] width 164 height 8
click at [169, 71] on span "Sort ascending" at bounding box center [167, 74] width 40 height 8
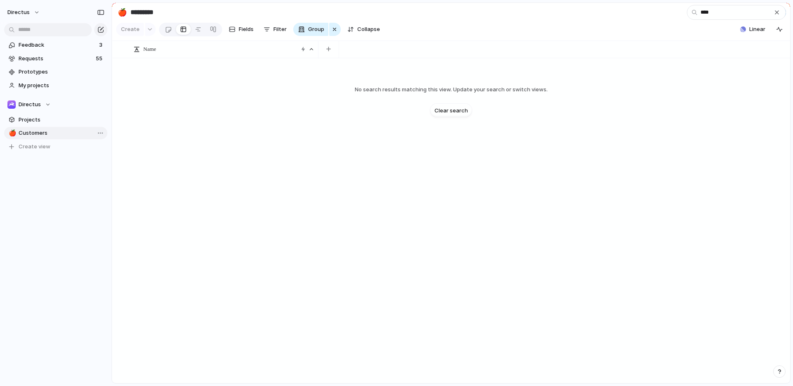
type input "*****"
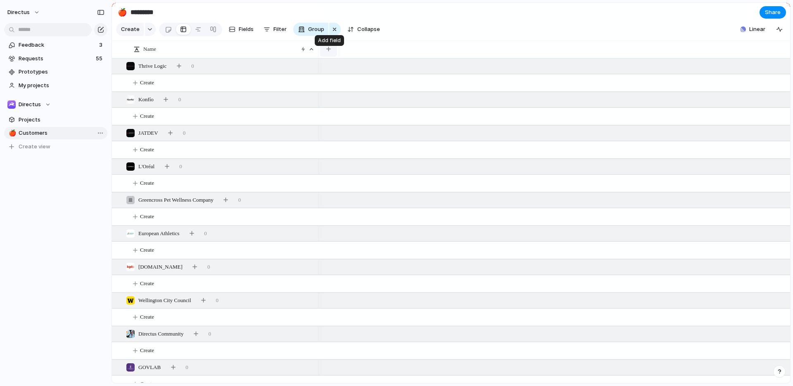
click at [330, 51] on div "button" at bounding box center [328, 49] width 5 height 5
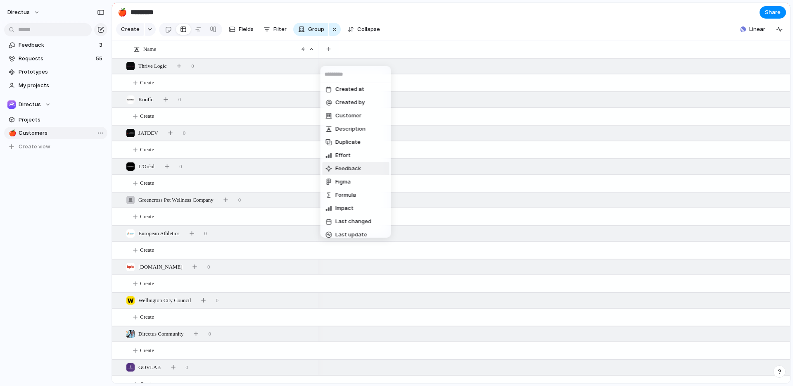
click at [367, 169] on li "Feedback" at bounding box center [355, 168] width 67 height 13
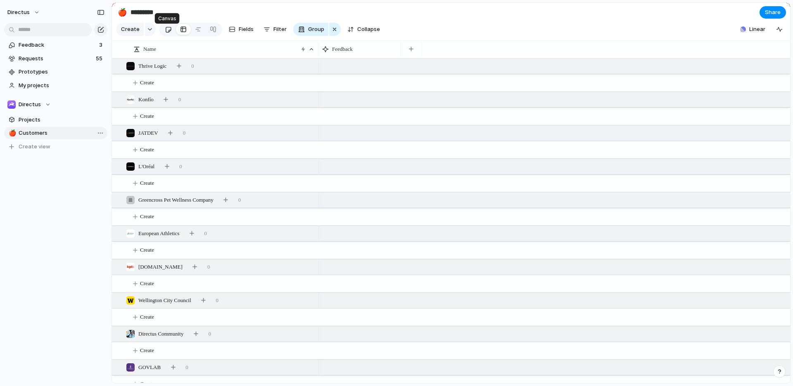
click at [167, 32] on div at bounding box center [168, 30] width 7 height 14
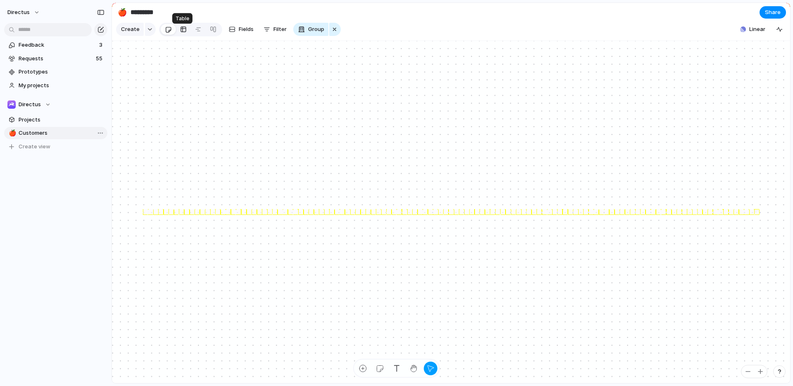
click at [181, 31] on div at bounding box center [183, 29] width 7 height 13
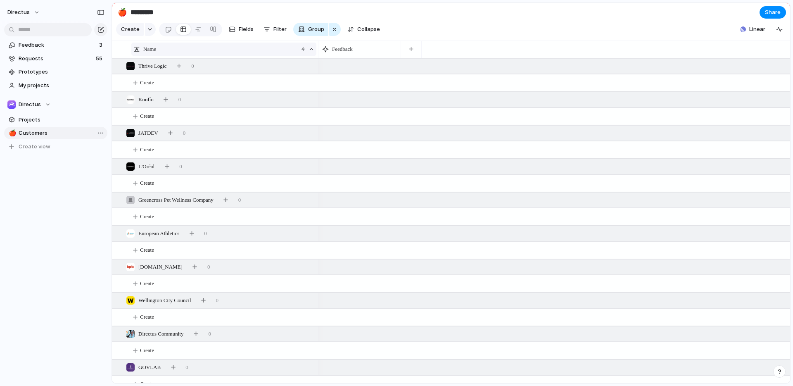
click at [313, 55] on div "Name" at bounding box center [223, 49] width 185 height 13
click at [171, 75] on span "Clear sort" at bounding box center [160, 74] width 26 height 8
click at [269, 32] on button "Filter" at bounding box center [275, 29] width 30 height 13
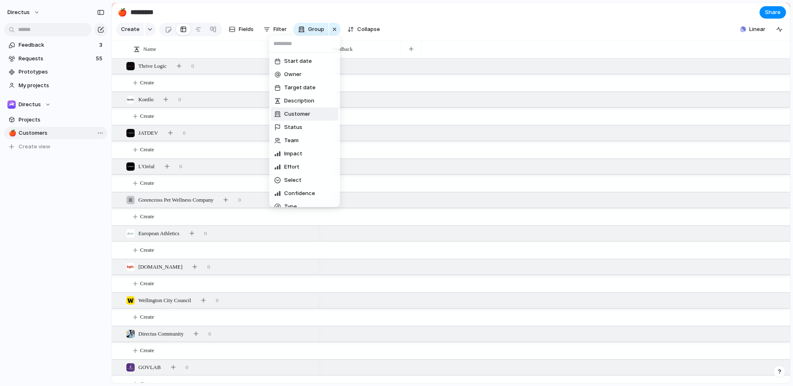
click at [305, 112] on span "Customer" at bounding box center [297, 114] width 26 height 8
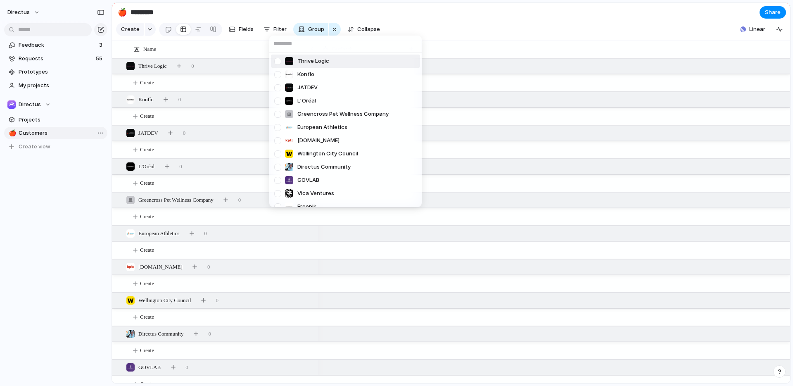
click at [312, 42] on input "text" at bounding box center [345, 44] width 152 height 17
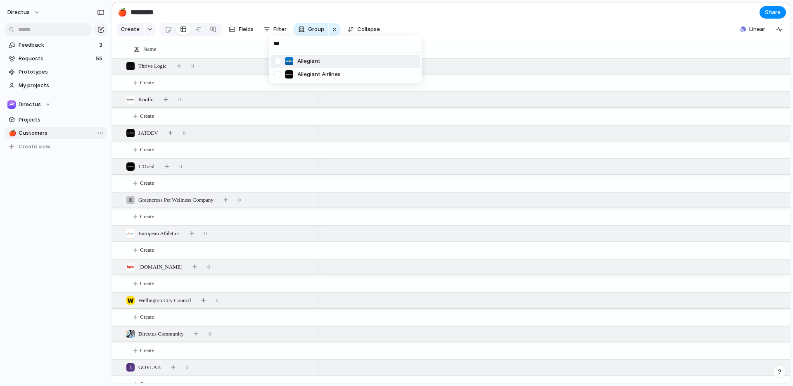
type input "***"
click at [276, 60] on div at bounding box center [278, 61] width 14 height 14
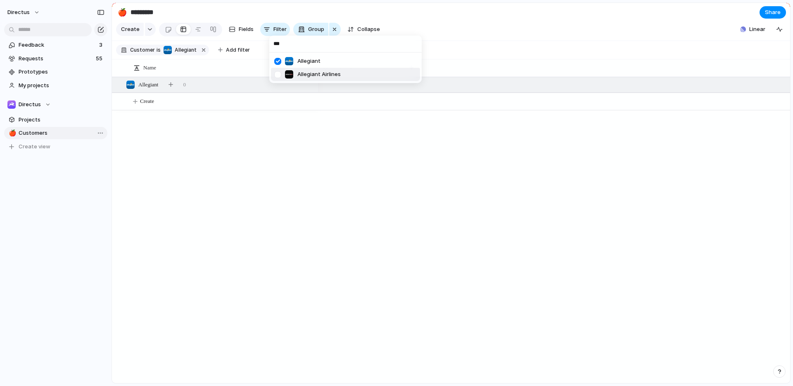
click at [278, 73] on div at bounding box center [278, 74] width 14 height 14
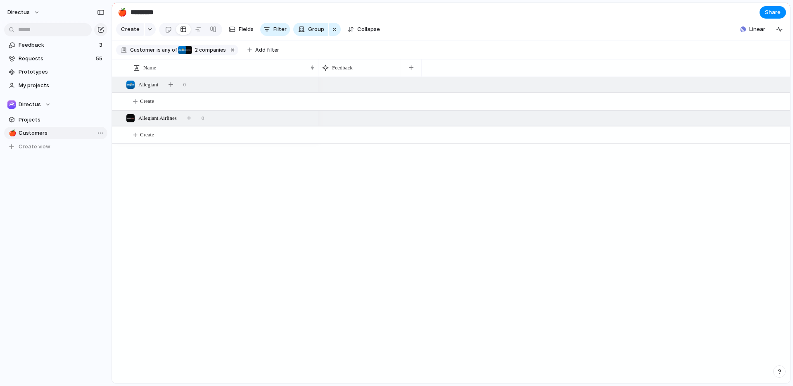
click at [243, 223] on div "*** Allegiant Allegiant Airlines" at bounding box center [396, 193] width 793 height 386
click at [42, 61] on span "Requests" at bounding box center [56, 59] width 75 height 8
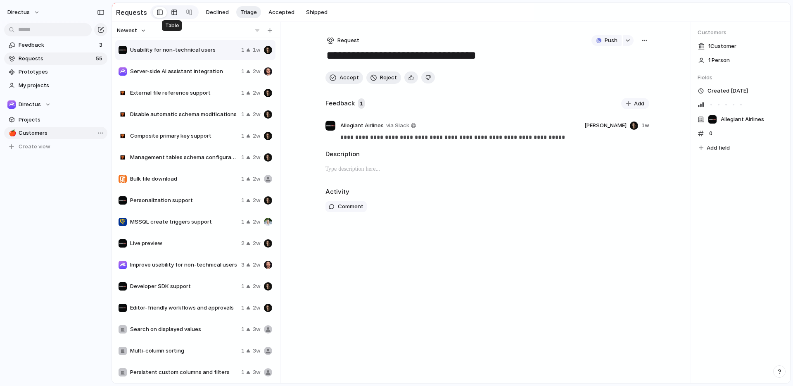
click at [174, 7] on div at bounding box center [174, 12] width 7 height 13
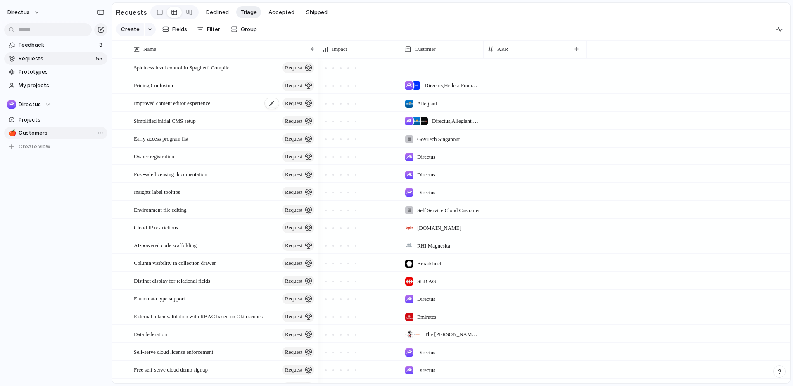
click at [176, 107] on span "Improved content editor experience" at bounding box center [172, 103] width 76 height 10
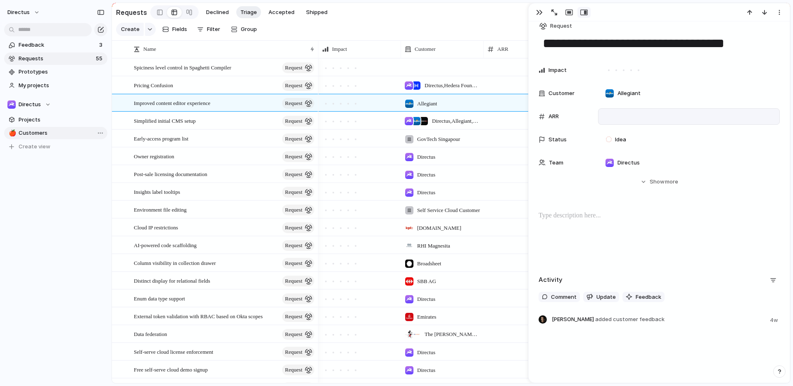
click at [618, 113] on div at bounding box center [689, 116] width 174 height 9
type input "******"
click at [465, 30] on section "Create Fields Filter Group Zoom Collapse" at bounding box center [451, 30] width 678 height 19
click at [223, 90] on div "Pricing Confusion request" at bounding box center [225, 85] width 182 height 17
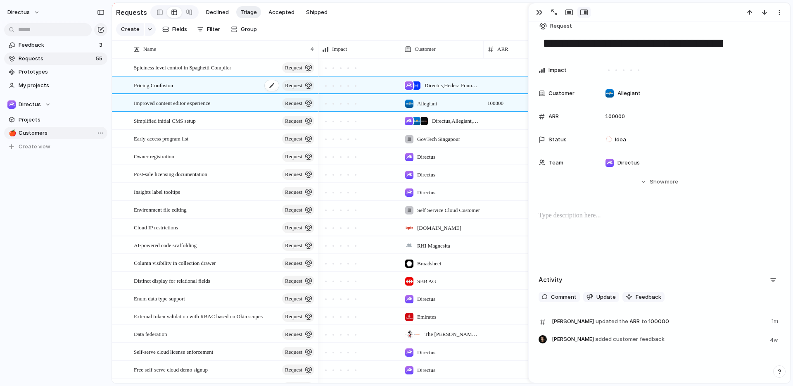
type textarea "**********"
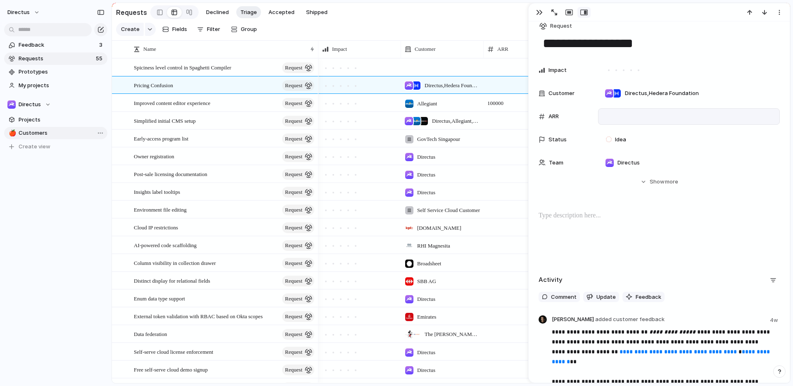
click at [622, 120] on div at bounding box center [689, 116] width 174 height 9
type input "******"
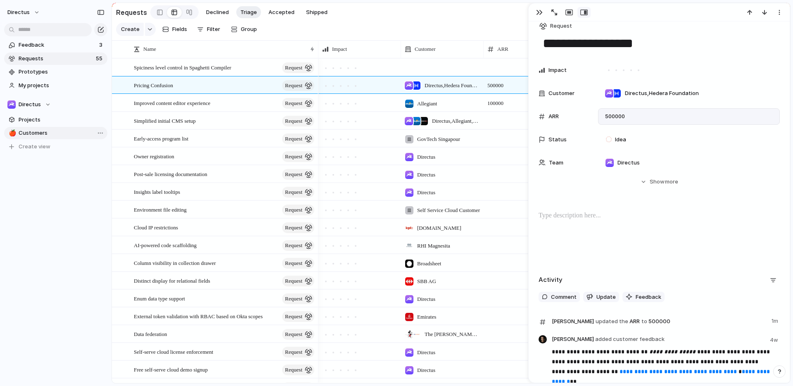
click at [478, 32] on section "Create Fields Filter Group Zoom Collapse" at bounding box center [451, 30] width 678 height 19
click at [542, 14] on div "button" at bounding box center [539, 12] width 7 height 7
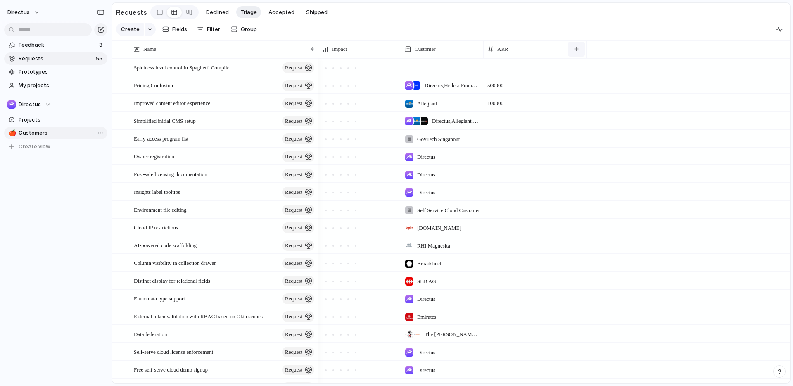
click at [578, 51] on div "button" at bounding box center [576, 49] width 5 height 5
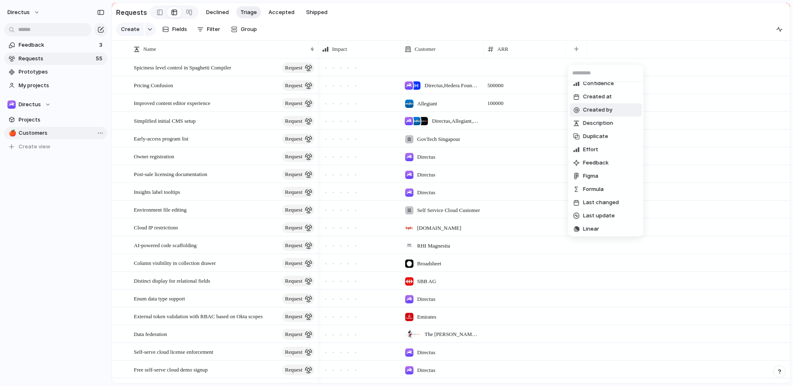
scroll to position [7, 0]
click at [599, 163] on span "Feedback" at bounding box center [596, 162] width 26 height 8
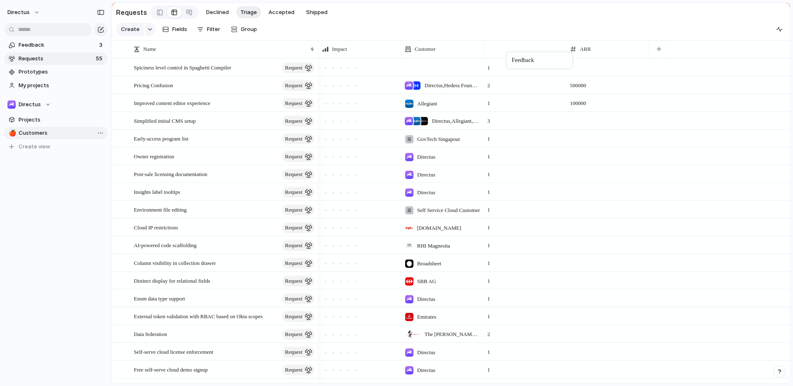
drag, startPoint x: 593, startPoint y: 52, endPoint x: 510, endPoint y: 54, distance: 82.6
click at [231, 72] on span "Spiciness level control in Spaghetti Compiler" at bounding box center [182, 67] width 97 height 10
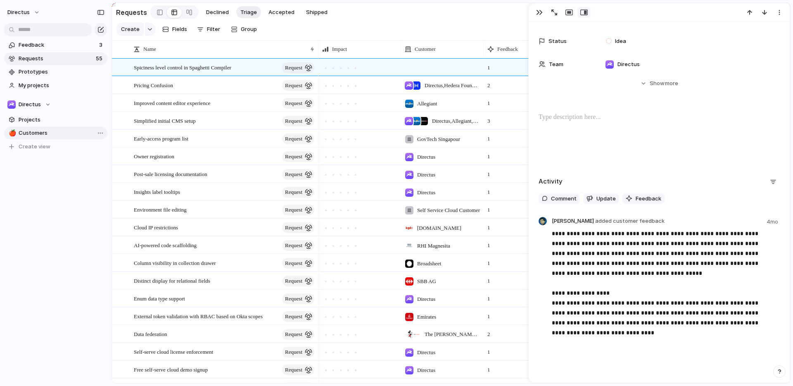
scroll to position [173, 0]
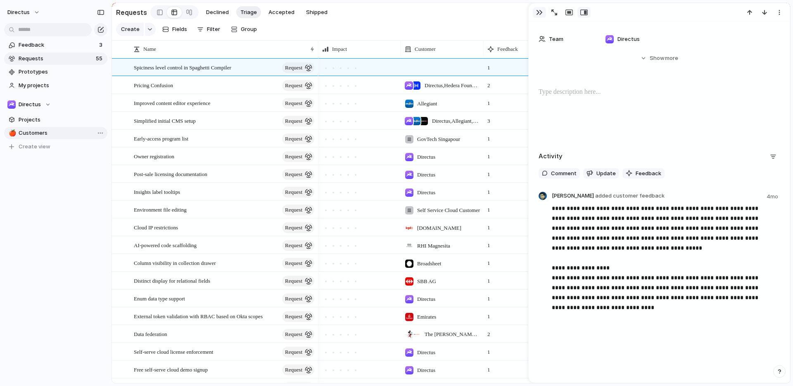
click at [538, 10] on div "button" at bounding box center [539, 12] width 7 height 7
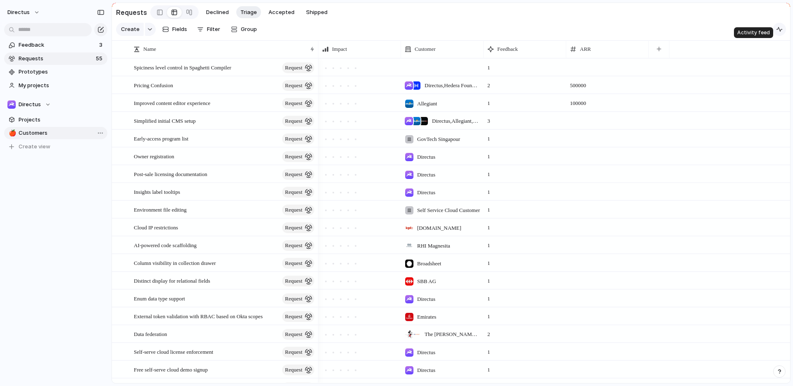
click at [777, 33] on div "button" at bounding box center [779, 29] width 7 height 7
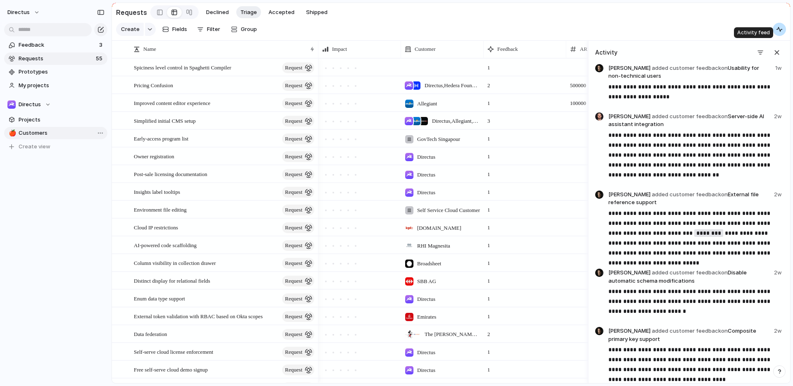
click at [777, 33] on div "button" at bounding box center [779, 29] width 7 height 7
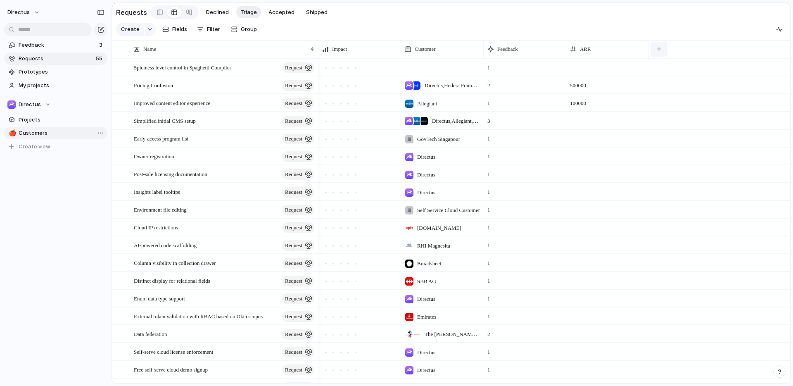
click at [661, 57] on button "button" at bounding box center [659, 49] width 17 height 15
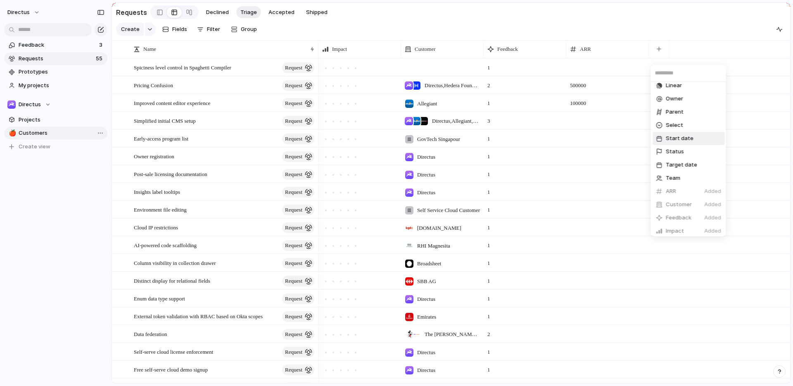
scroll to position [90, 0]
click at [689, 156] on li "Parent" at bounding box center [689, 158] width 72 height 13
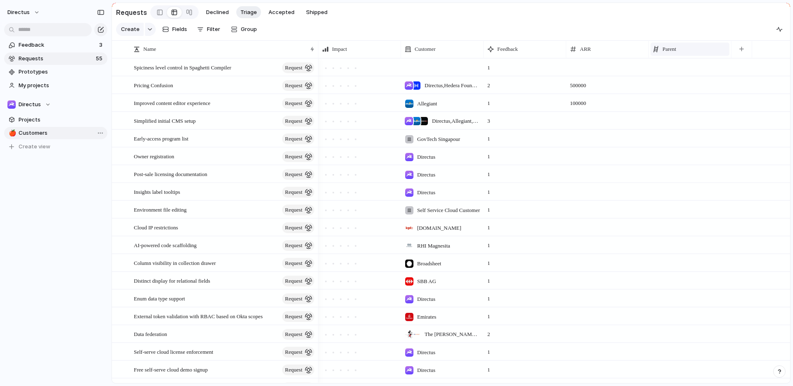
click at [722, 53] on div "Parent" at bounding box center [690, 49] width 75 height 8
drag, startPoint x: 686, startPoint y: 81, endPoint x: 686, endPoint y: 76, distance: 5.4
click at [686, 81] on li "Hide" at bounding box center [683, 85] width 61 height 13
click at [689, 29] on section "Create Fields Filter Group Zoom Collapse" at bounding box center [451, 30] width 678 height 19
click at [270, 126] on div at bounding box center [272, 121] width 14 height 11
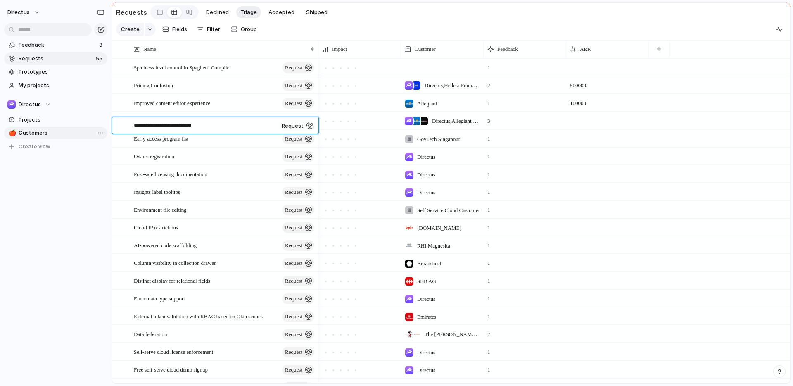
click at [199, 121] on textarea "**********" at bounding box center [205, 126] width 142 height 10
click at [226, 129] on div "Simplified initial CMS setup request" at bounding box center [225, 120] width 182 height 17
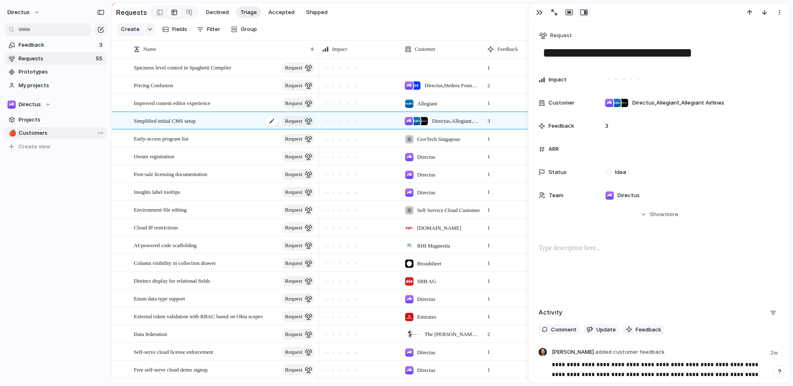
click at [179, 125] on span "Simplified initial CMS setup" at bounding box center [165, 121] width 62 height 10
click at [625, 172] on span "Idea" at bounding box center [620, 172] width 11 height 8
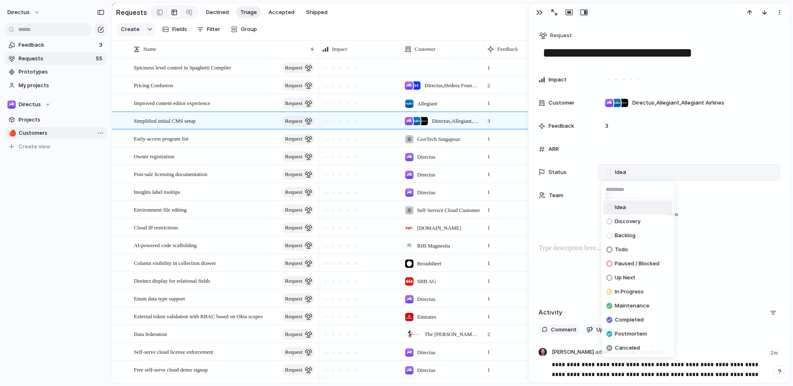
click at [582, 171] on div "Idea Discovery Backlog Todo Paused / Blocked Up Next In Progress Maintenance Co…" at bounding box center [396, 193] width 793 height 386
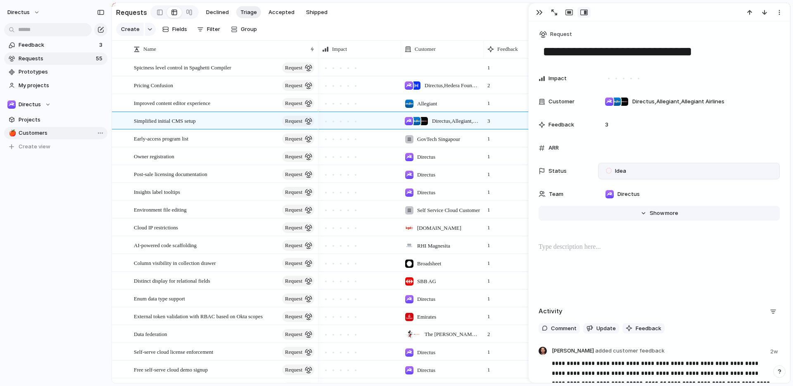
scroll to position [2, 0]
click at [652, 216] on span "Show" at bounding box center [657, 213] width 15 height 8
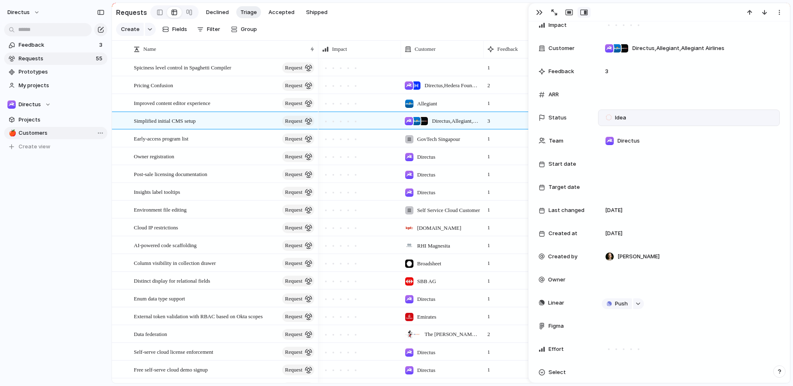
scroll to position [68, 0]
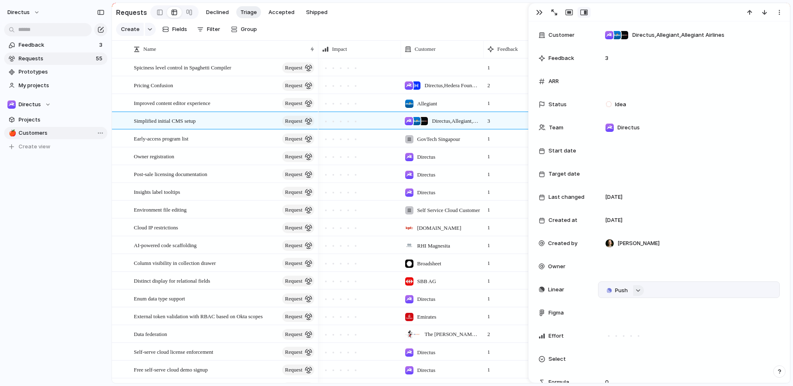
click at [638, 290] on div "button" at bounding box center [638, 290] width 6 height 3
click at [535, 10] on div "Projects Issues `directus/cloud` Repository and Directus Cloud Review & Cleanup…" at bounding box center [396, 193] width 793 height 386
click at [536, 10] on div "button" at bounding box center [539, 12] width 7 height 7
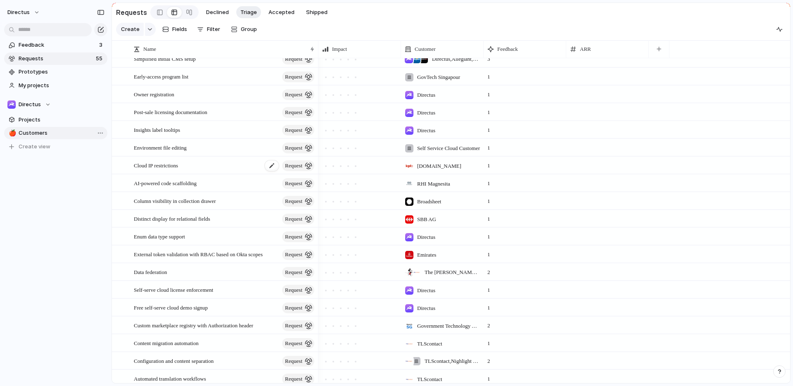
scroll to position [51, 0]
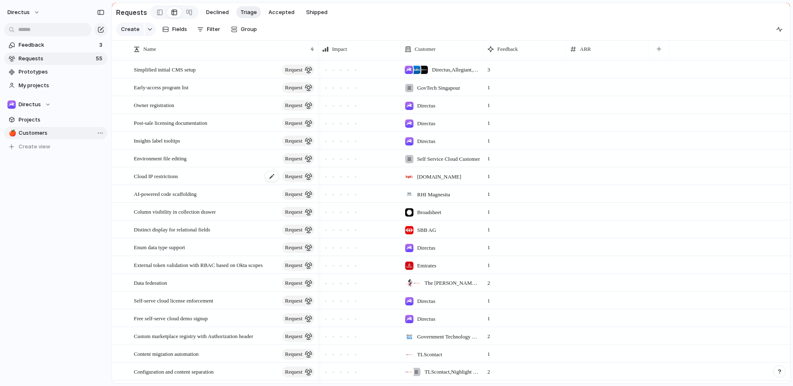
click at [238, 178] on div "Cloud IP restrictions request" at bounding box center [225, 176] width 182 height 17
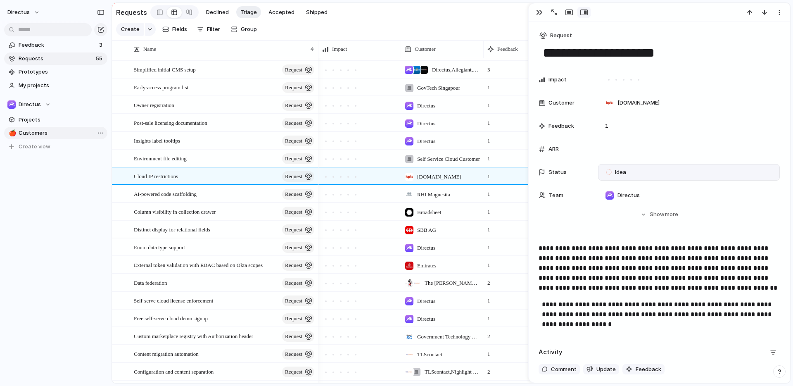
click at [615, 169] on span "Idea" at bounding box center [620, 172] width 11 height 8
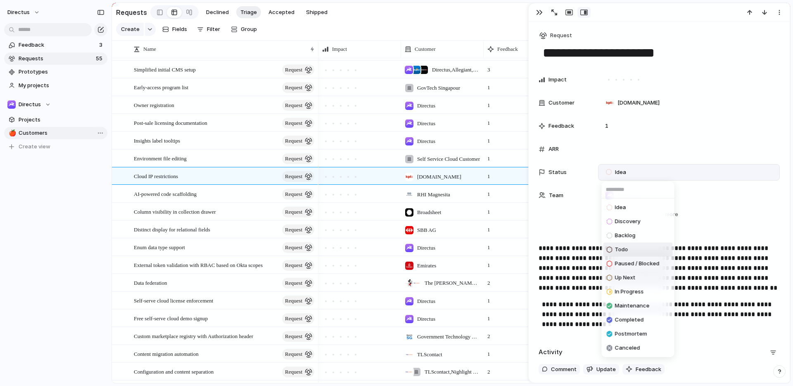
click at [649, 252] on li "Todo" at bounding box center [637, 249] width 69 height 14
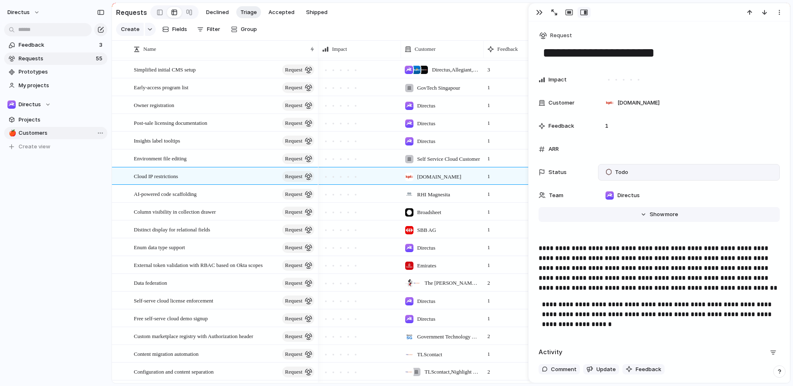
click at [660, 214] on span "Show" at bounding box center [657, 214] width 15 height 8
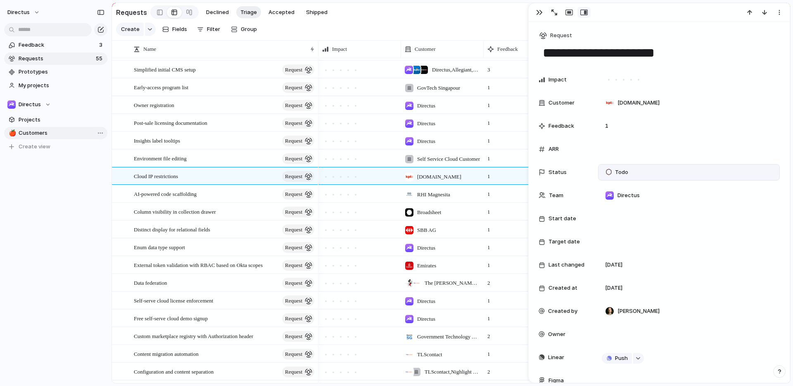
click at [624, 174] on span "Todo" at bounding box center [621, 172] width 13 height 8
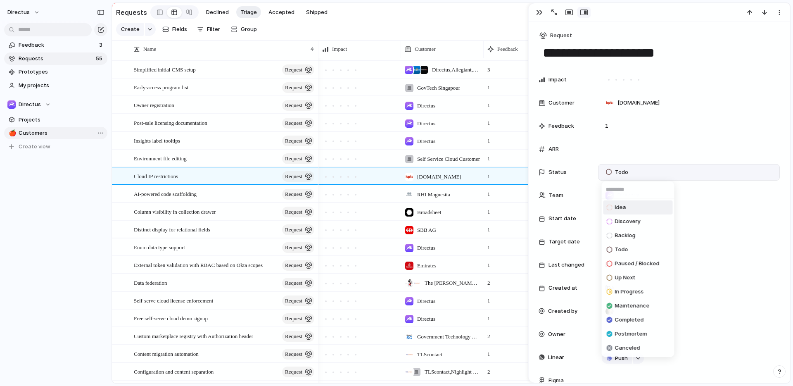
click at [643, 207] on li "Idea" at bounding box center [637, 207] width 69 height 14
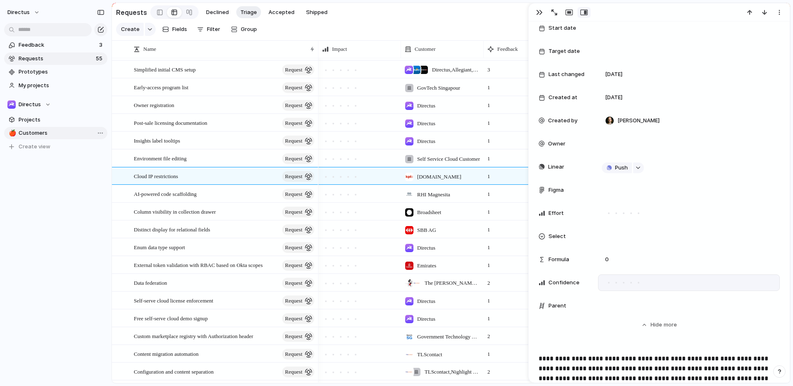
scroll to position [144, 0]
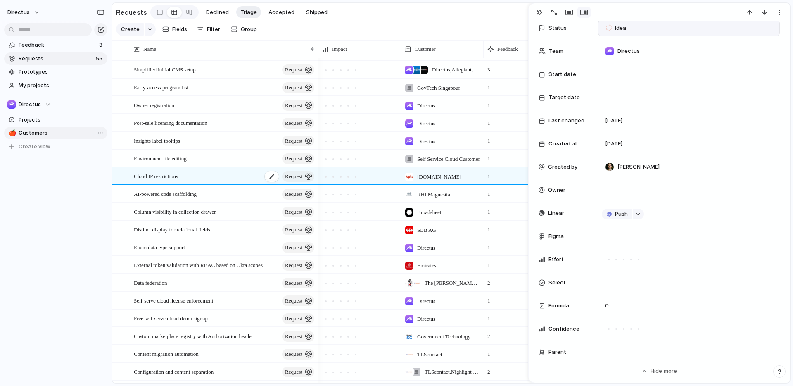
click at [304, 180] on button "request" at bounding box center [298, 176] width 32 height 11
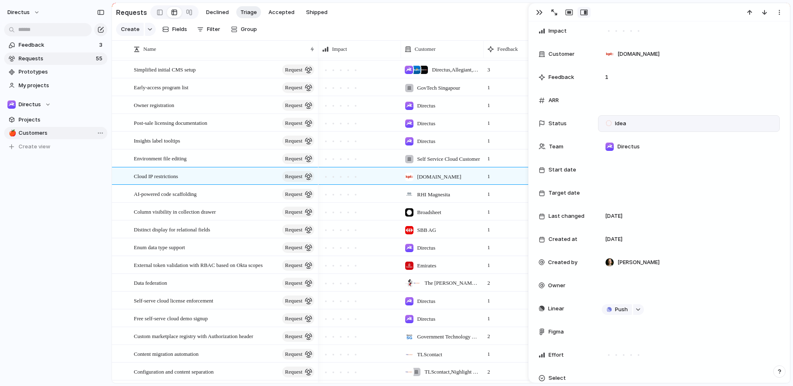
scroll to position [0, 0]
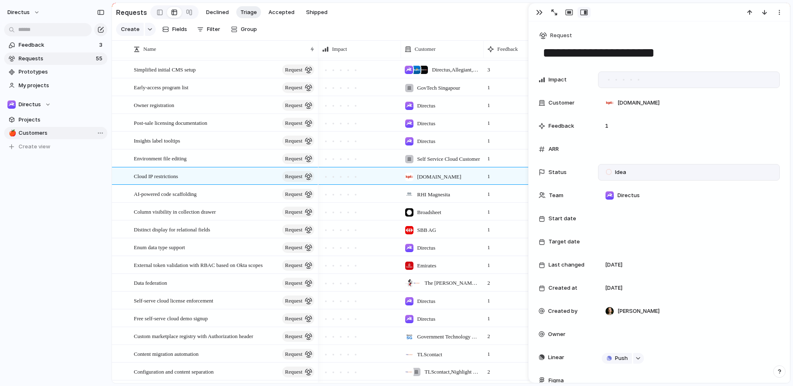
click at [611, 80] on div at bounding box center [608, 79] width 7 height 7
click at [36, 214] on div "Feedback 3 Requests 55 Prototypes My projects Directus Projects 🍎 Customers To …" at bounding box center [56, 110] width 112 height 220
click at [46, 130] on span "Customers" at bounding box center [62, 133] width 86 height 8
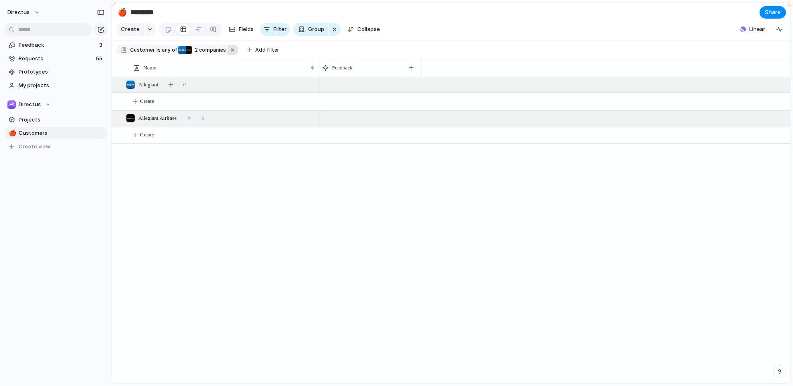
click at [232, 54] on button "button" at bounding box center [233, 50] width 11 height 11
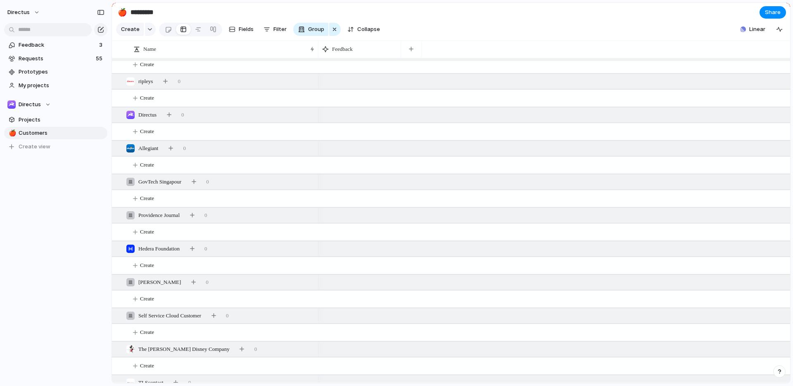
scroll to position [3335, 0]
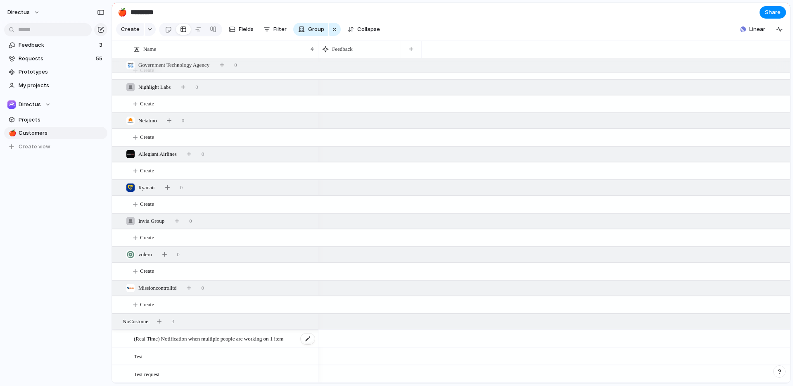
click at [227, 335] on span "(Real Time) Notification when multiple people are working on 1 item" at bounding box center [209, 338] width 150 height 10
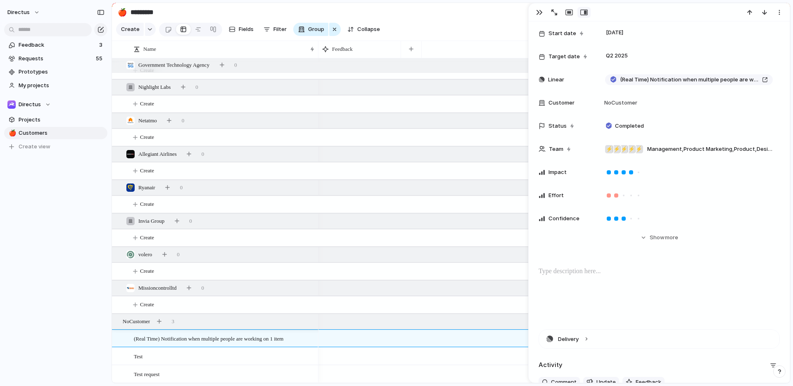
click at [9, 193] on div "Feedback 3 Requests 55 Prototypes My projects Directus Projects 🍎 Customers To …" at bounding box center [56, 110] width 112 height 220
click at [50, 55] on span "Requests" at bounding box center [56, 59] width 75 height 8
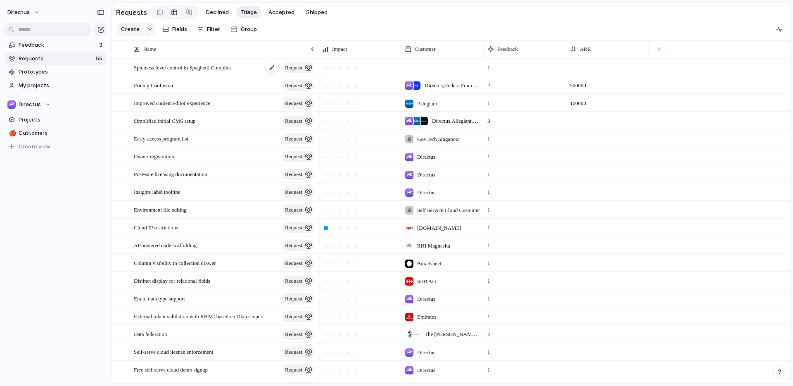
click at [231, 68] on span "Spiciness level control in Spaghetti Compiler" at bounding box center [182, 67] width 97 height 10
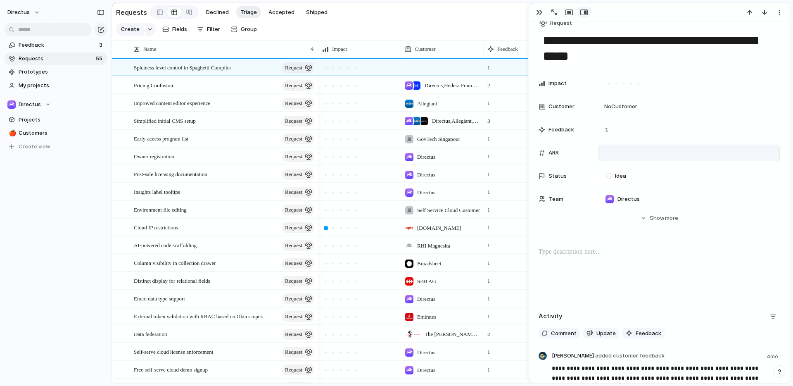
scroll to position [13, 0]
click at [616, 150] on div at bounding box center [689, 151] width 174 height 9
type input "*****"
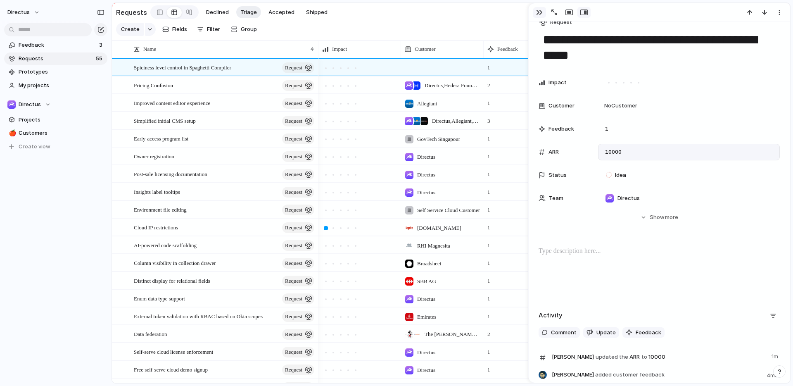
click at [539, 15] on div "button" at bounding box center [539, 12] width 7 height 7
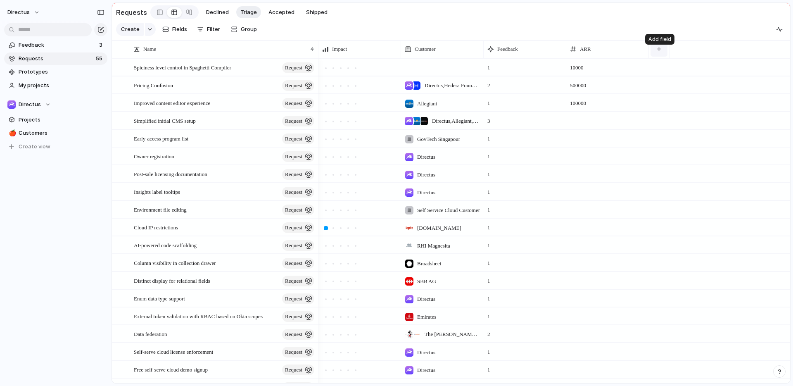
click at [657, 51] on div "button" at bounding box center [659, 49] width 5 height 5
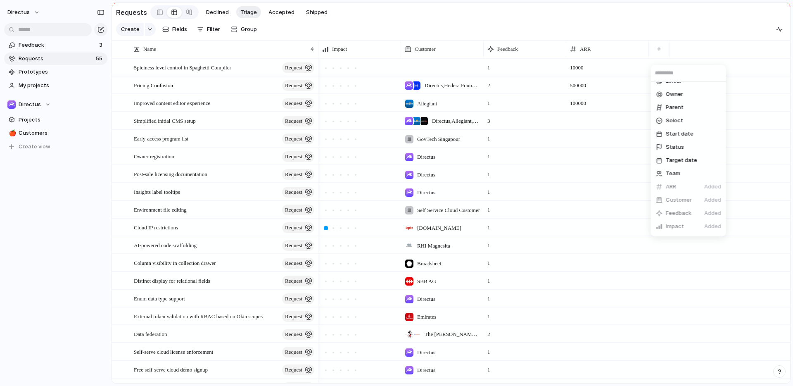
scroll to position [154, 0]
click at [598, 36] on div "Confidence Created at Created by Description Duplicate Effort Figma Formula Las…" at bounding box center [396, 193] width 793 height 386
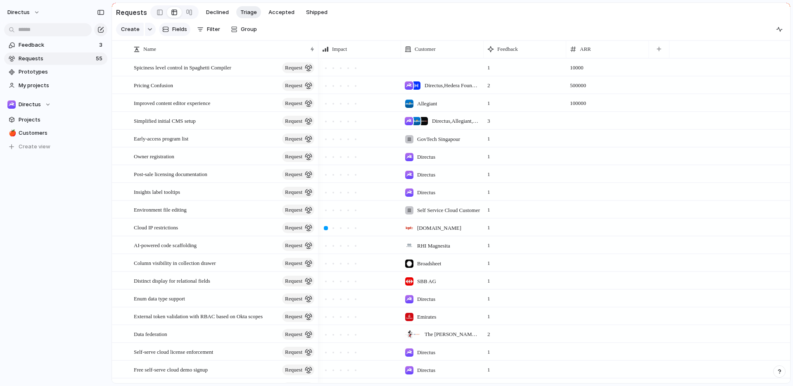
click at [183, 31] on span "Fields" at bounding box center [179, 29] width 15 height 8
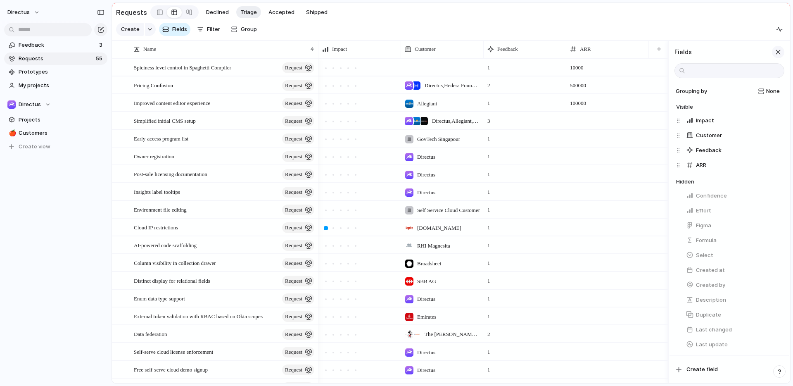
click at [777, 56] on div "button" at bounding box center [778, 52] width 9 height 9
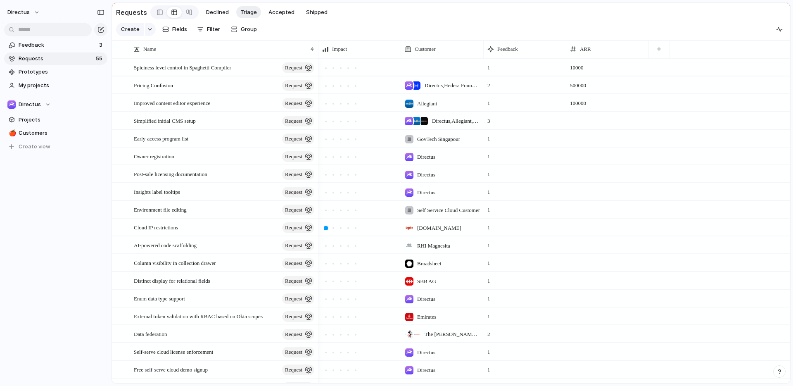
click at [667, 16] on section "Requests Declined Triage Accepted Shipped" at bounding box center [451, 12] width 678 height 19
